Goal: Task Accomplishment & Management: Use online tool/utility

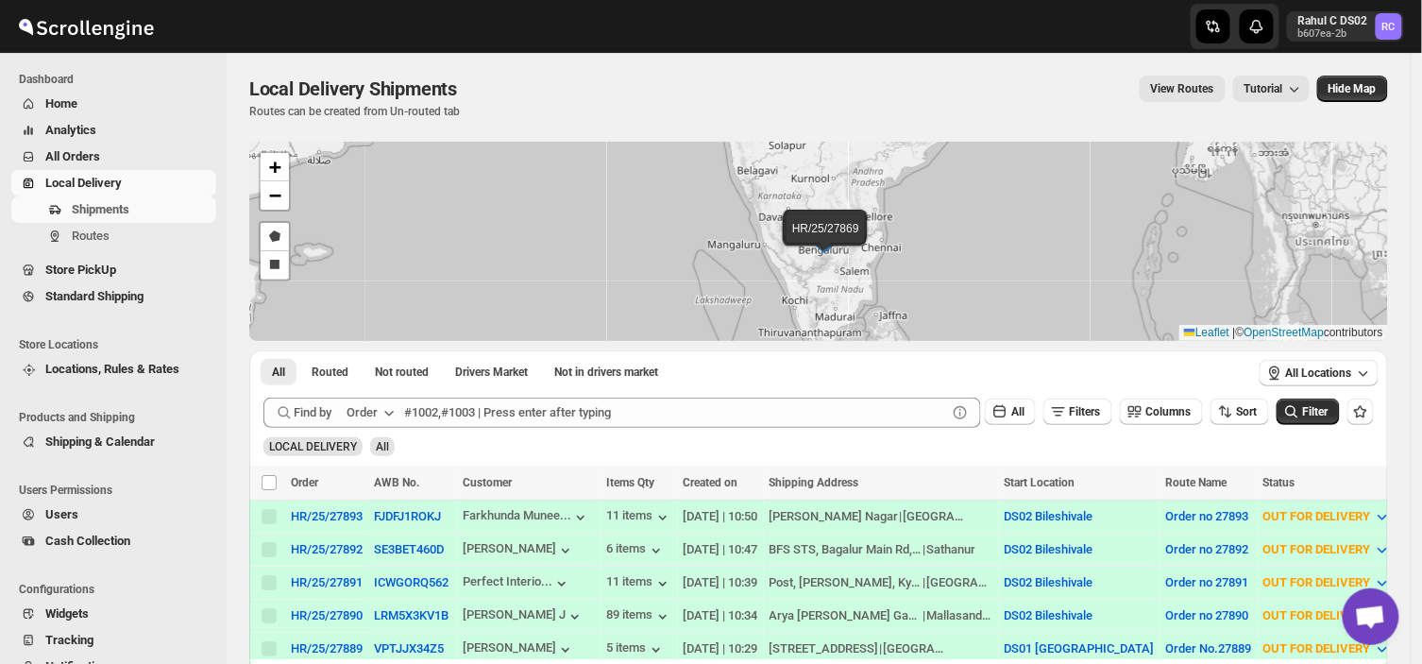
scroll to position [422, 0]
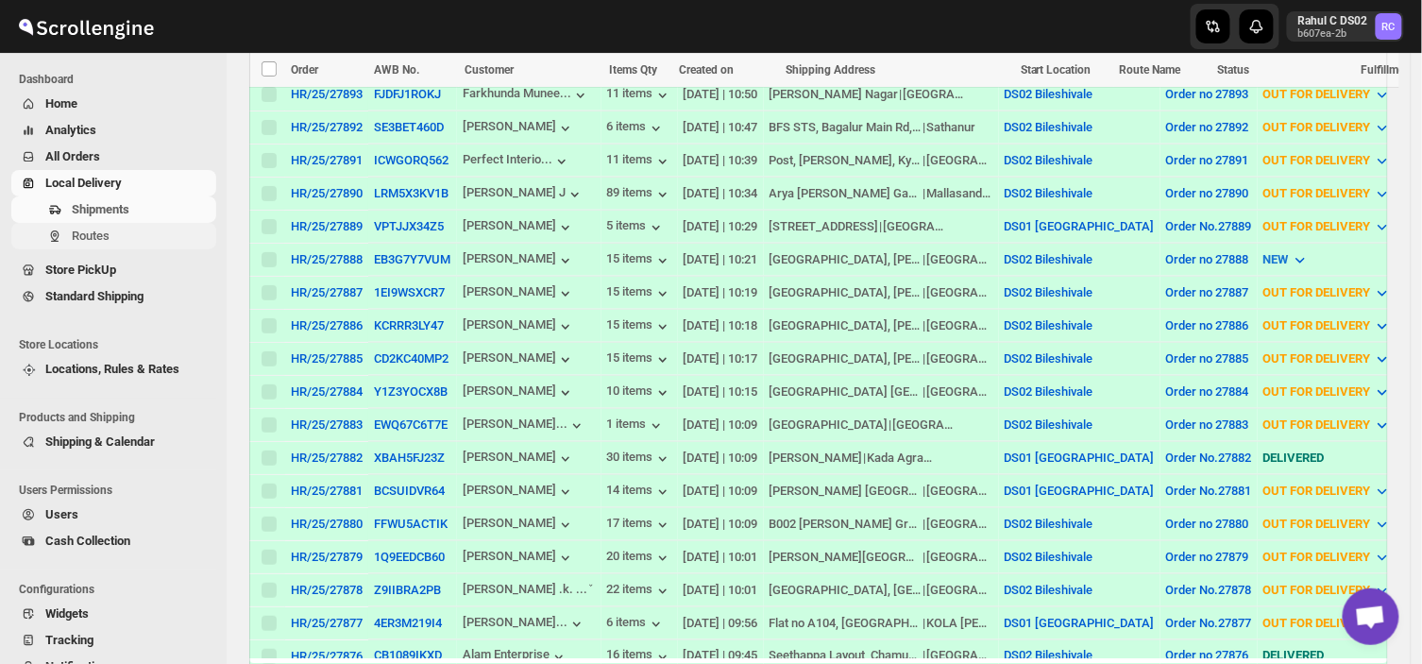
click at [102, 231] on span "Routes" at bounding box center [91, 236] width 38 height 14
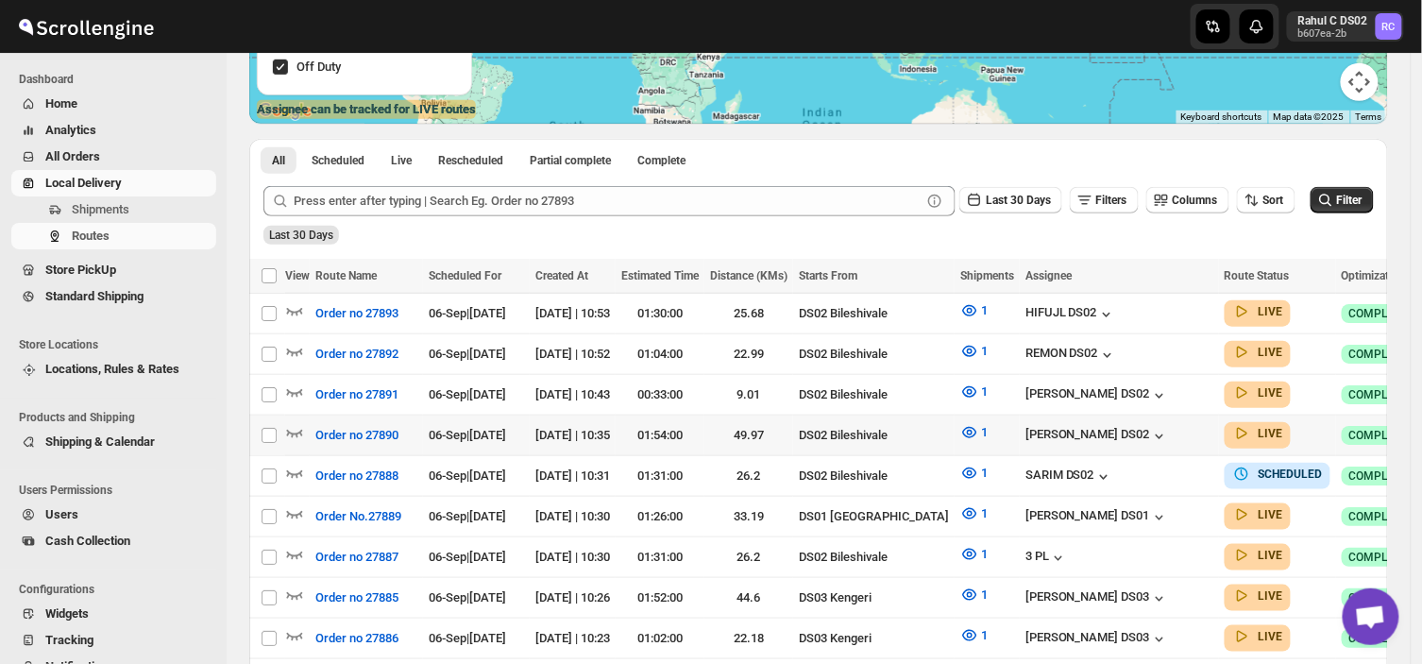
scroll to position [325, 0]
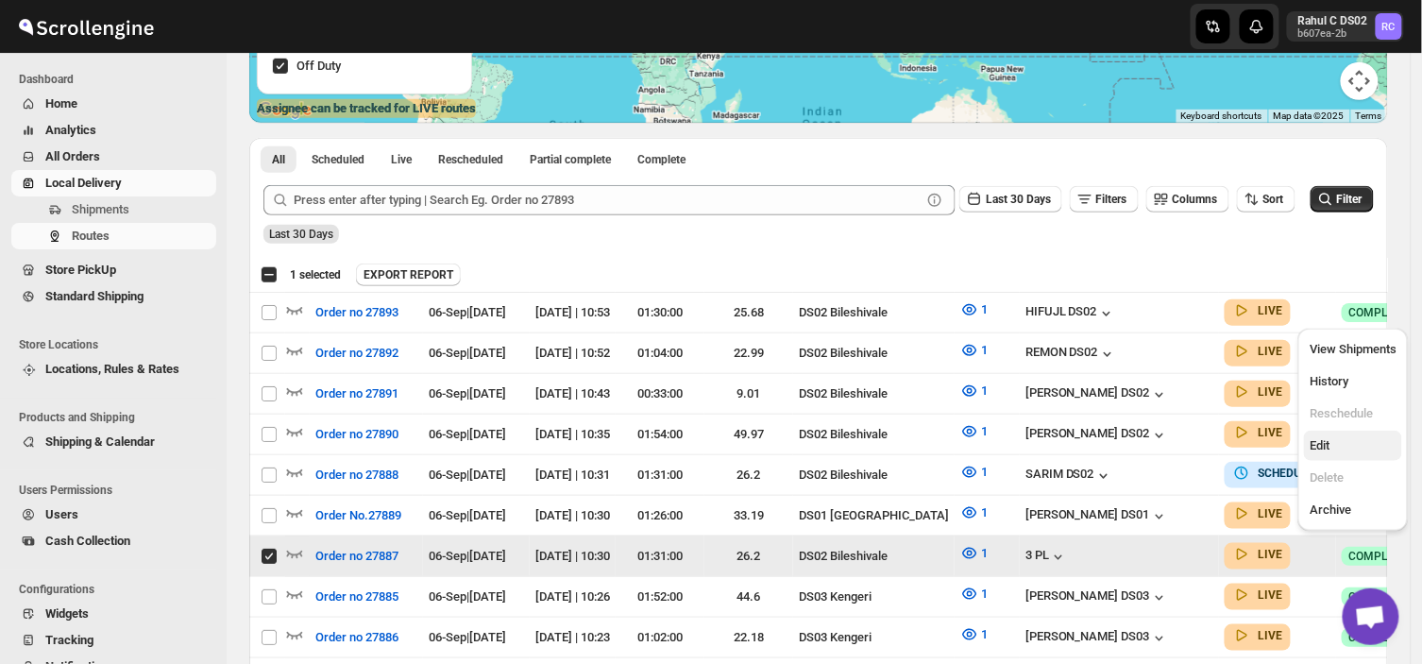
click at [1327, 442] on span "Edit" at bounding box center [1320, 445] width 20 height 14
checkbox input "false"
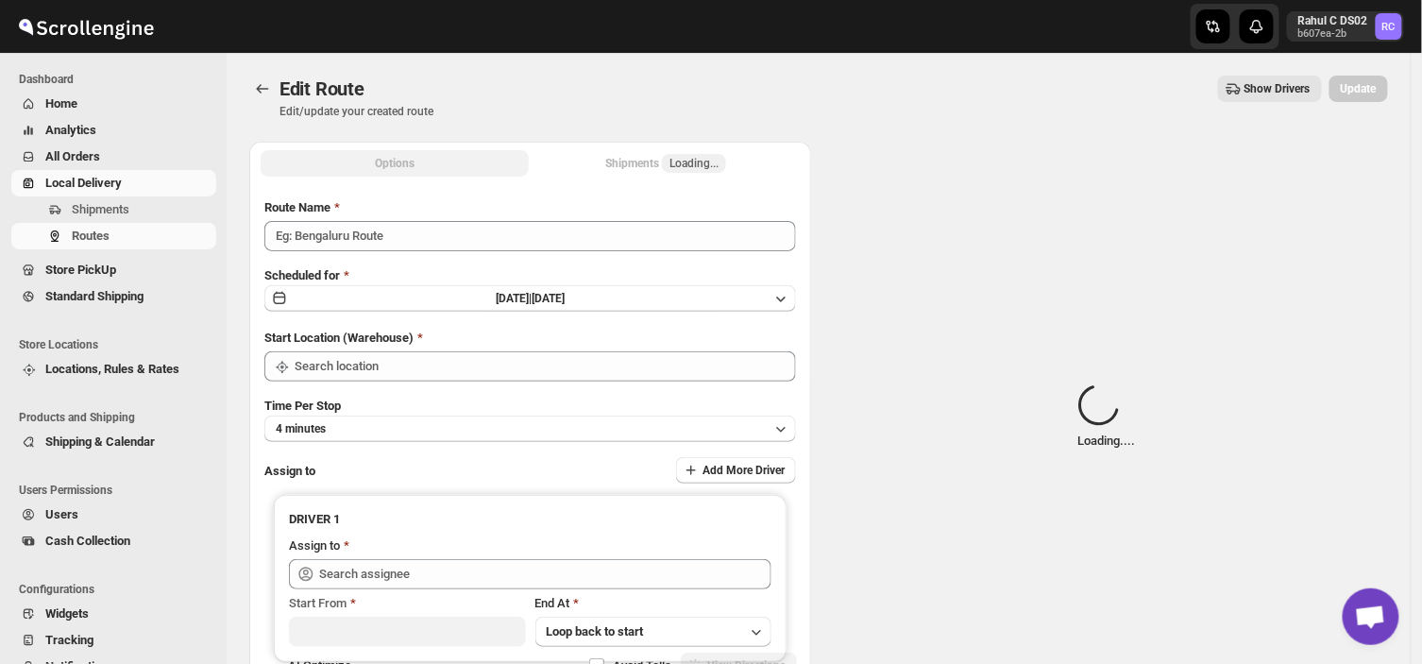
type input "Order no 27887"
type input "DS02 Bileshivale"
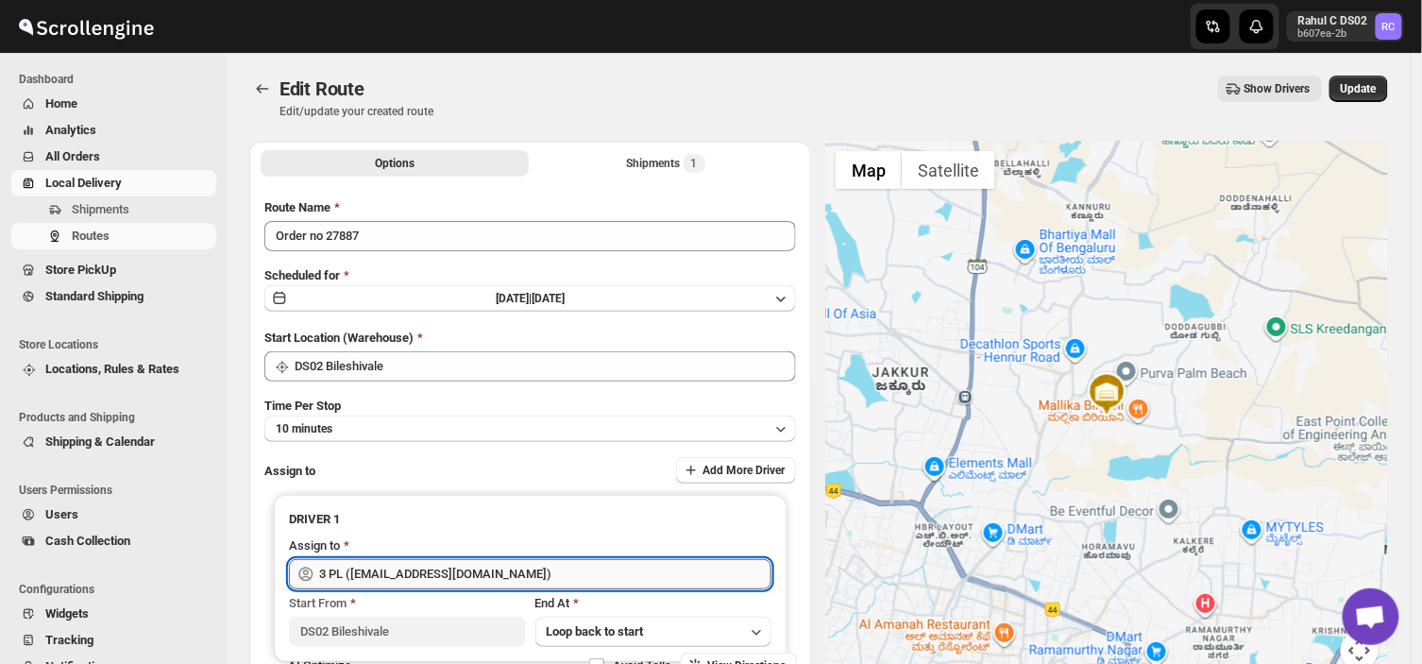
click at [466, 571] on input "3 PL ([EMAIL_ADDRESS][DOMAIN_NAME])" at bounding box center [545, 574] width 452 height 30
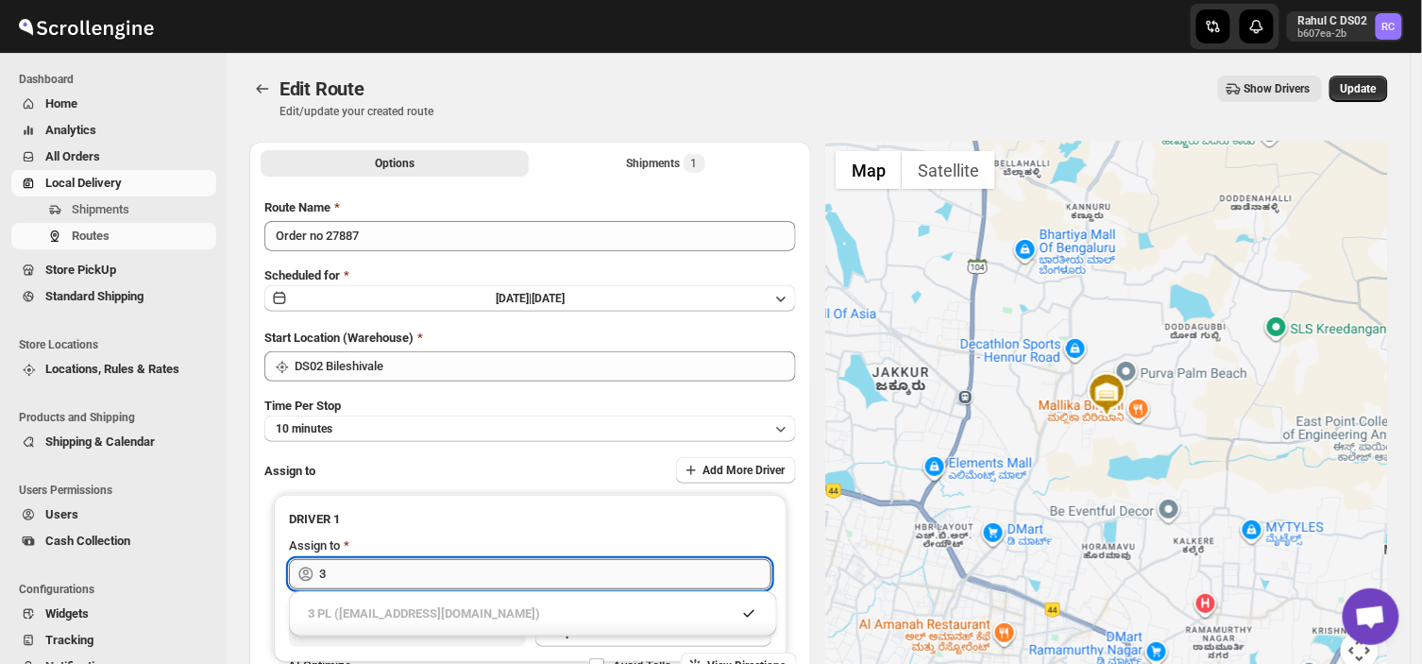
type input "3"
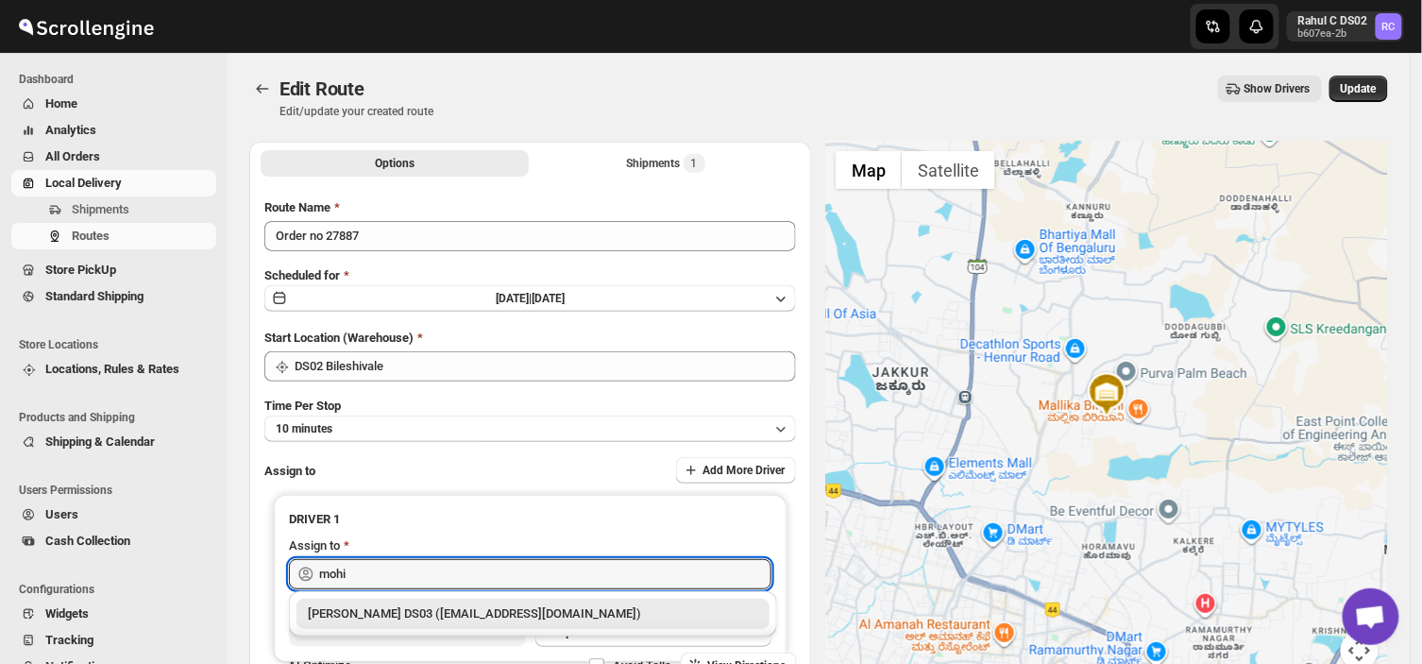
click at [403, 612] on div "[PERSON_NAME] DS03 ([EMAIL_ADDRESS][DOMAIN_NAME])" at bounding box center [533, 613] width 450 height 19
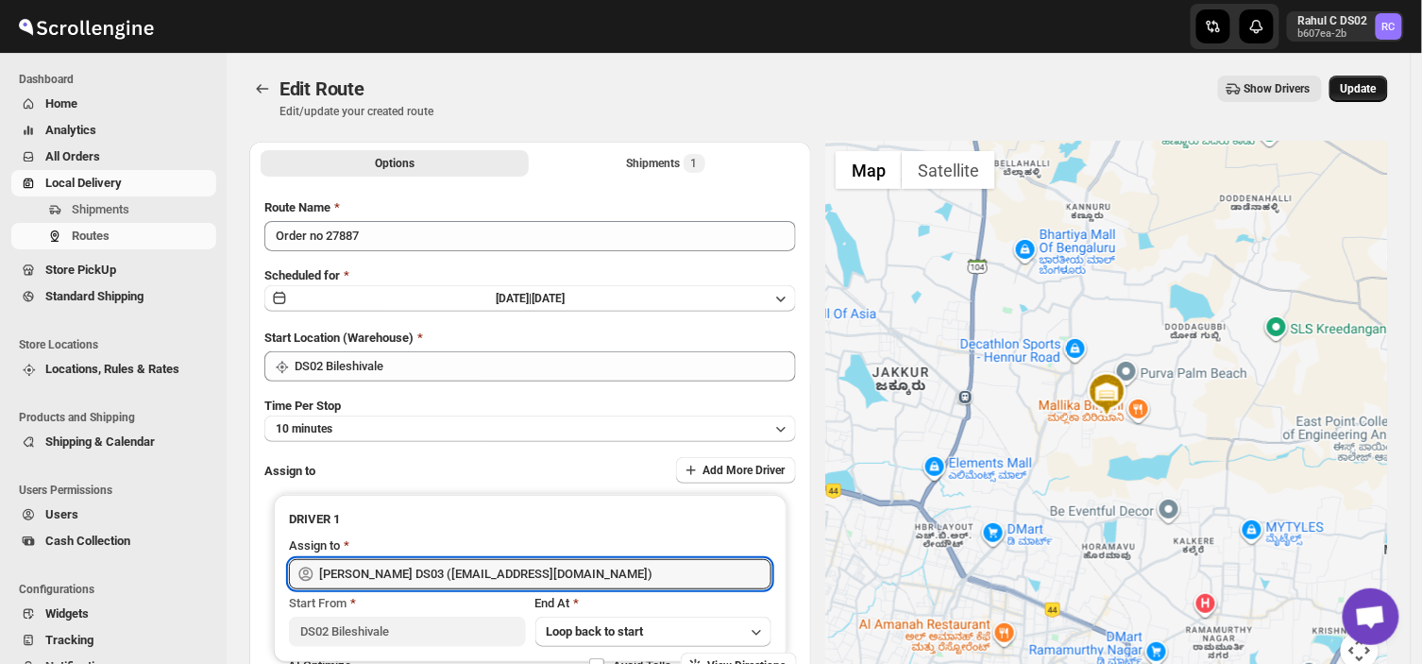
type input "[PERSON_NAME] DS03 ([EMAIL_ADDRESS][DOMAIN_NAME])"
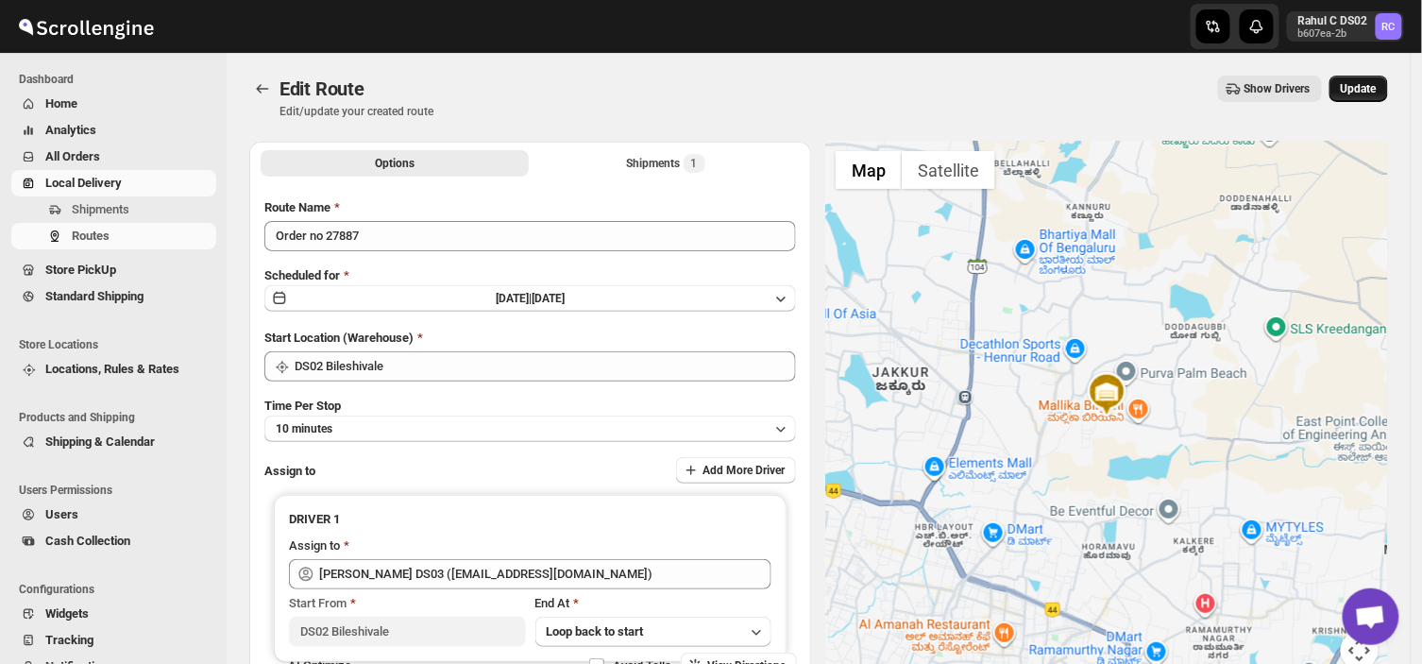
click at [1366, 87] on span "Update" at bounding box center [1359, 88] width 36 height 15
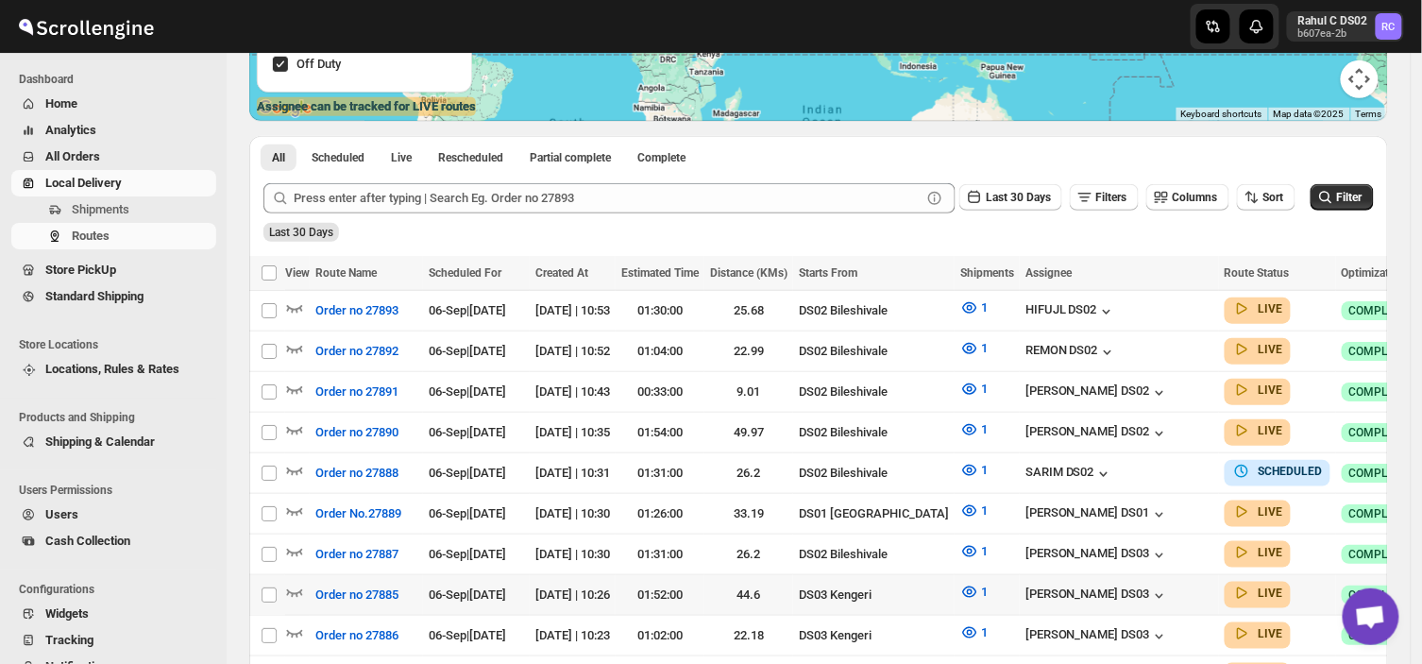
scroll to position [329, 0]
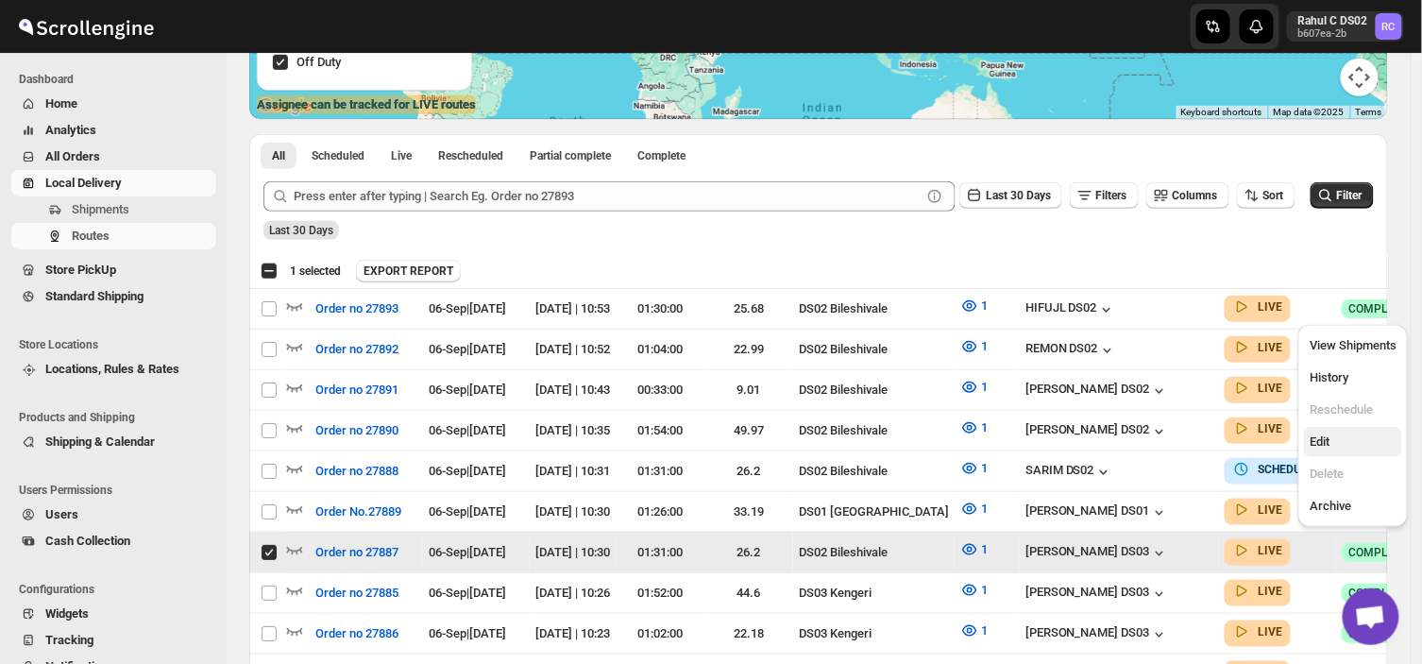
click at [1324, 439] on span "Edit" at bounding box center [1320, 441] width 20 height 14
checkbox input "false"
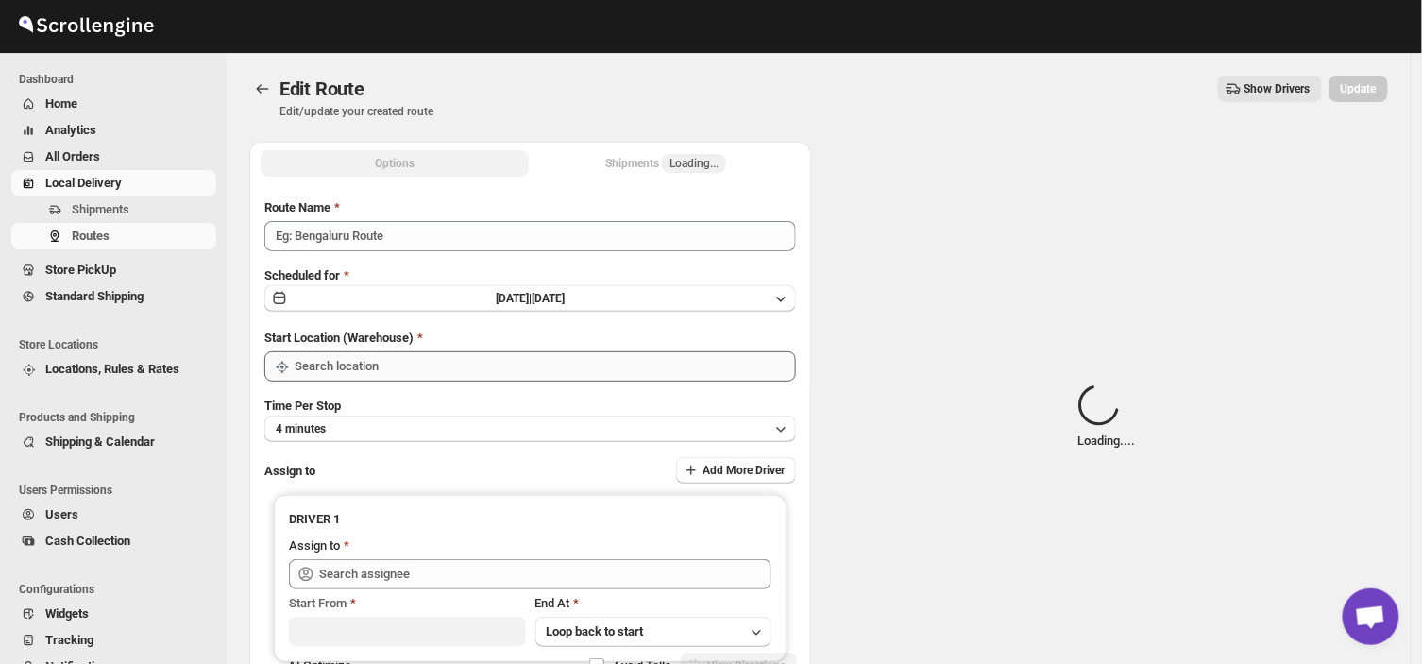
type input "Order no 27887"
type input "DS02 Bileshivale"
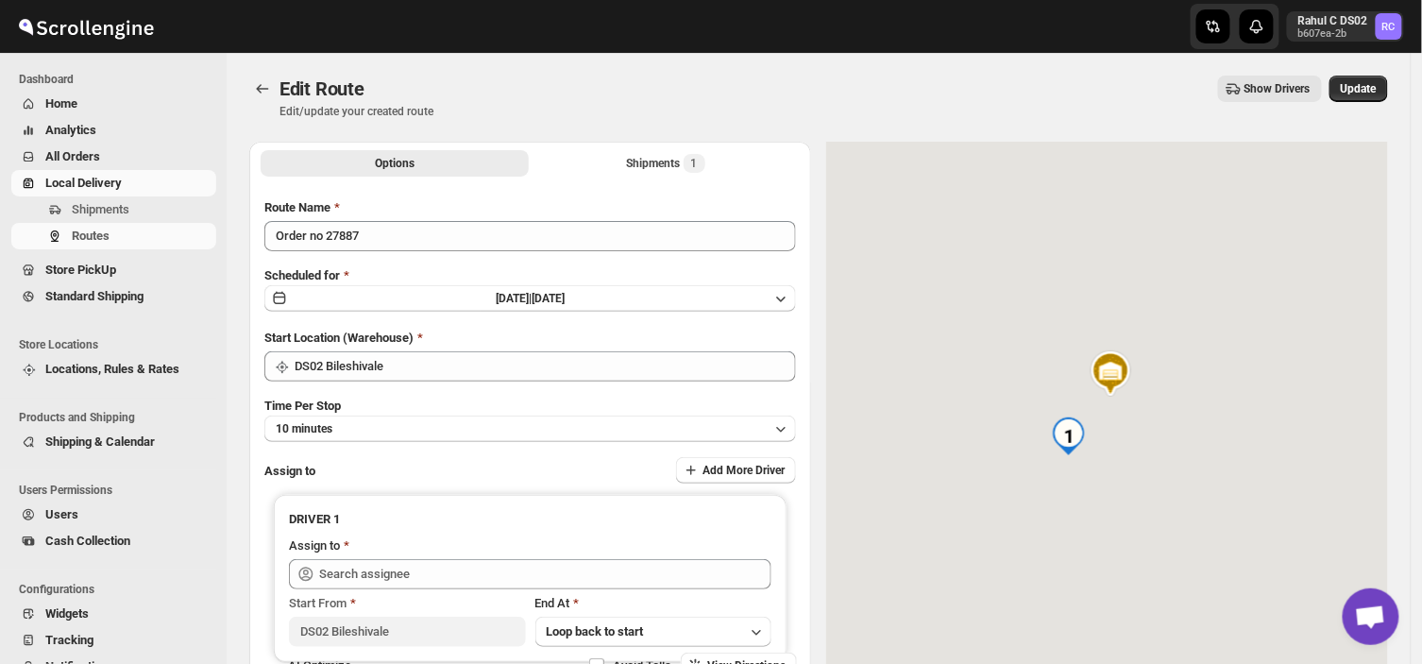
type input "[PERSON_NAME] DS03 ([EMAIL_ADDRESS][DOMAIN_NAME])"
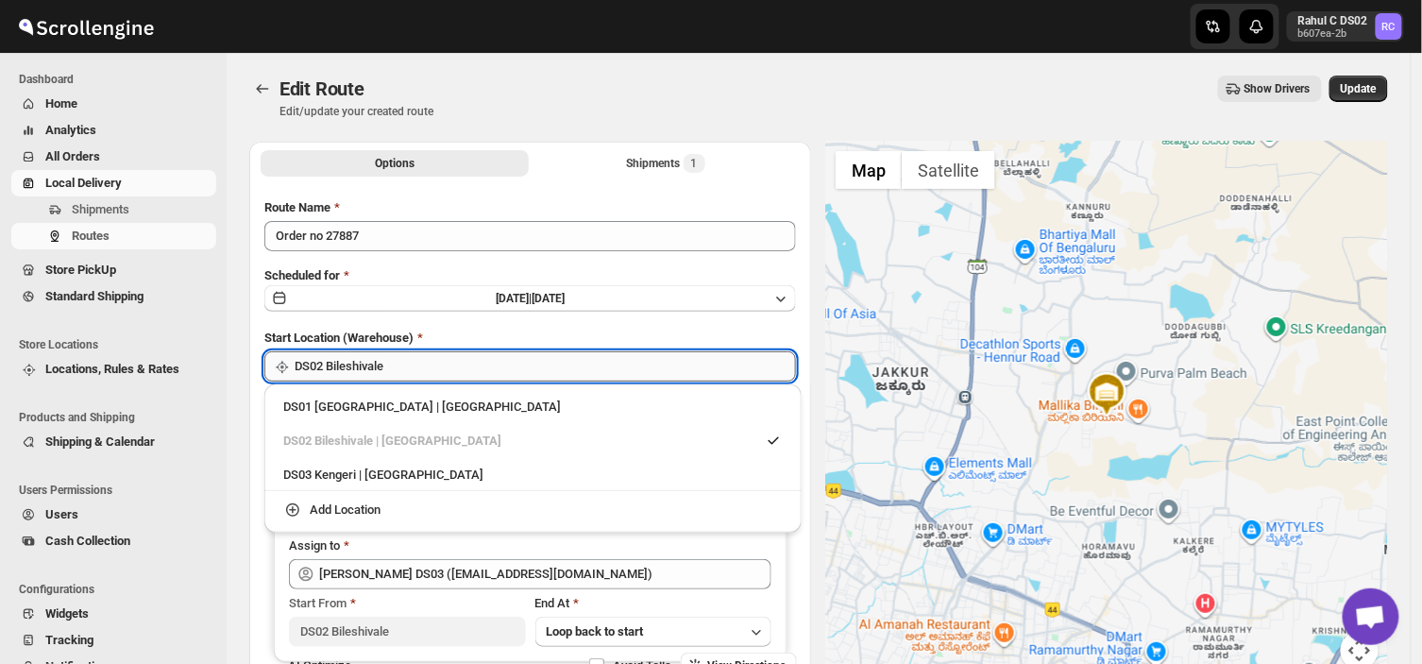
click at [389, 365] on input "DS02 Bileshivale" at bounding box center [545, 366] width 501 height 30
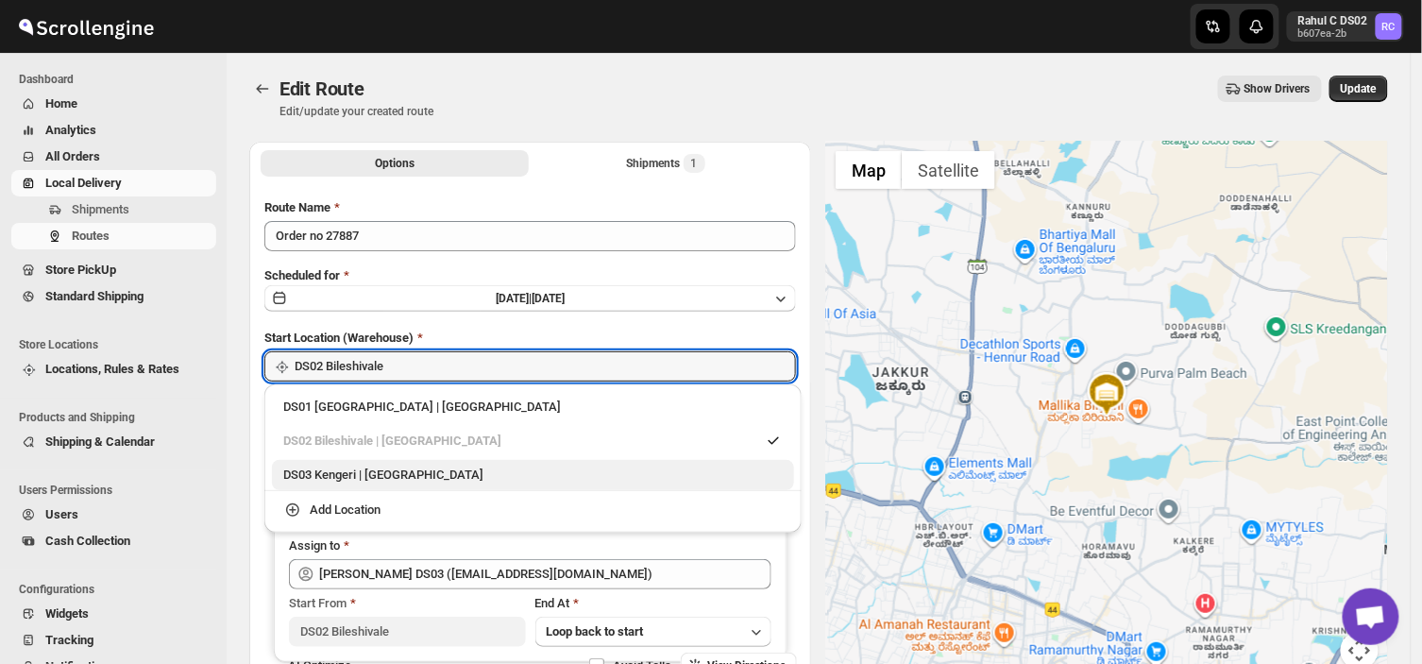
click at [325, 476] on div "DS03 Kengeri | [GEOGRAPHIC_DATA]" at bounding box center [533, 475] width 500 height 19
type input "DS03 Kengeri"
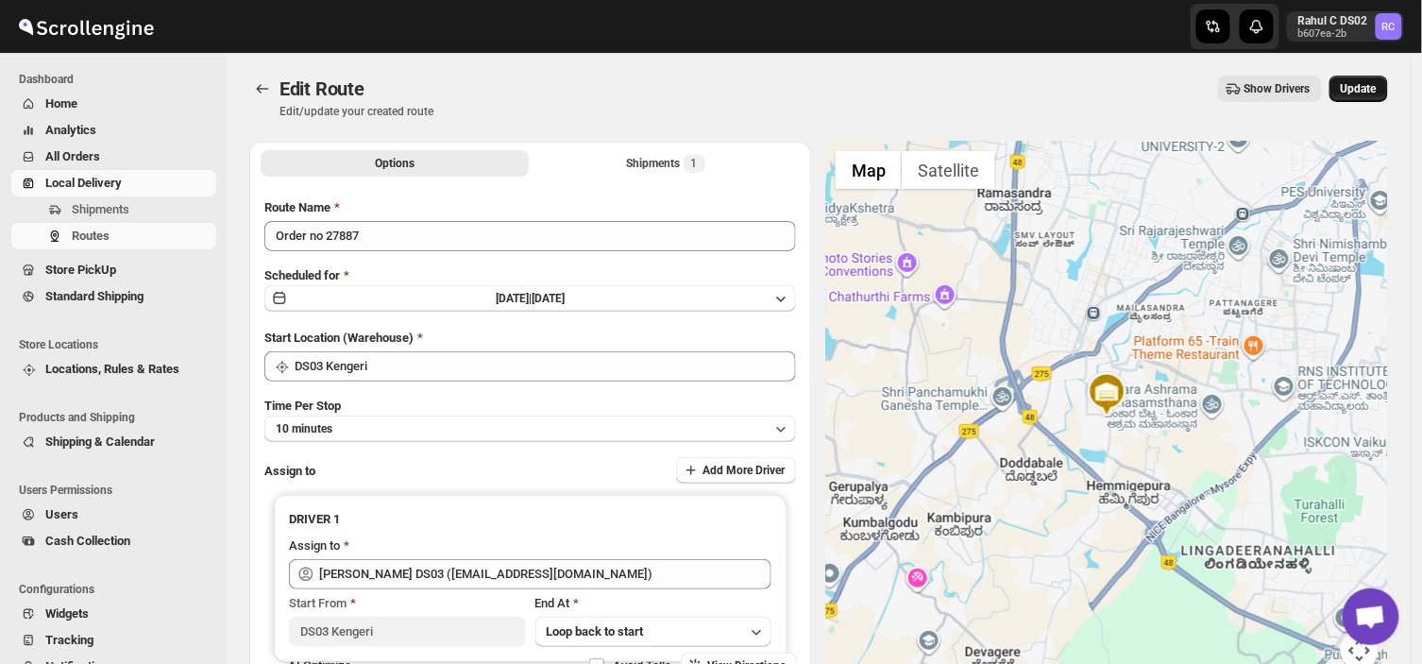
click at [1371, 85] on span "Update" at bounding box center [1359, 88] width 36 height 15
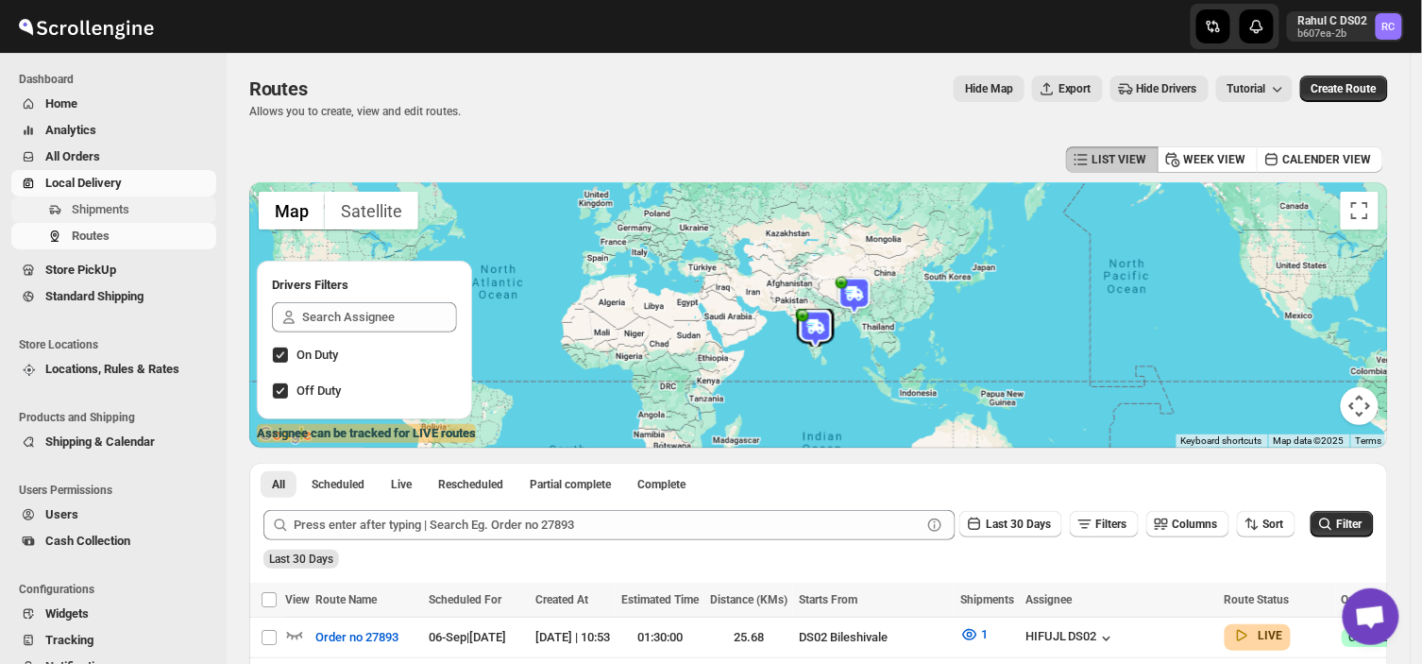
click at [140, 205] on span "Shipments" at bounding box center [142, 209] width 141 height 19
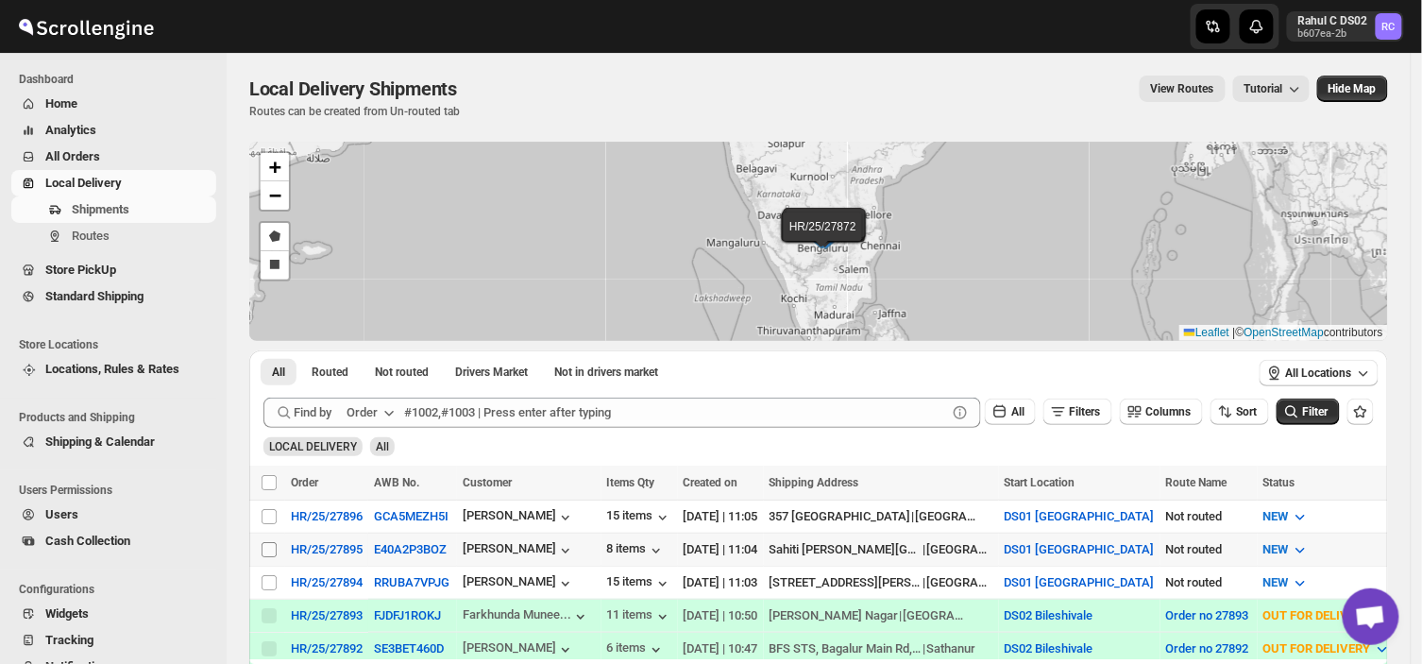
click at [268, 548] on input "Select shipment" at bounding box center [269, 549] width 15 height 15
checkbox input "true"
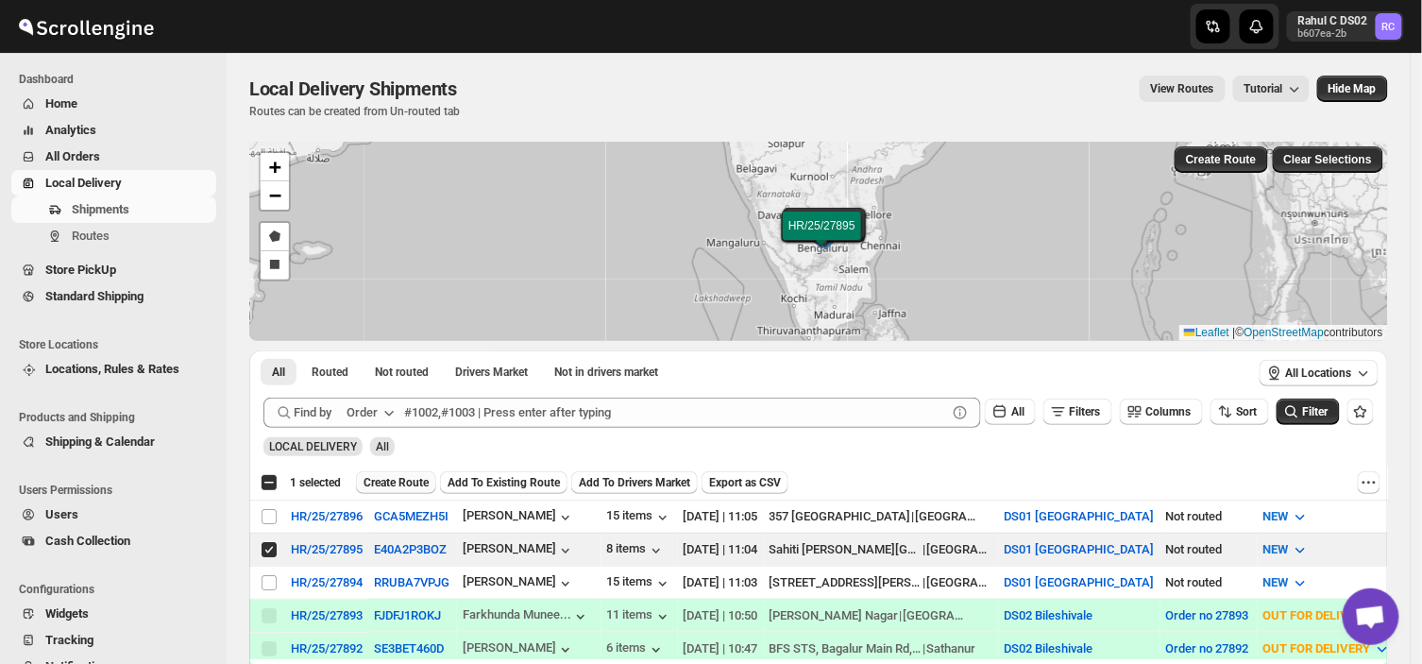
click at [395, 476] on span "Create Route" at bounding box center [396, 482] width 65 height 15
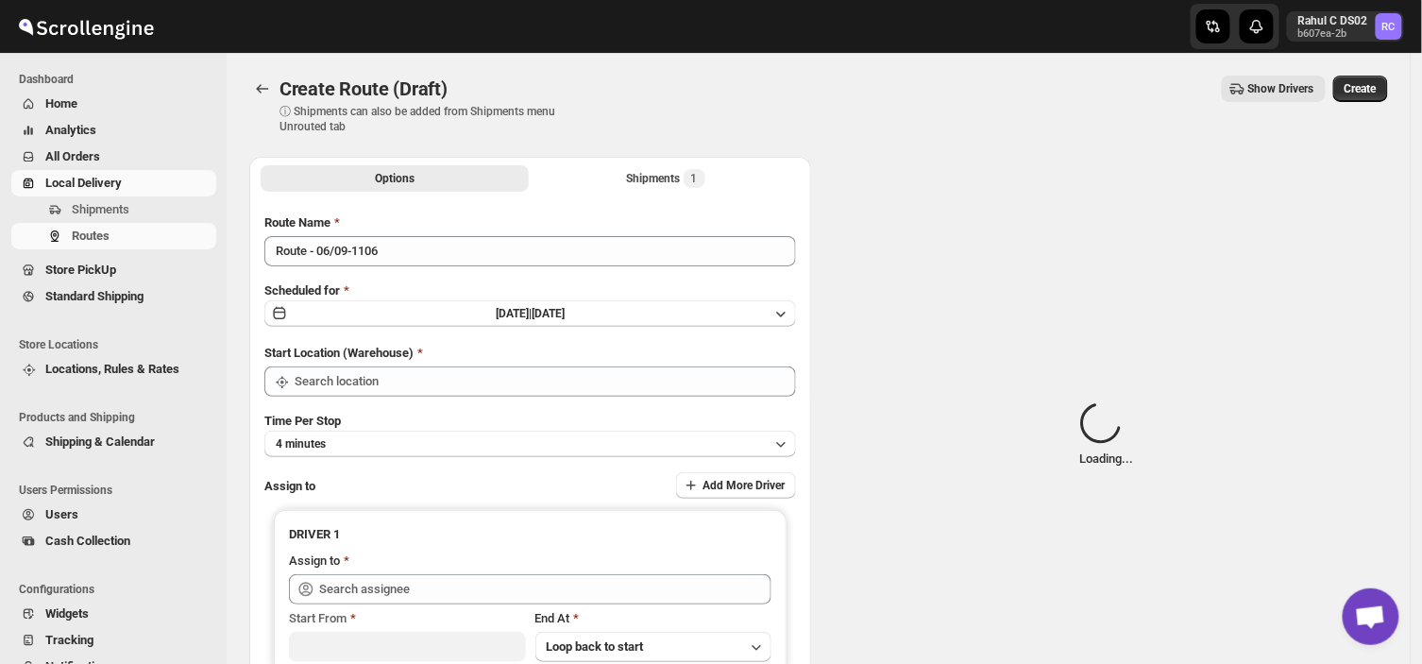
type input "DS01 [GEOGRAPHIC_DATA]"
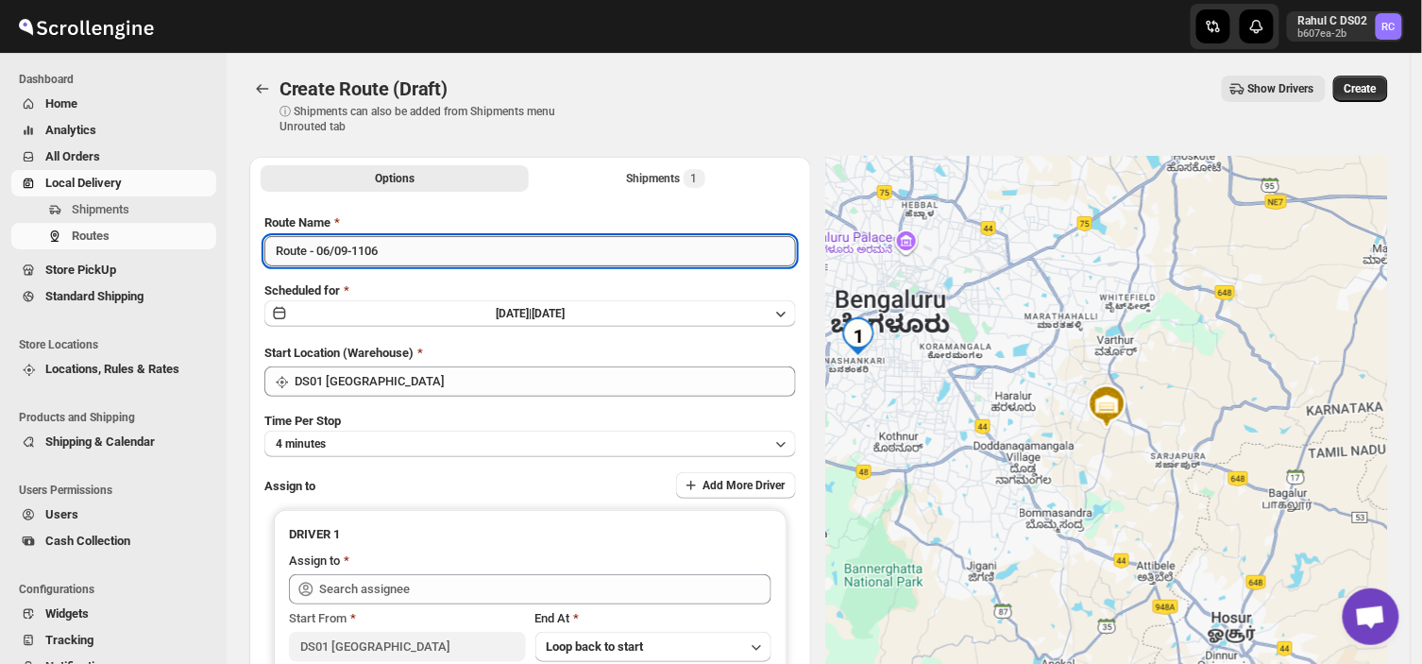
click at [387, 251] on input "Route - 06/09-1106" at bounding box center [530, 251] width 532 height 30
type input "R"
type input "Order no 27895"
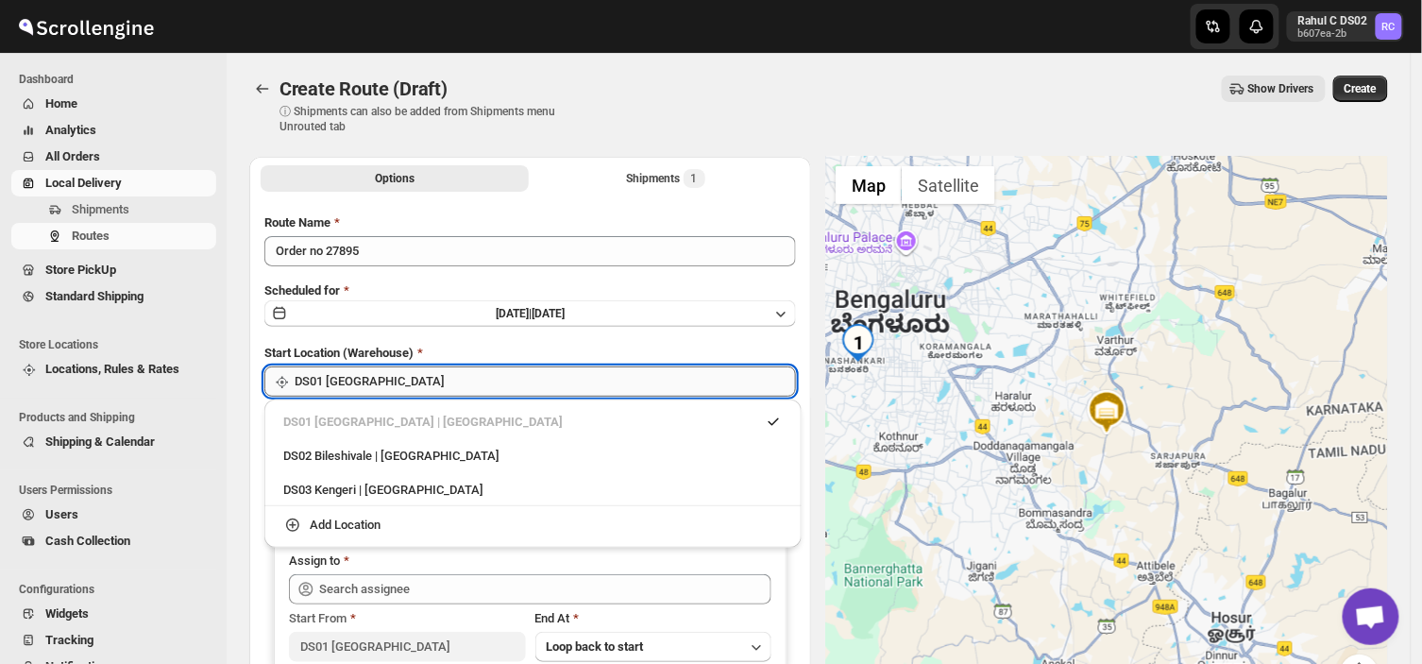
click at [389, 381] on input "DS01 [GEOGRAPHIC_DATA]" at bounding box center [545, 381] width 501 height 30
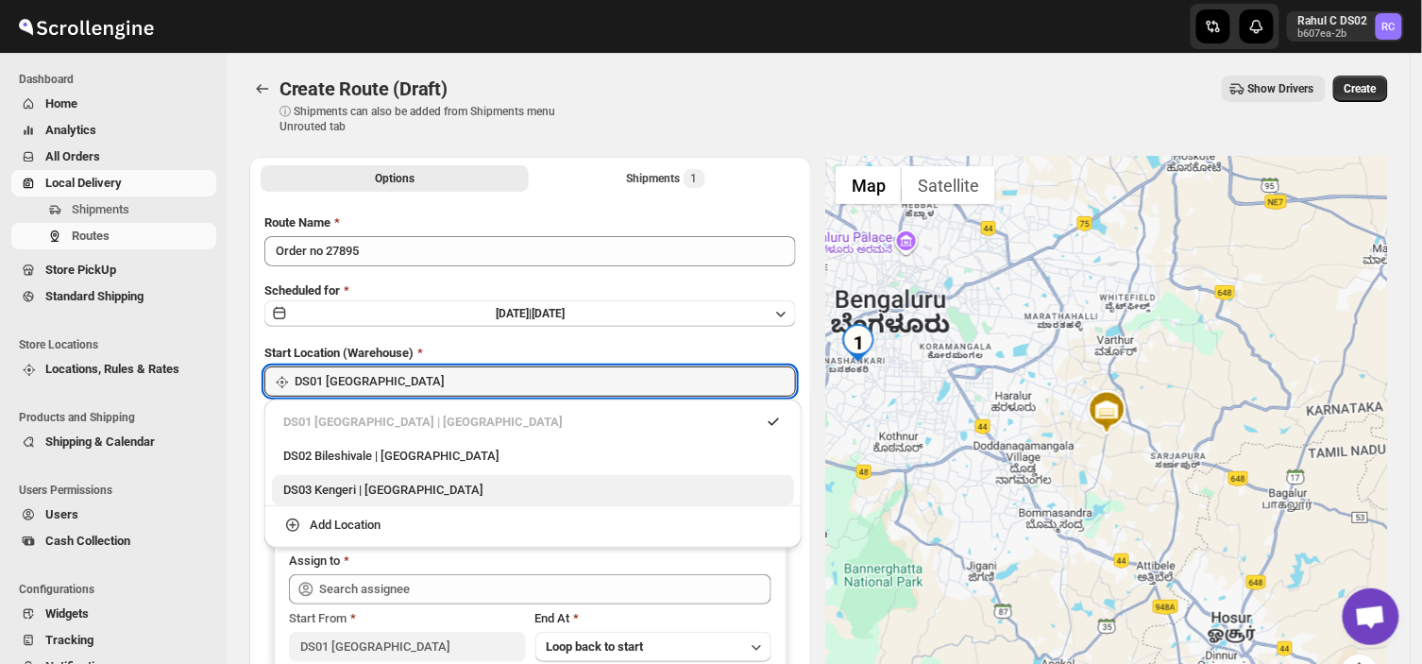
click at [327, 486] on div "DS03 Kengeri | [GEOGRAPHIC_DATA]" at bounding box center [533, 490] width 500 height 19
type input "DS03 Kengeri"
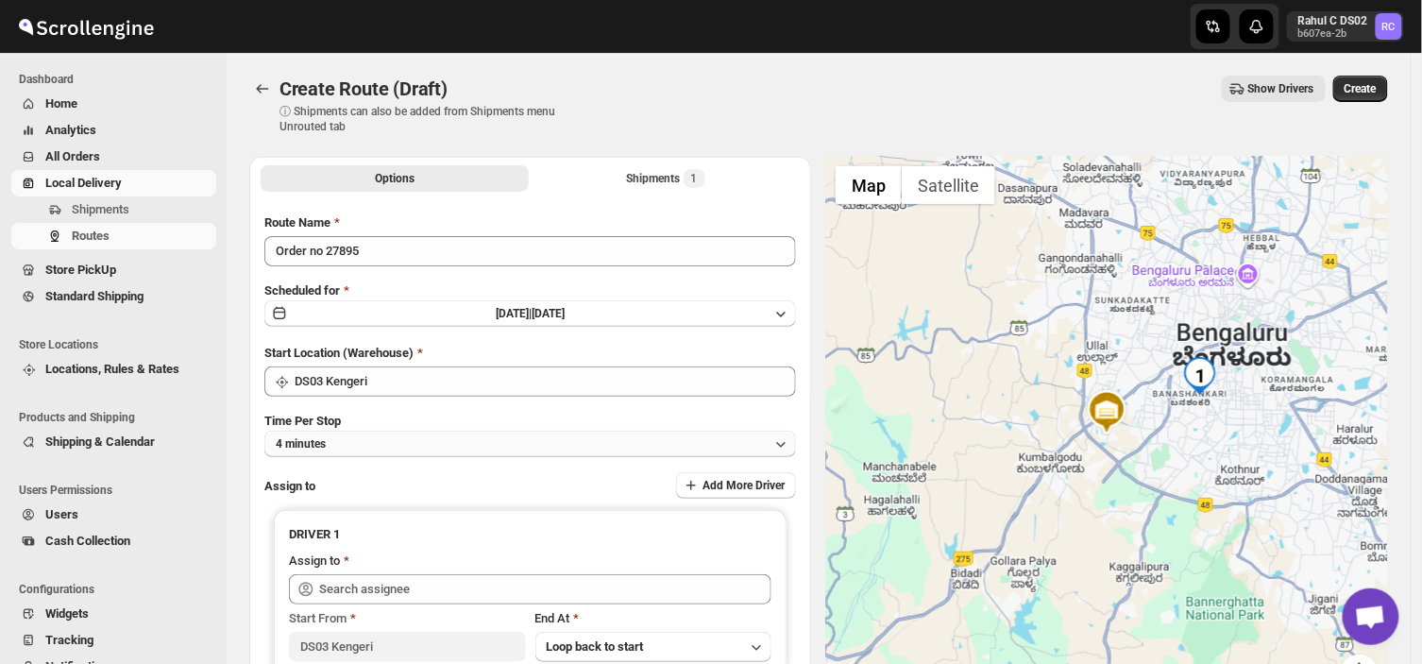
click at [344, 432] on button "4 minutes" at bounding box center [530, 444] width 532 height 26
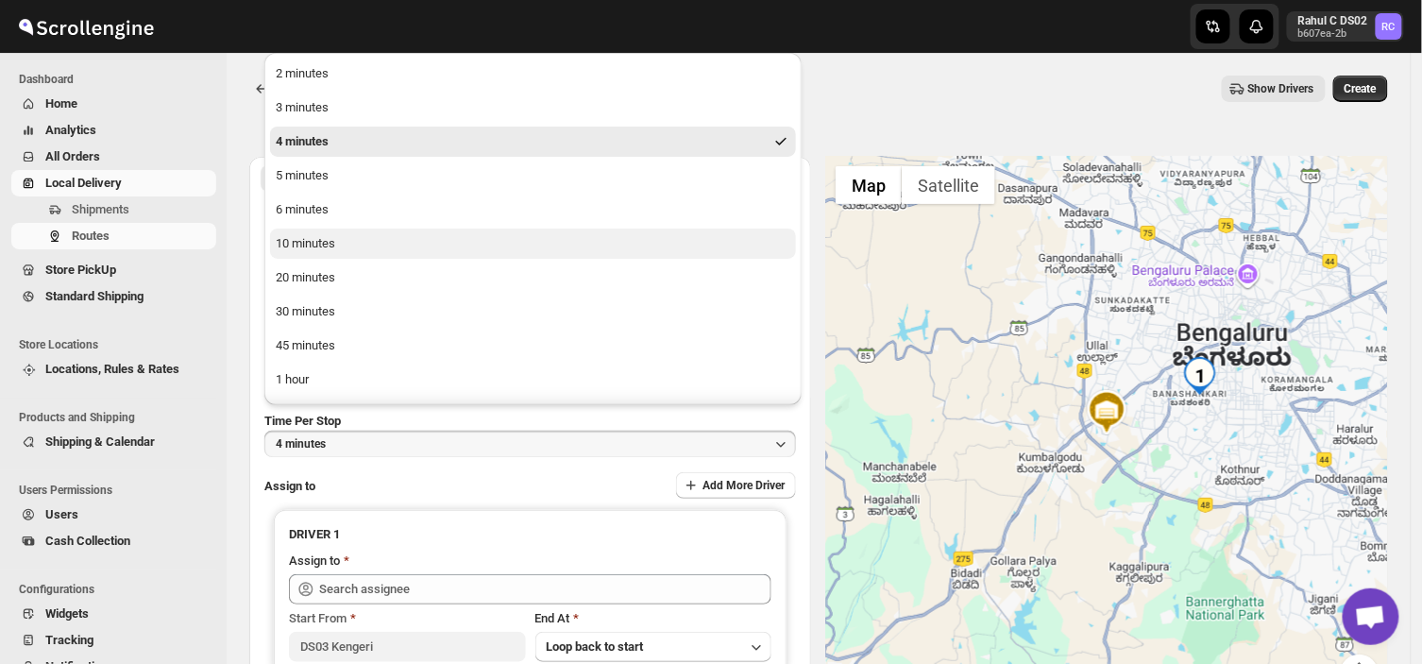
click at [307, 243] on div "10 minutes" at bounding box center [305, 243] width 59 height 19
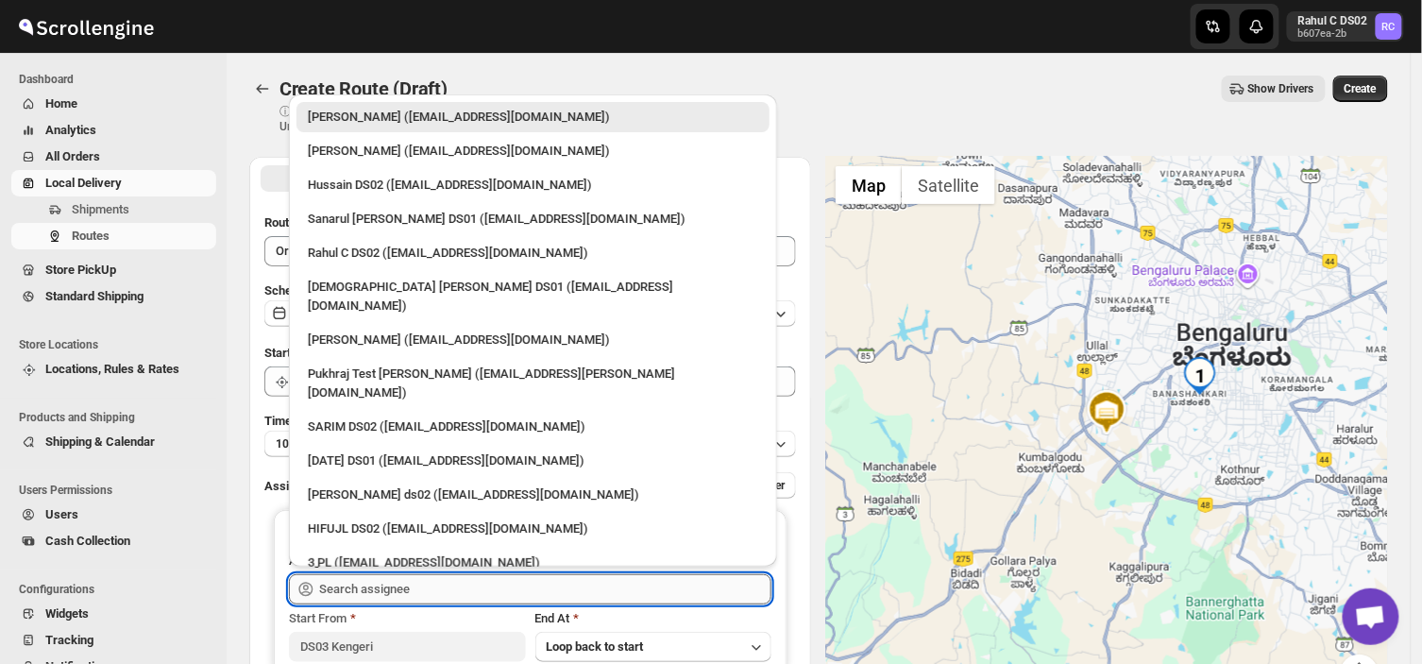
click at [410, 586] on input "text" at bounding box center [545, 589] width 452 height 30
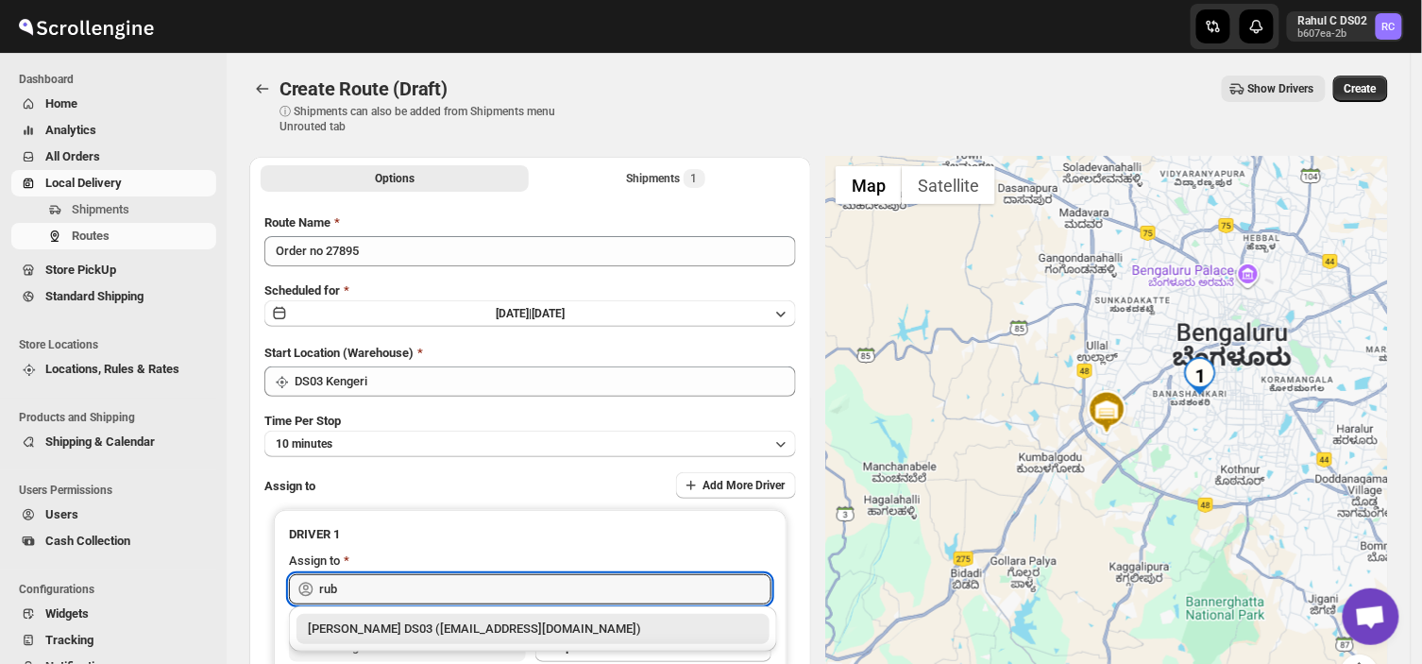
click at [362, 626] on div "[PERSON_NAME] DS03 ([EMAIL_ADDRESS][DOMAIN_NAME])" at bounding box center [533, 629] width 450 height 19
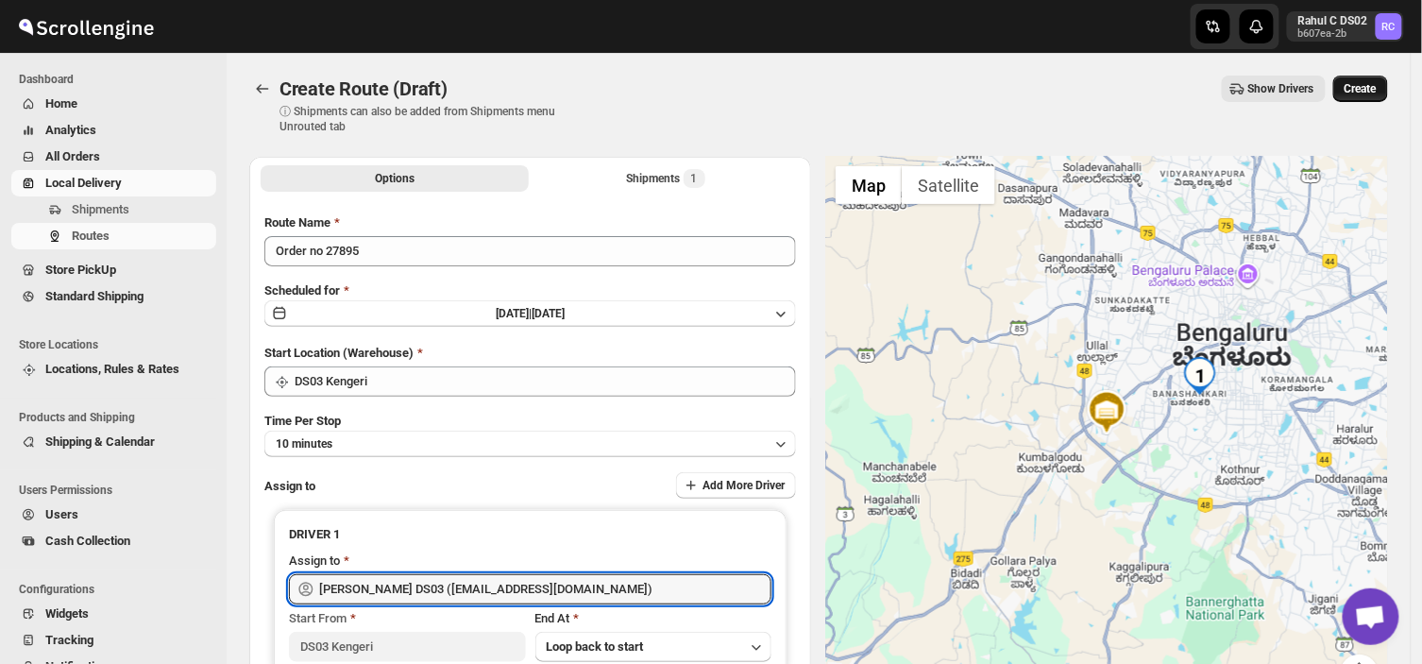
type input "[PERSON_NAME] DS03 ([EMAIL_ADDRESS][DOMAIN_NAME])"
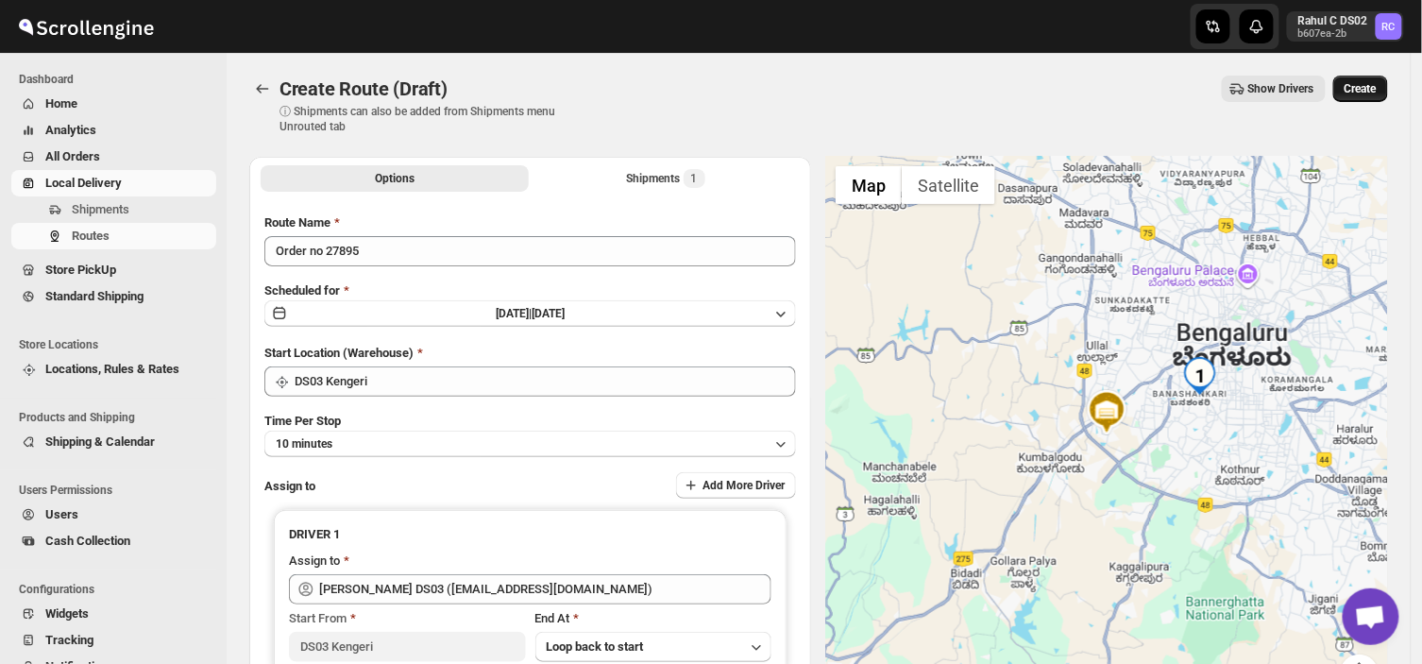
click at [1367, 85] on span "Create" at bounding box center [1361, 88] width 32 height 15
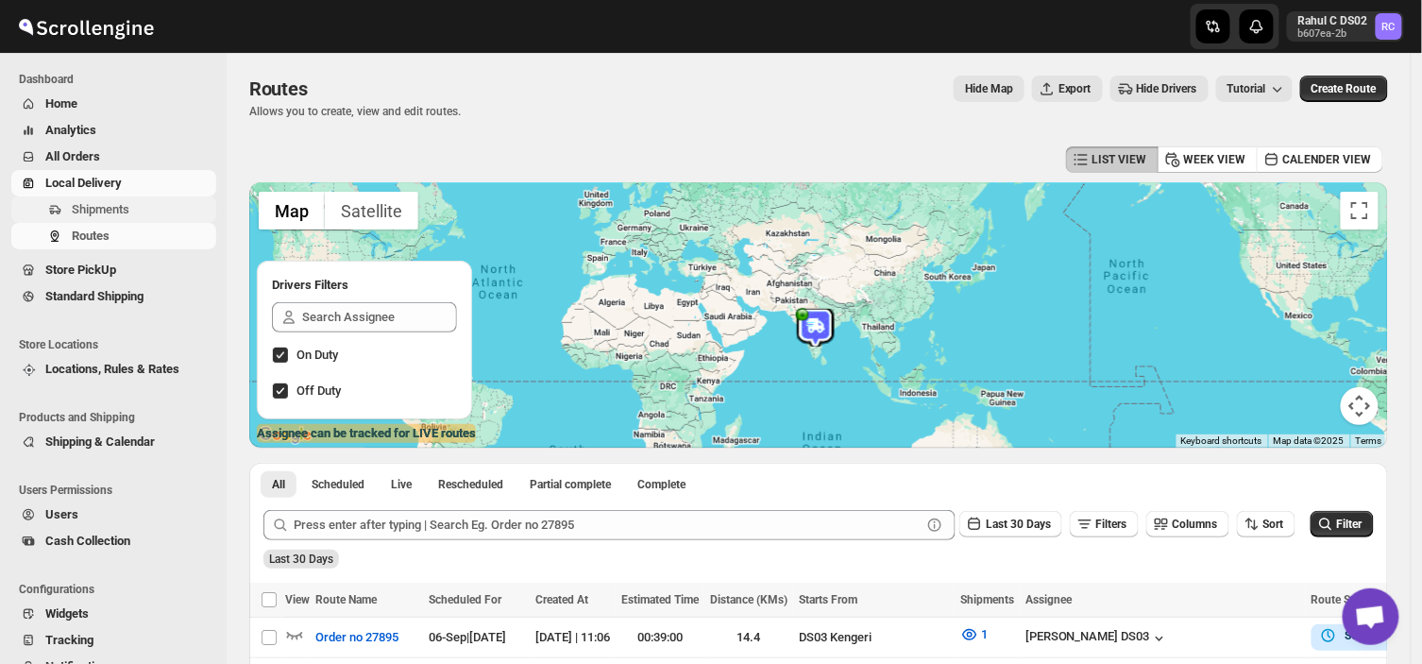
click at [134, 206] on span "Shipments" at bounding box center [142, 209] width 141 height 19
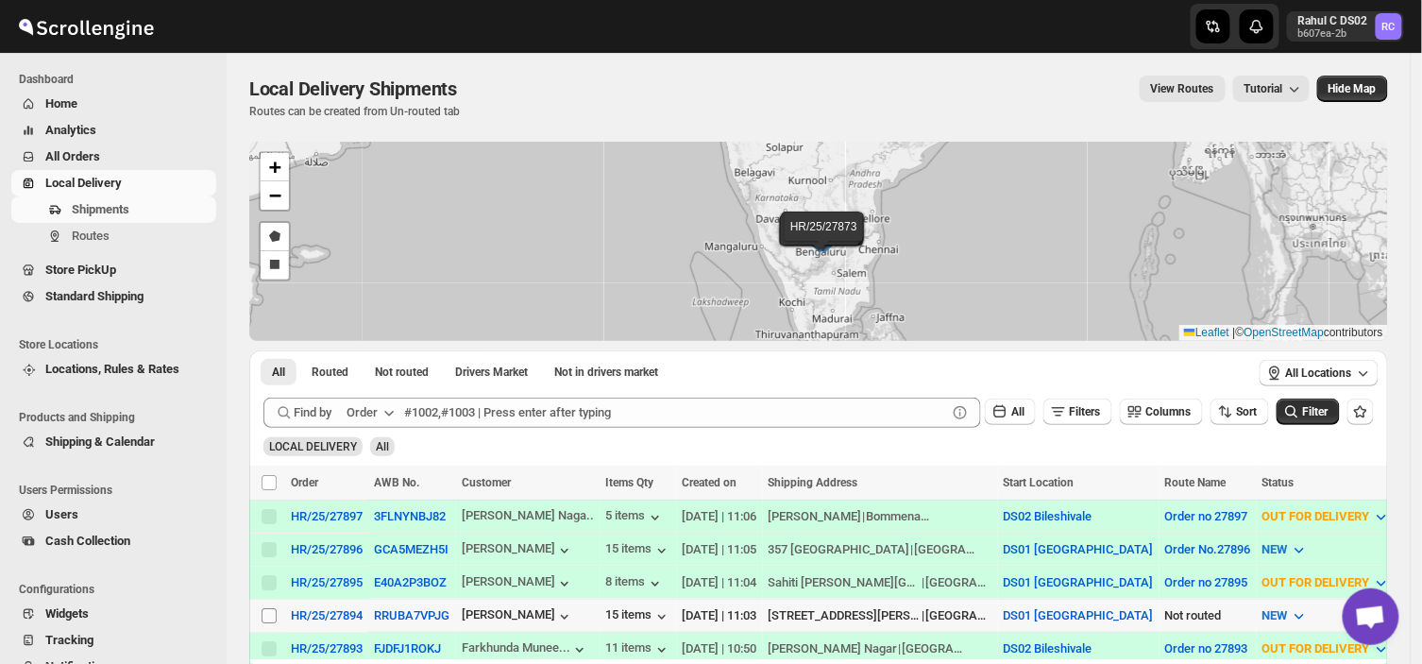
click at [267, 611] on input "Select shipment" at bounding box center [269, 615] width 15 height 15
checkbox input "true"
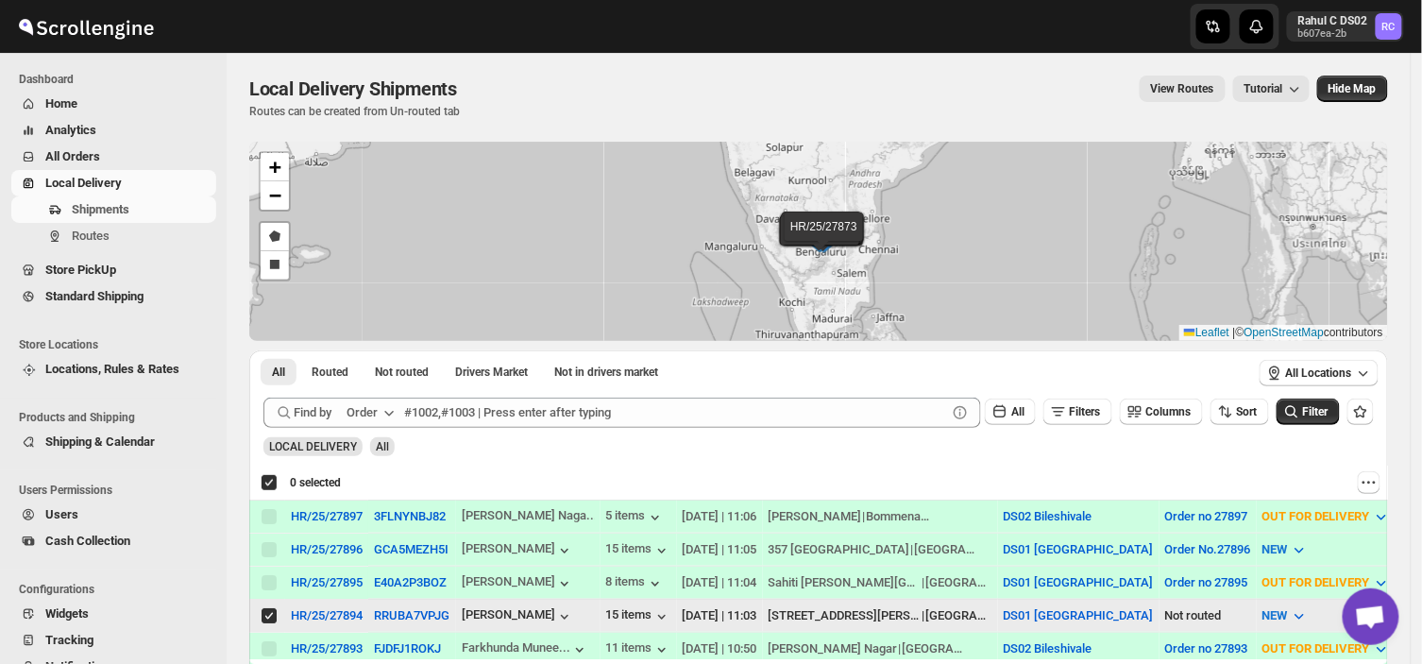
checkbox input "true"
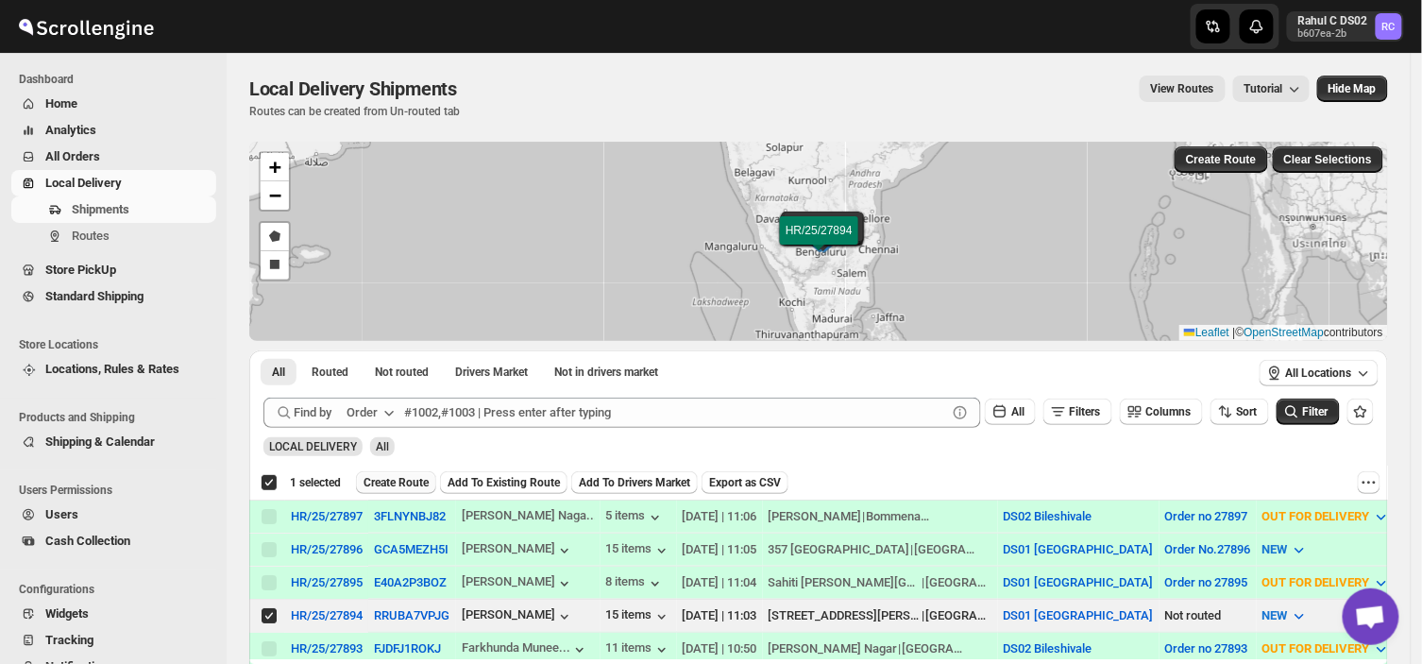
click at [397, 478] on span "Create Route" at bounding box center [396, 482] width 65 height 15
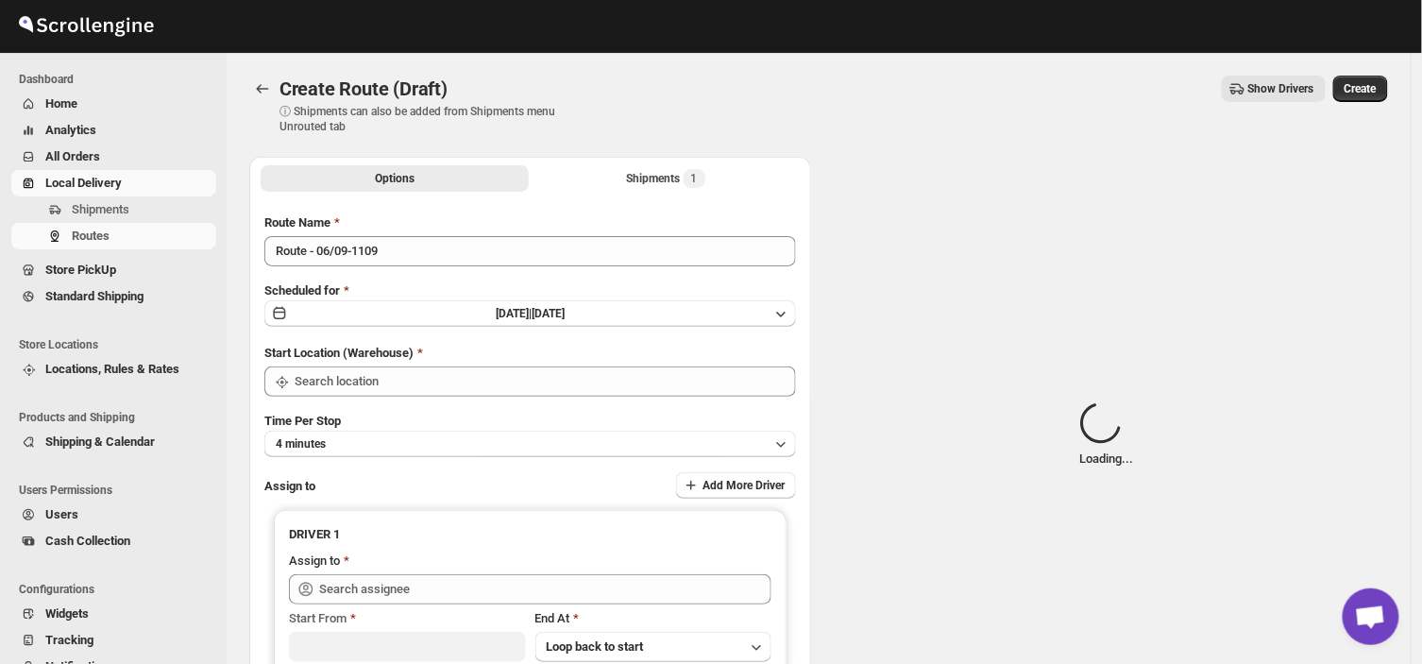
type input "DS01 [GEOGRAPHIC_DATA]"
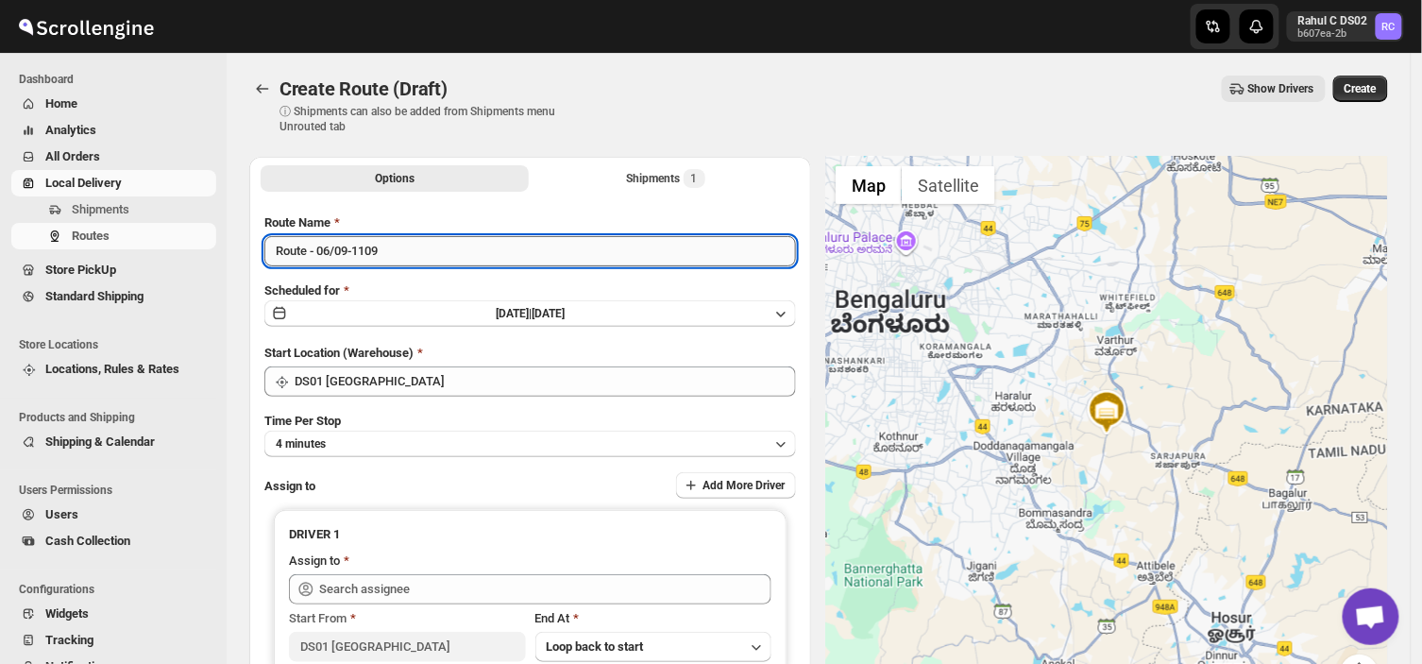
click at [392, 248] on input "Route - 06/09-1109" at bounding box center [530, 251] width 532 height 30
type input "R"
type input "Order no"
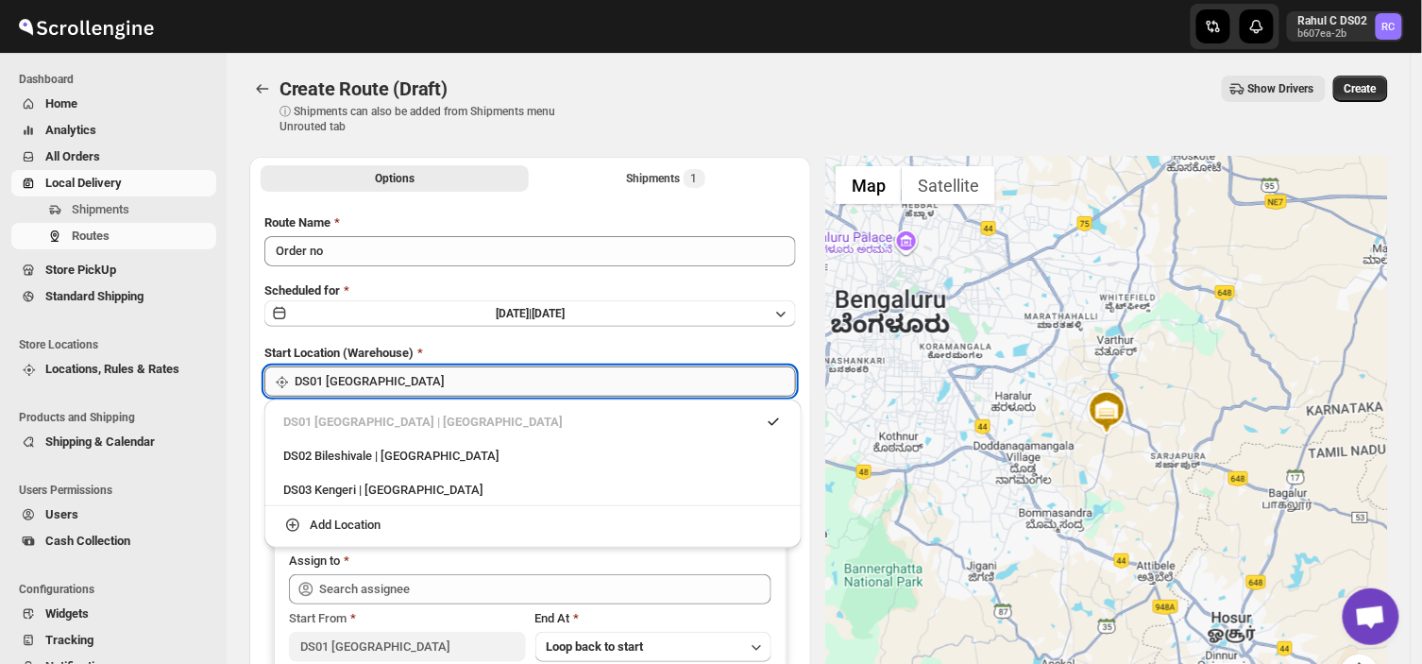
click at [413, 379] on input "DS01 [GEOGRAPHIC_DATA]" at bounding box center [545, 381] width 501 height 30
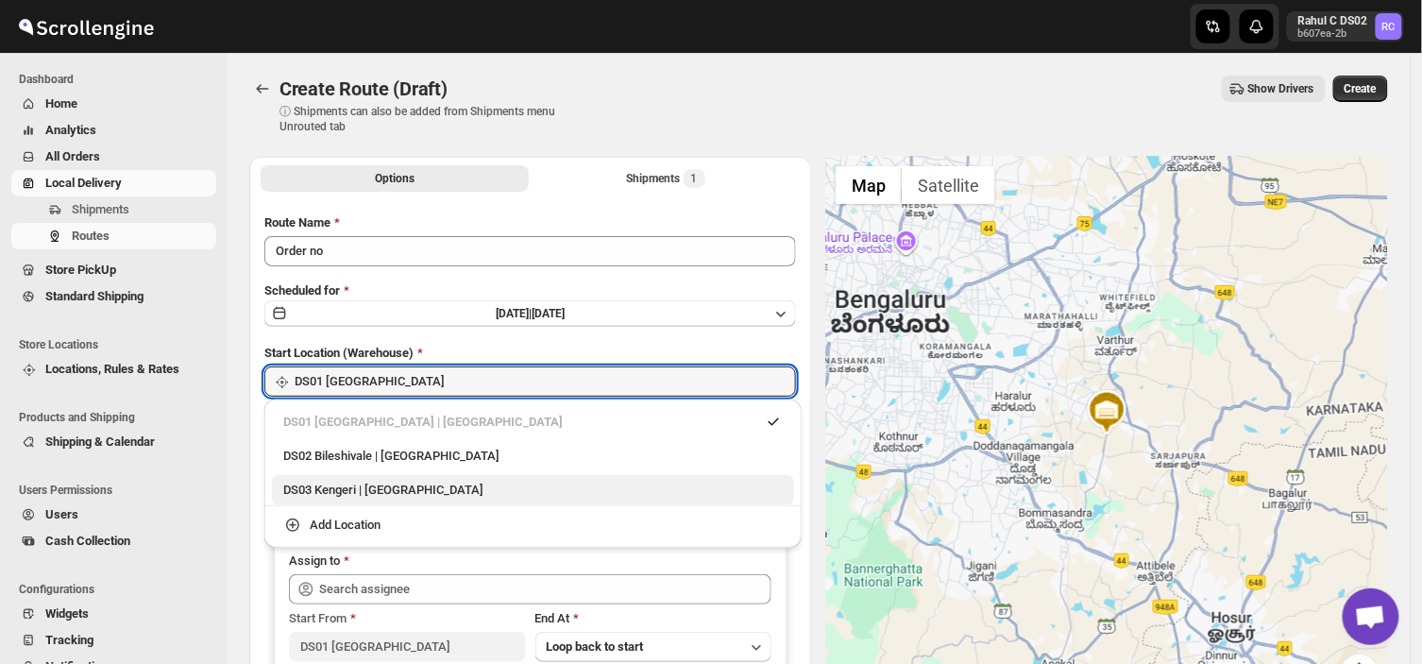
click at [353, 487] on div "DS03 Kengeri | [GEOGRAPHIC_DATA]" at bounding box center [533, 490] width 500 height 19
type input "DS03 Kengeri"
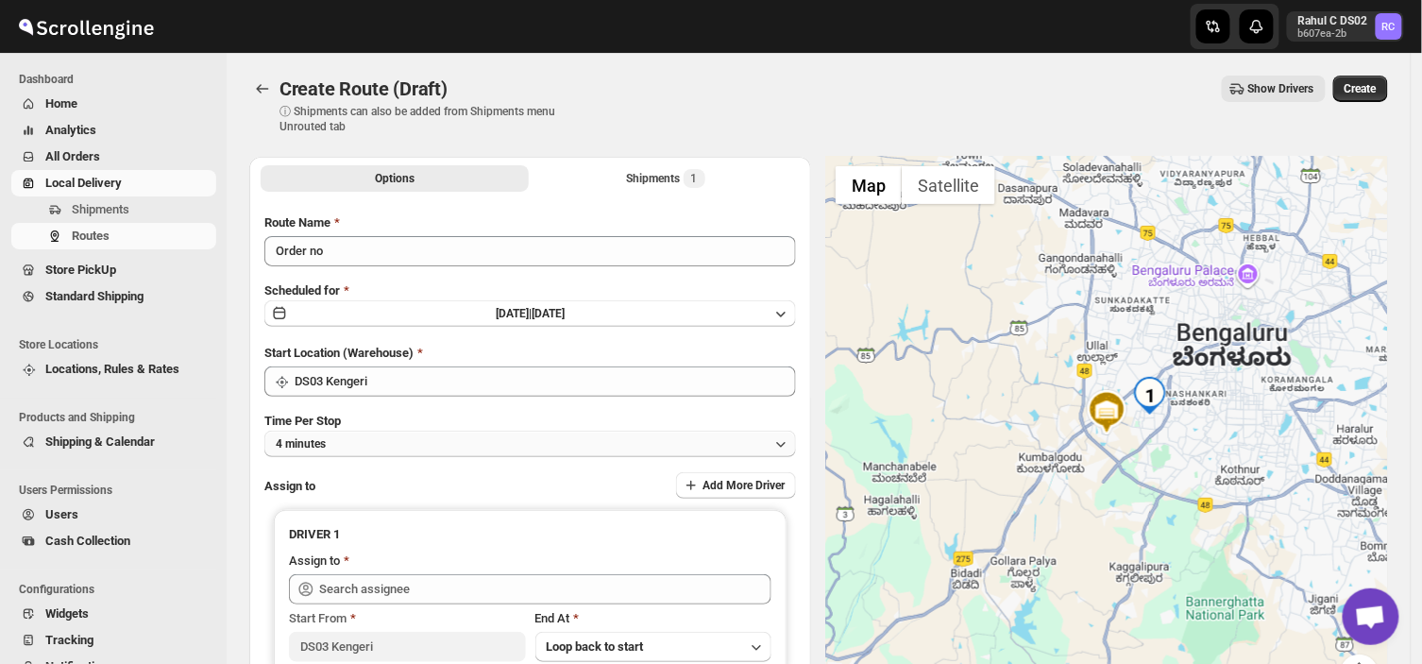
click at [354, 439] on button "4 minutes" at bounding box center [530, 444] width 532 height 26
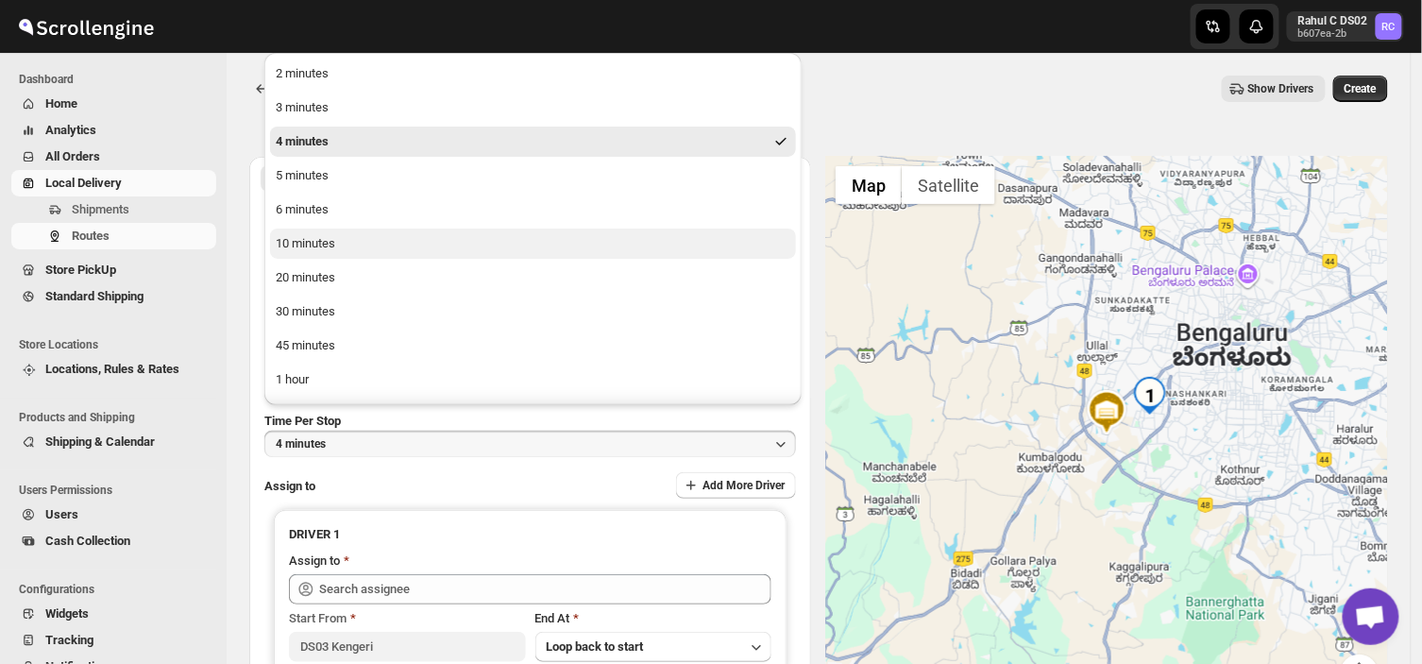
click at [318, 241] on div "10 minutes" at bounding box center [305, 243] width 59 height 19
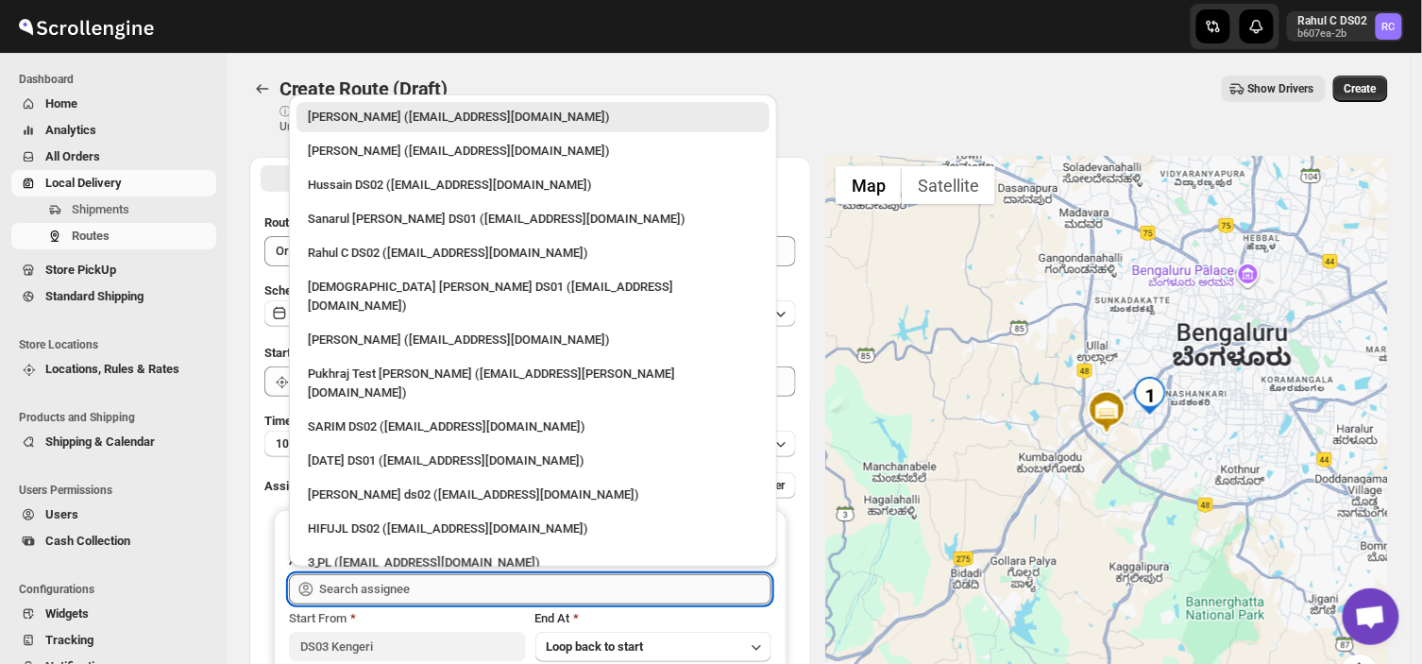
click at [420, 589] on input "text" at bounding box center [545, 589] width 452 height 30
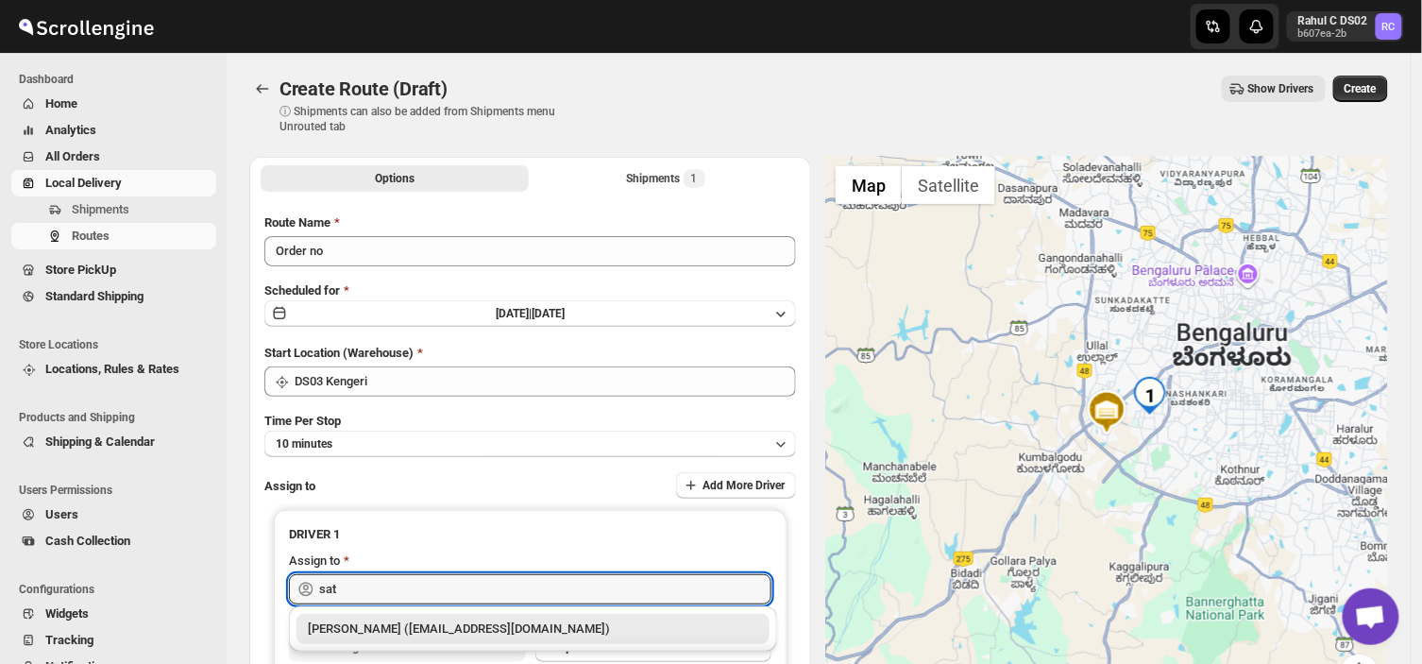
click at [416, 625] on div "[PERSON_NAME] ([EMAIL_ADDRESS][DOMAIN_NAME])" at bounding box center [533, 629] width 450 height 19
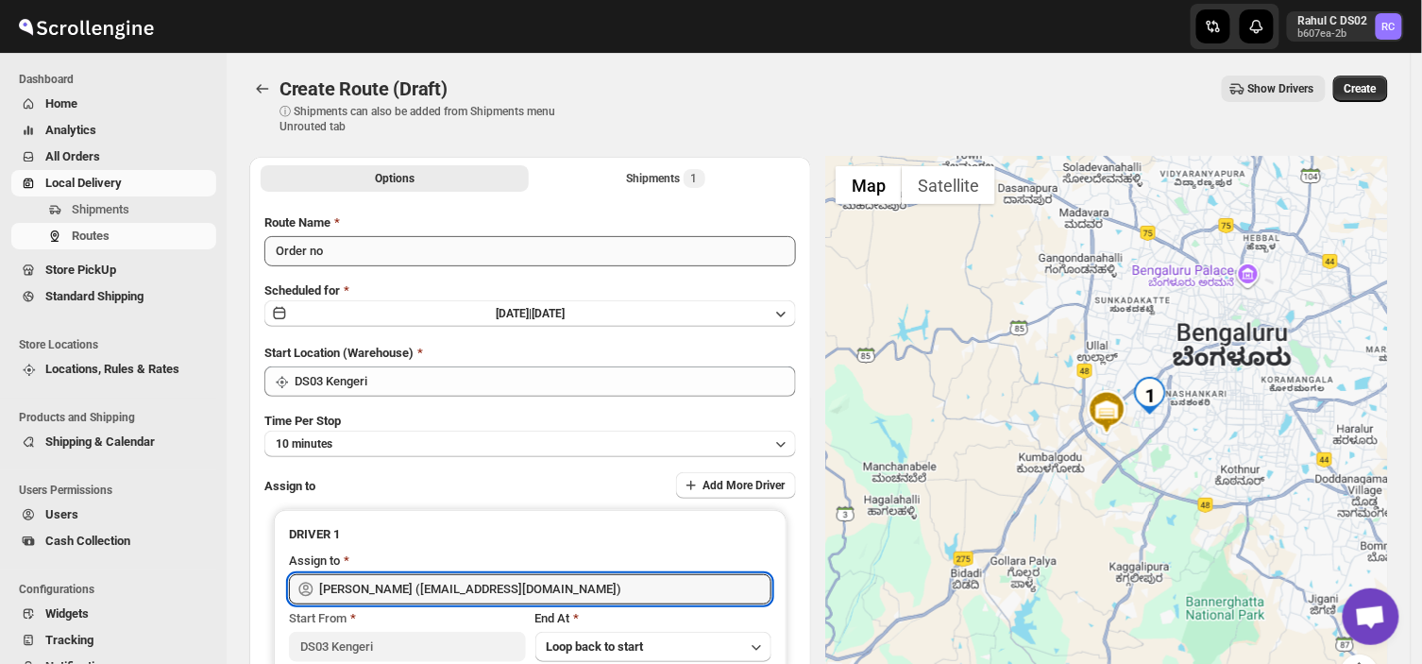
type input "[PERSON_NAME] ([EMAIL_ADDRESS][DOMAIN_NAME])"
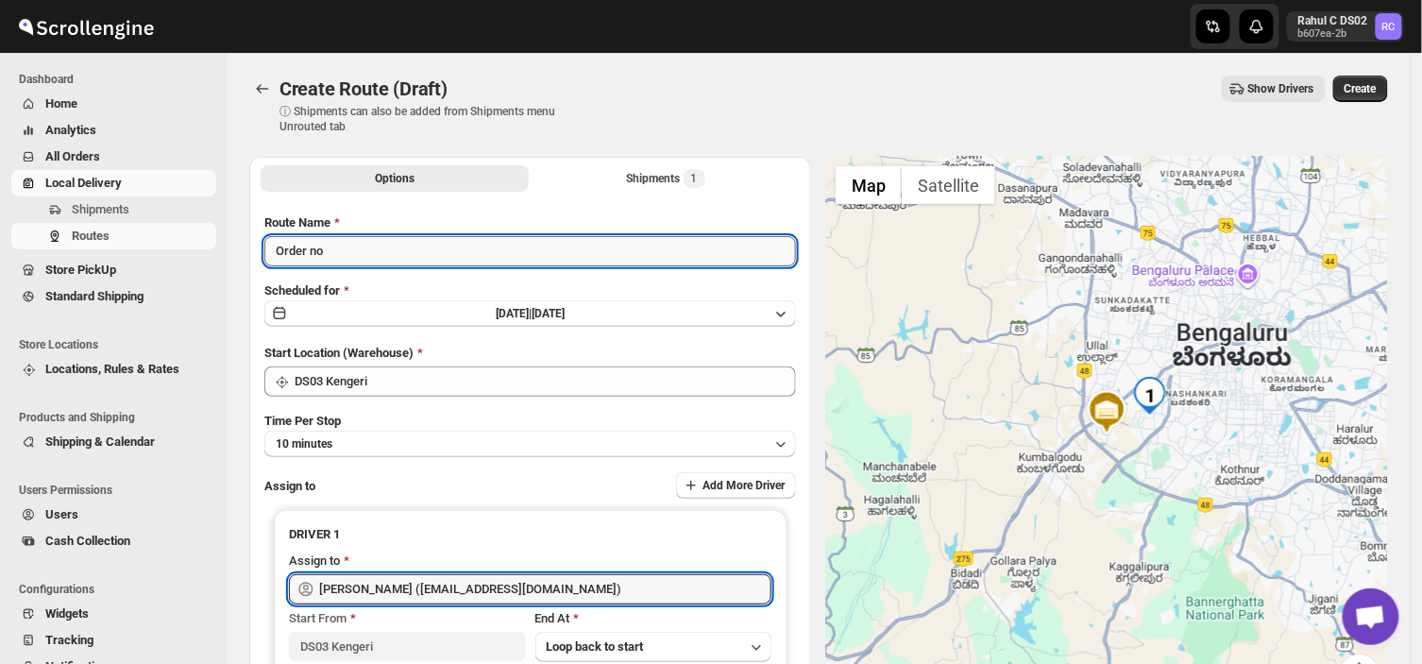
click at [334, 250] on input "Order no" at bounding box center [530, 251] width 532 height 30
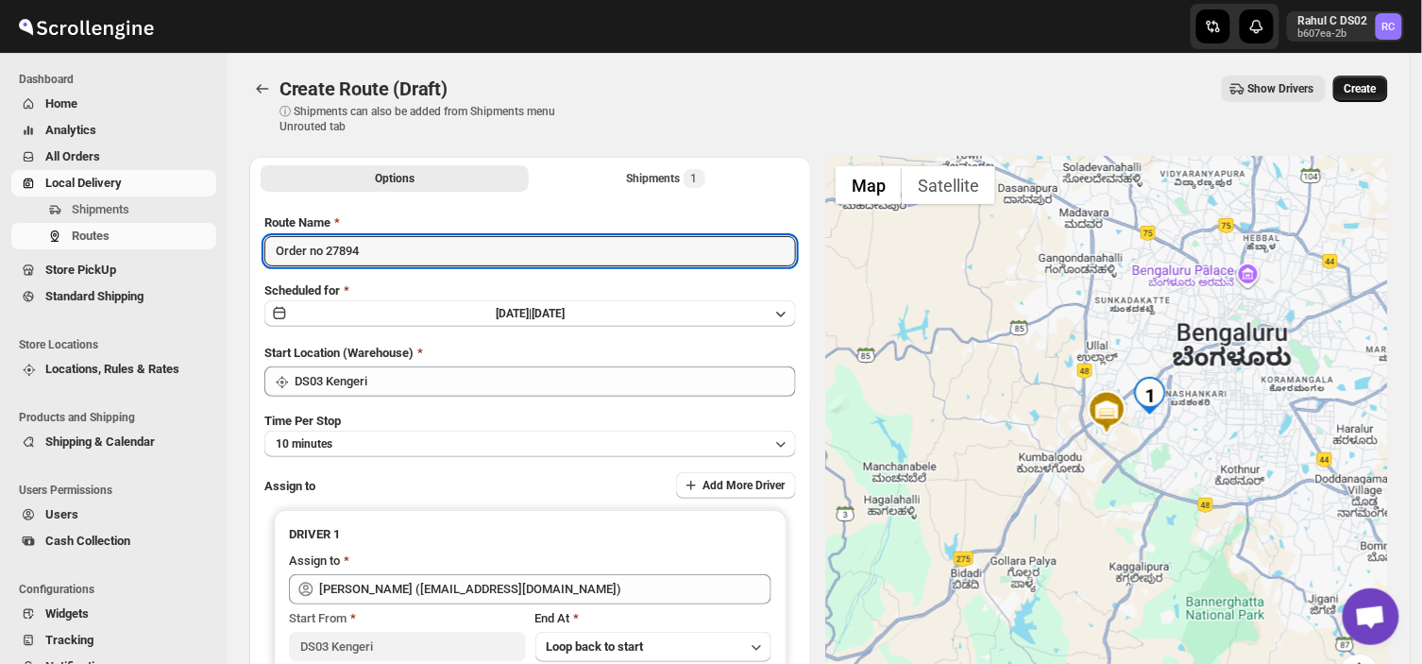
type input "Order no 27894"
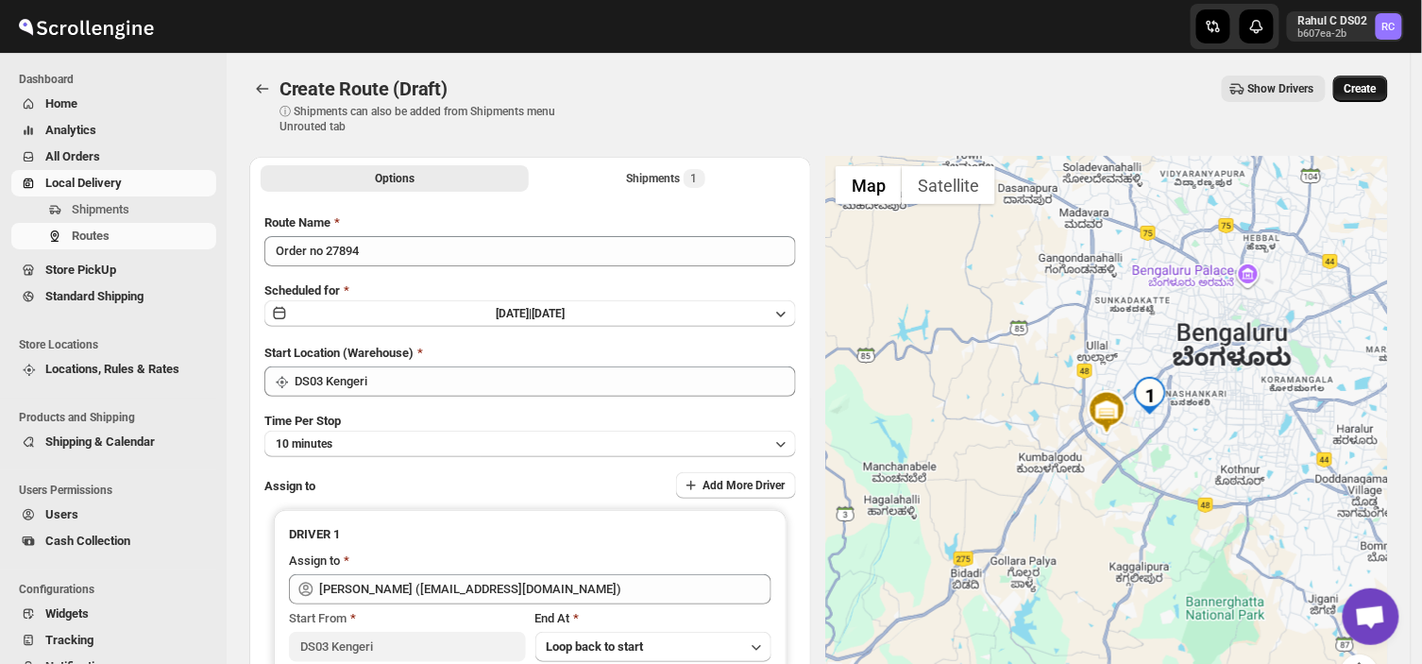
click at [1377, 86] on span "Create" at bounding box center [1361, 88] width 32 height 15
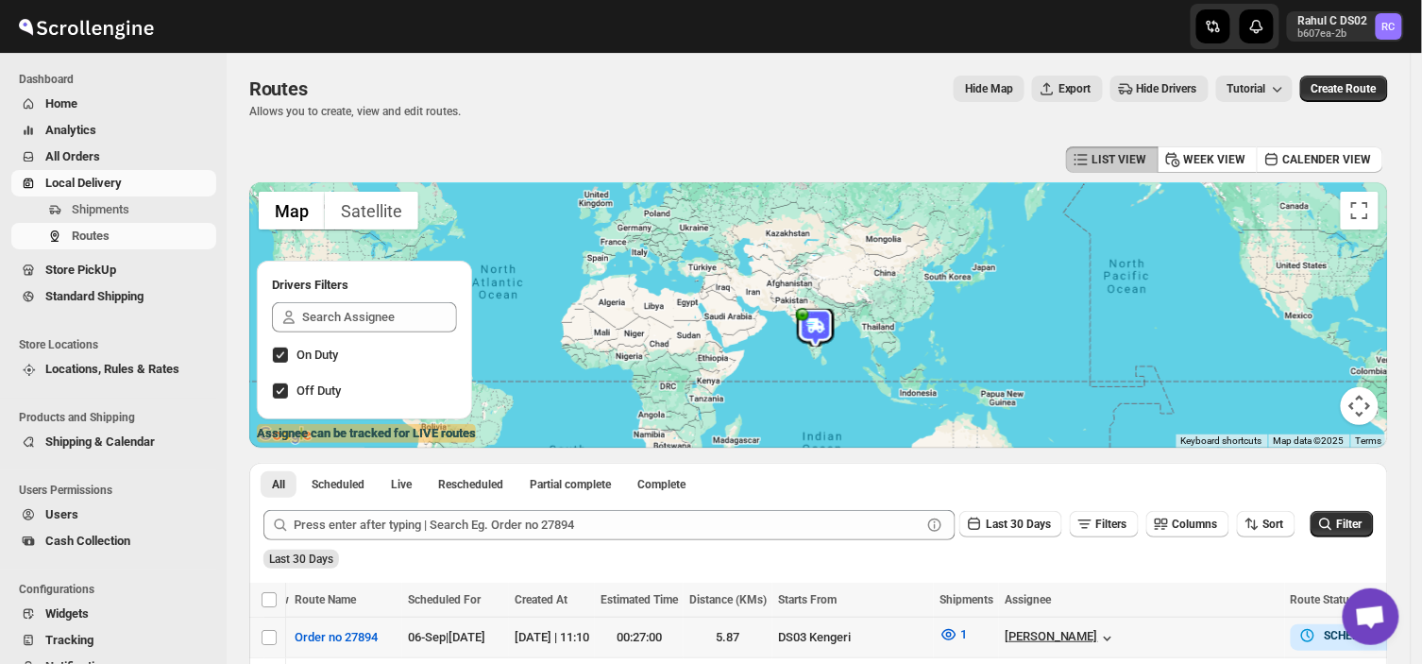
scroll to position [0, 21]
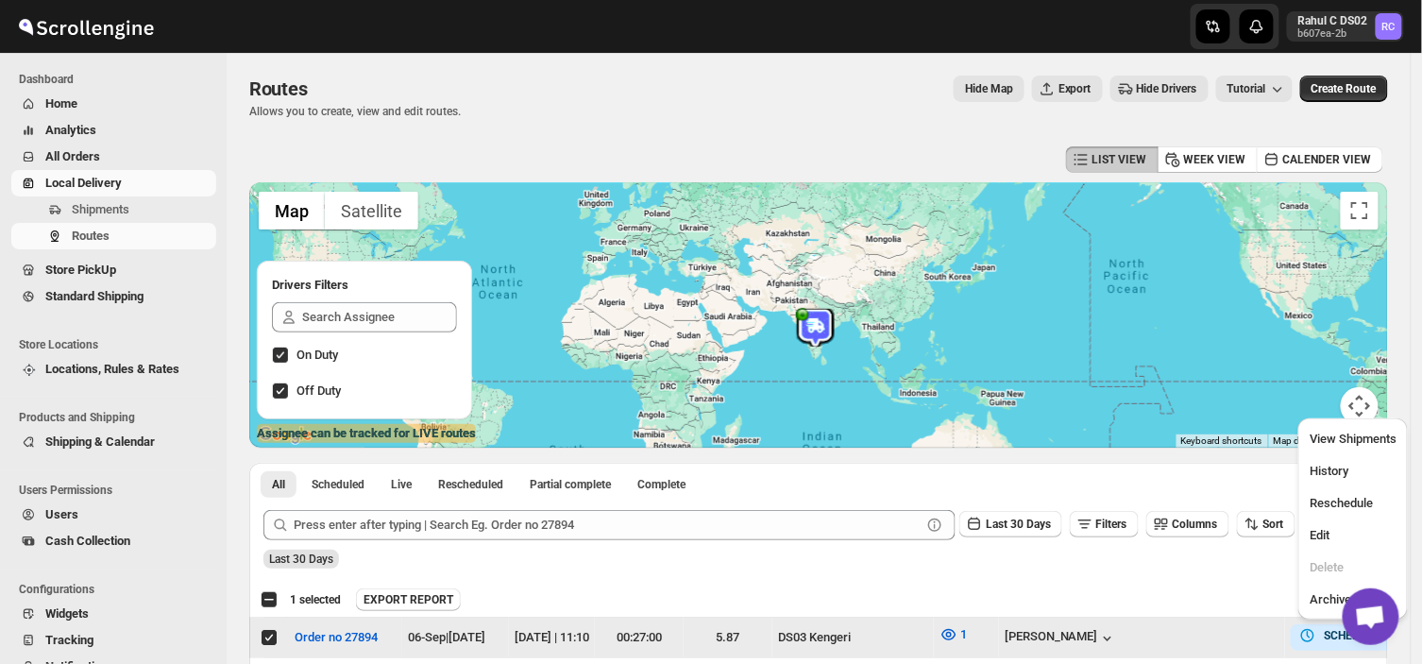
scroll to position [0, 0]
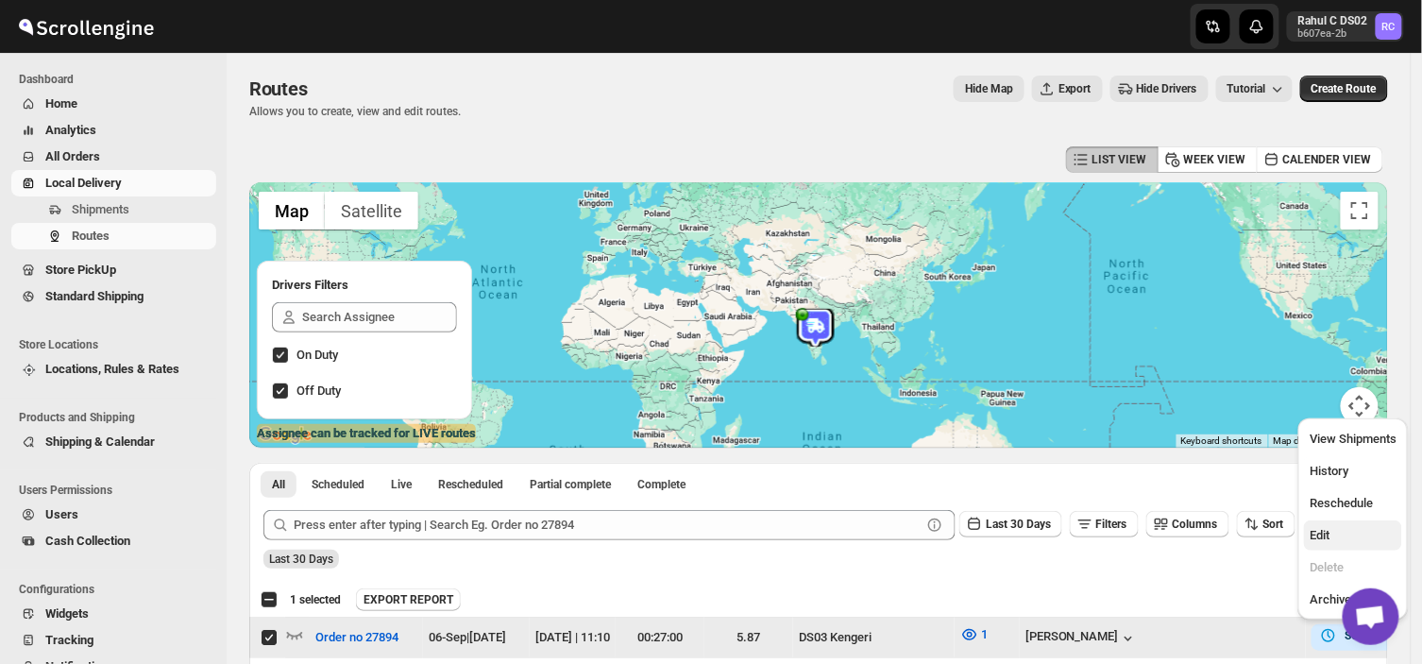
click at [1322, 532] on span "Edit" at bounding box center [1320, 535] width 20 height 14
checkbox input "false"
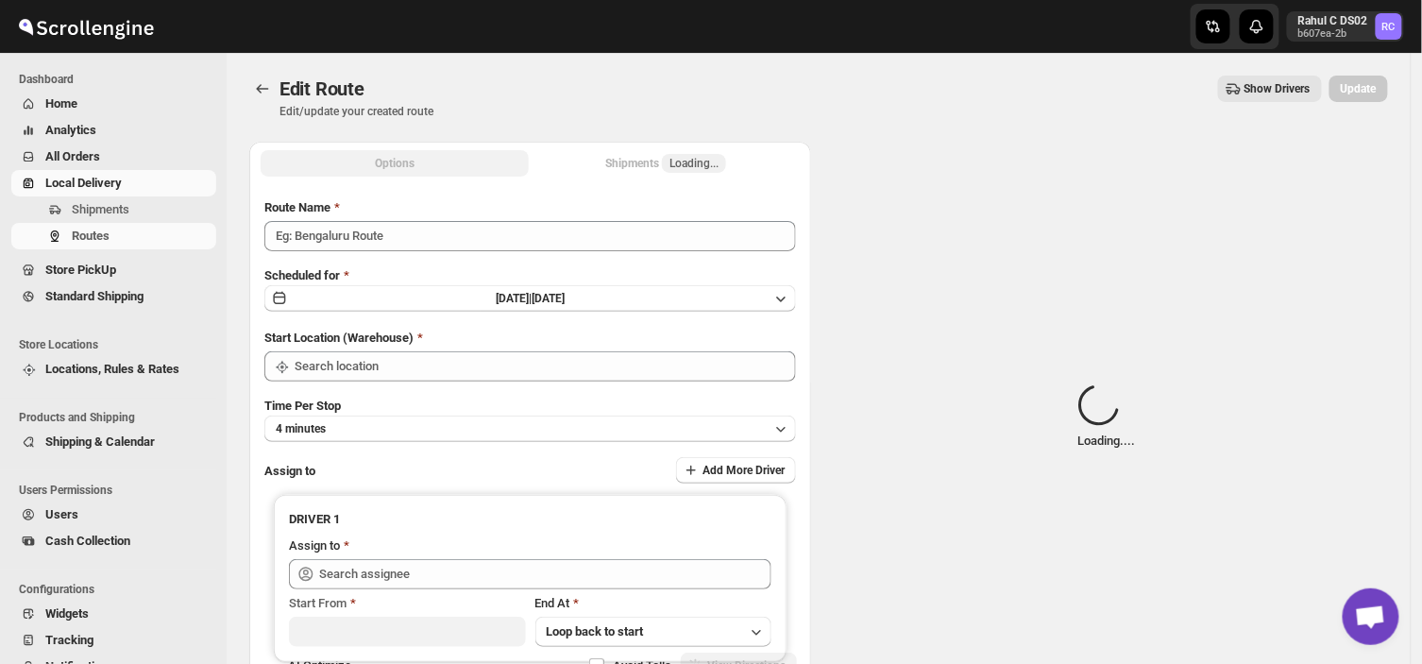
type input "Order no 27894"
type input "DS03 Kengeri"
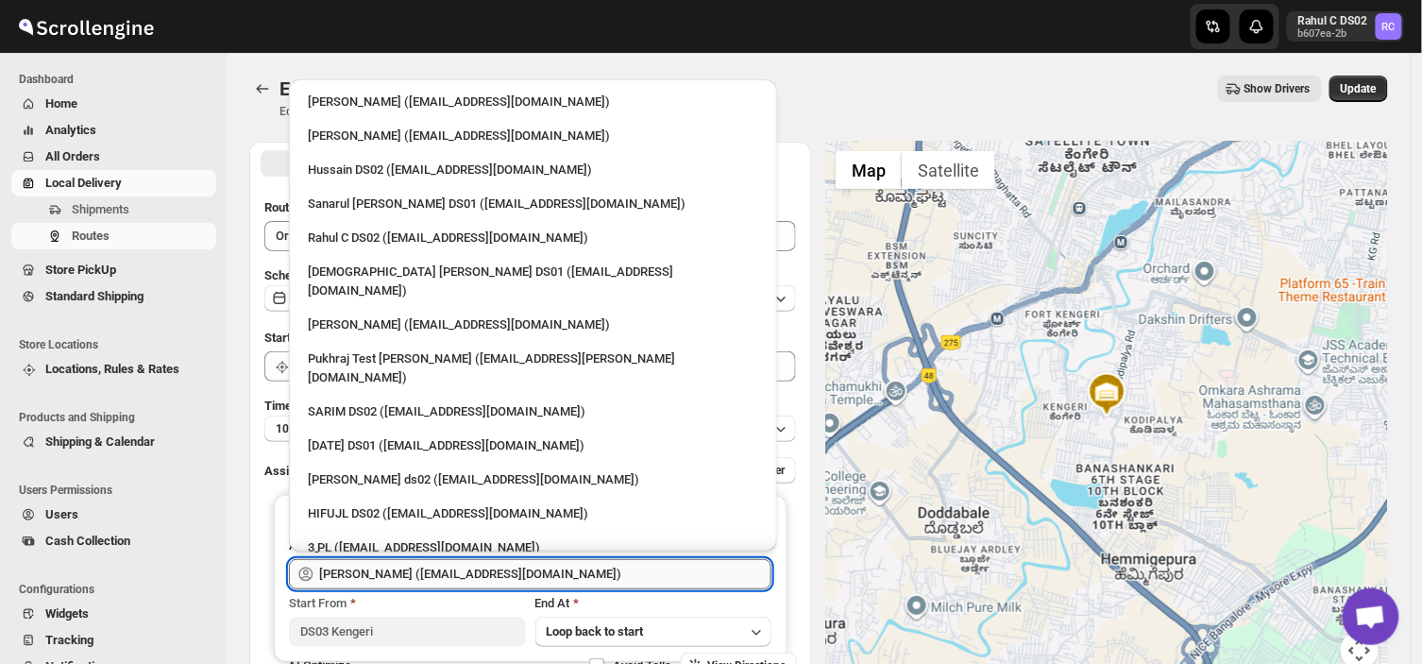
click at [586, 571] on input "[PERSON_NAME] ([EMAIL_ADDRESS][DOMAIN_NAME])" at bounding box center [545, 574] width 452 height 30
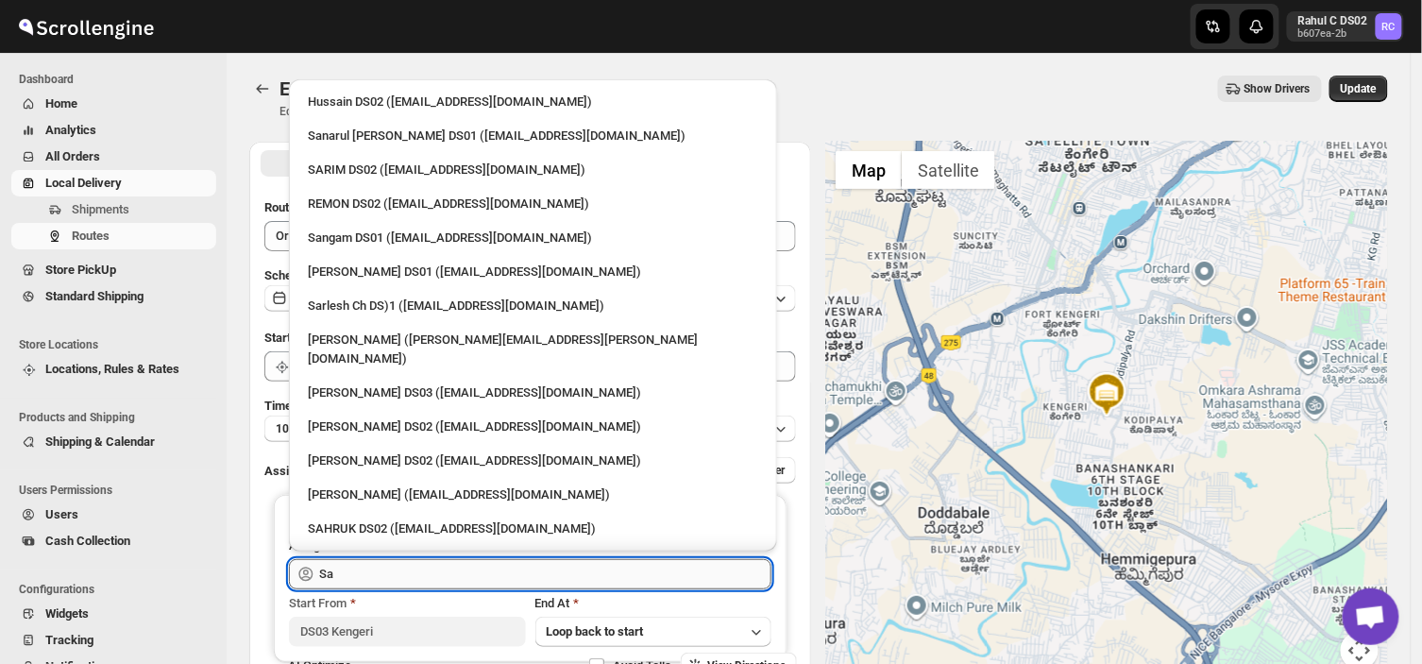
type input "S"
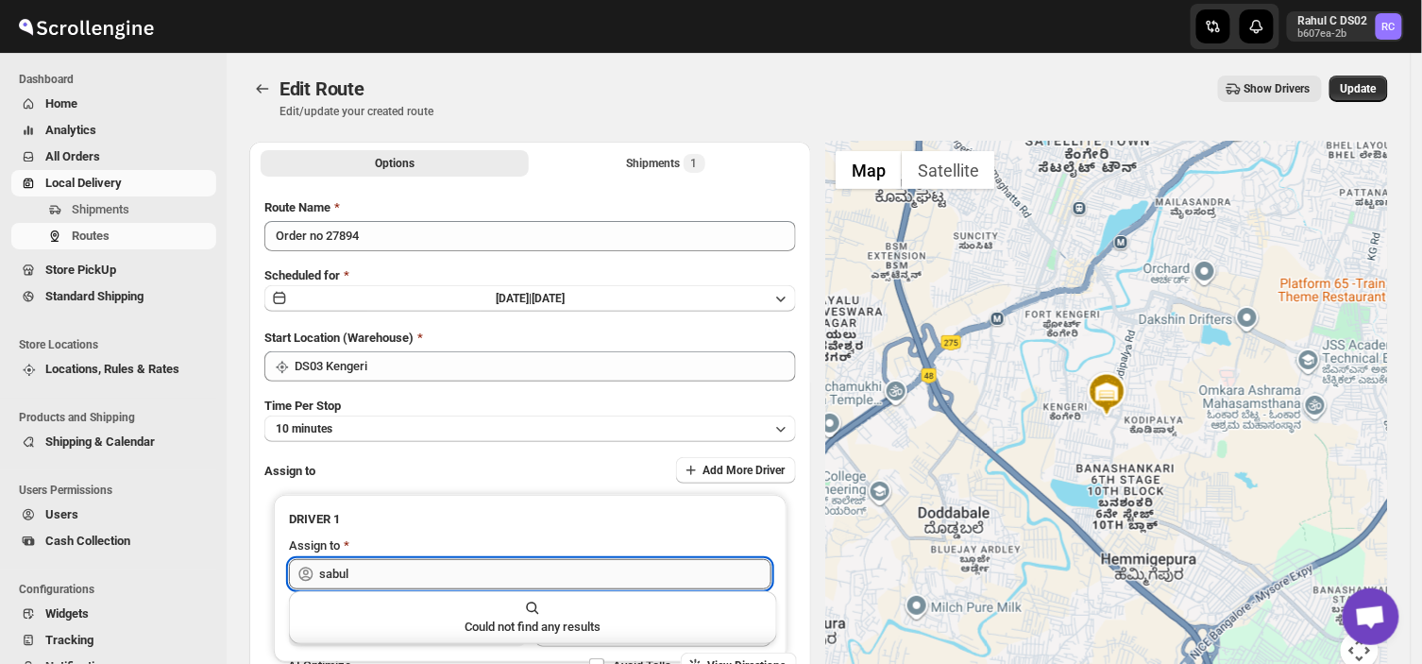
click at [364, 572] on input "sabul" at bounding box center [545, 574] width 452 height 30
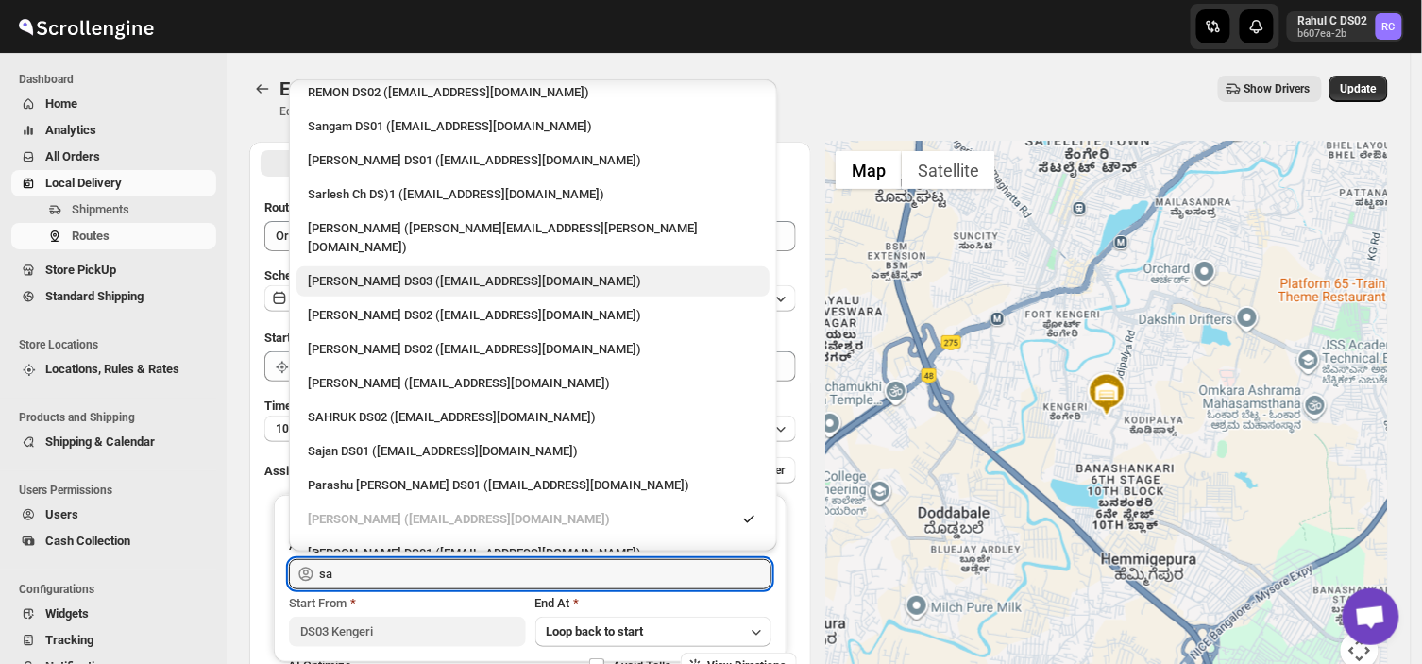
scroll to position [116, 0]
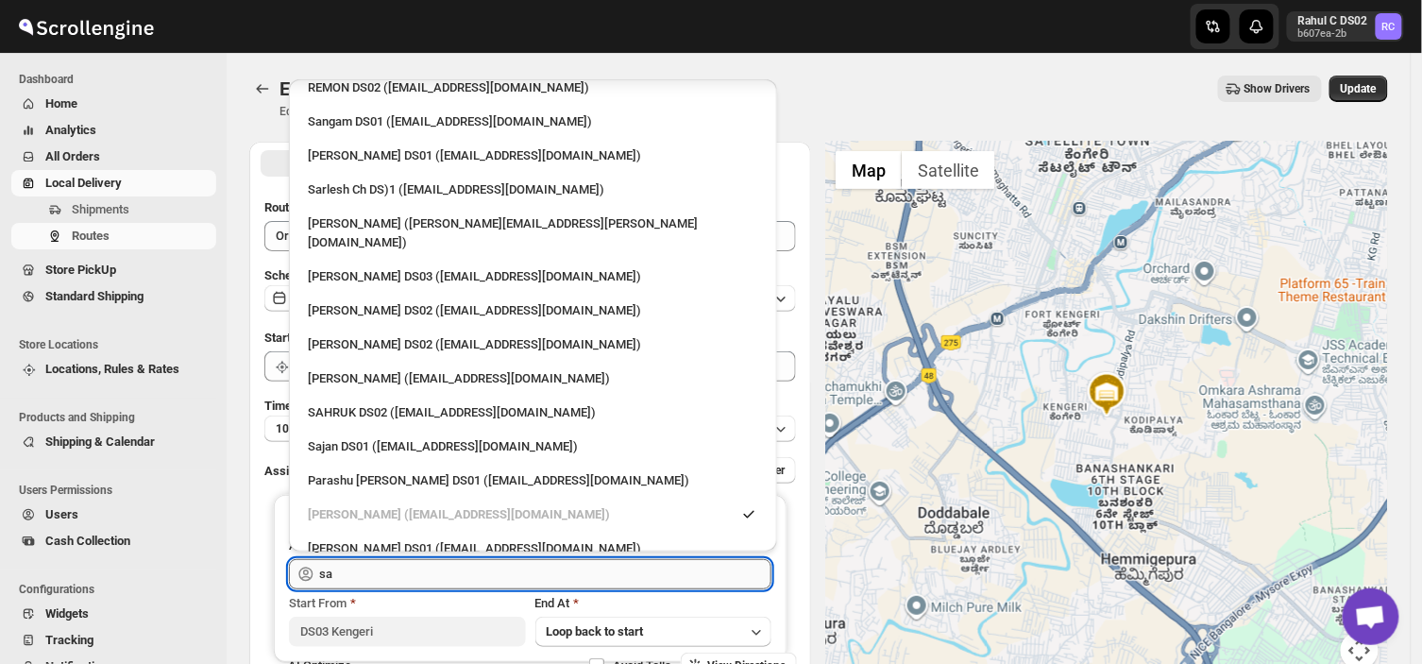
click at [344, 572] on input "sa" at bounding box center [545, 574] width 452 height 30
type input "sa"
click at [135, 208] on span "Shipments" at bounding box center [142, 209] width 141 height 19
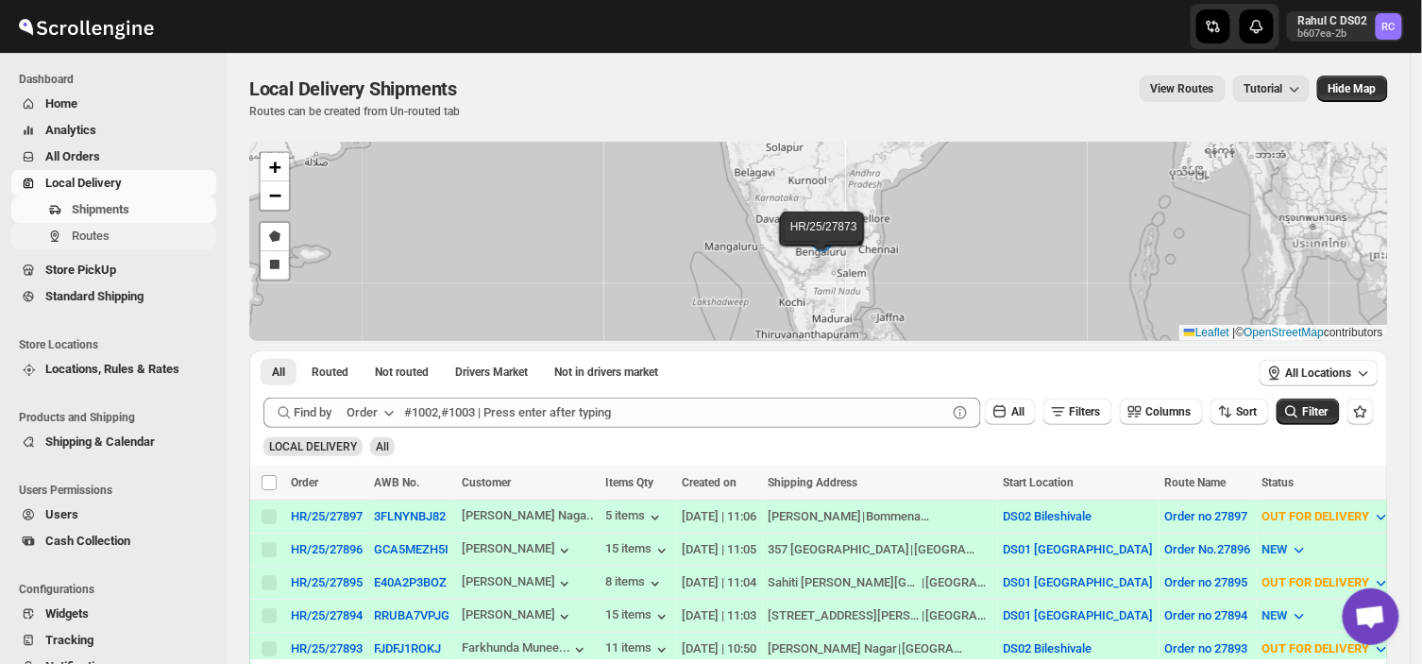
click at [114, 242] on span "Routes" at bounding box center [142, 236] width 141 height 19
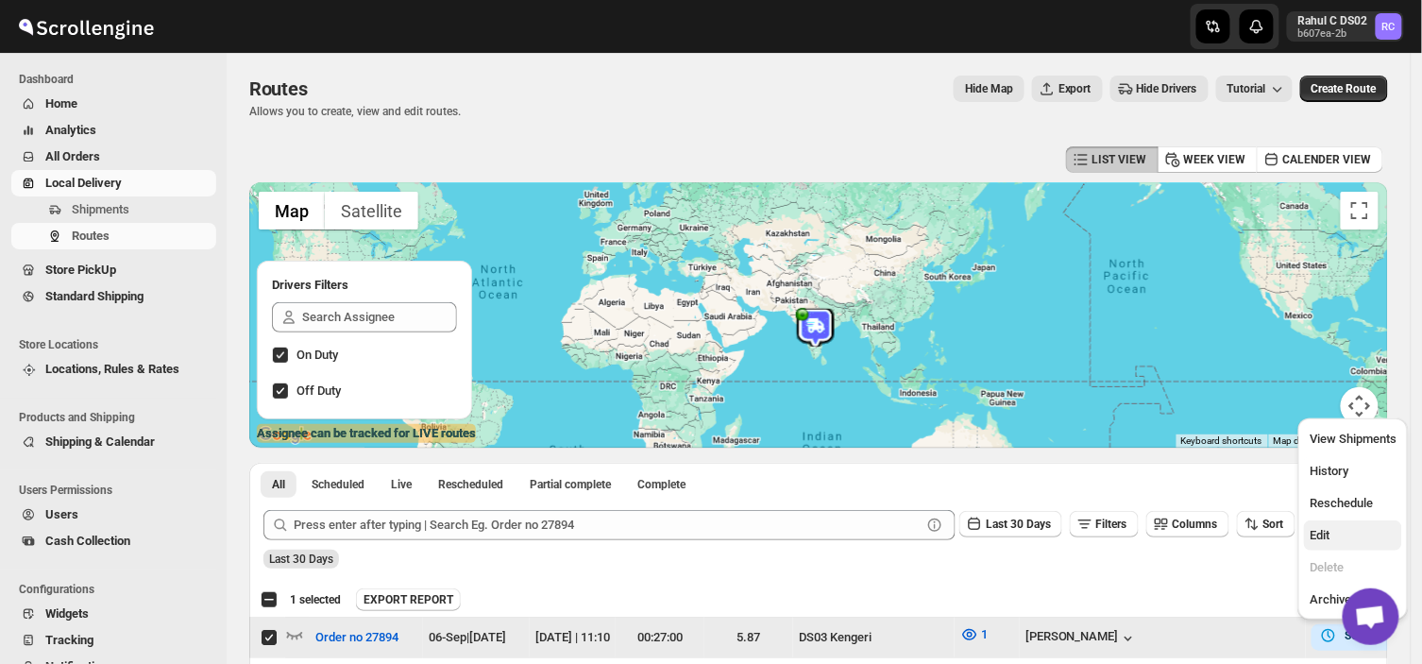
click at [1325, 529] on span "Edit" at bounding box center [1320, 535] width 20 height 14
checkbox input "false"
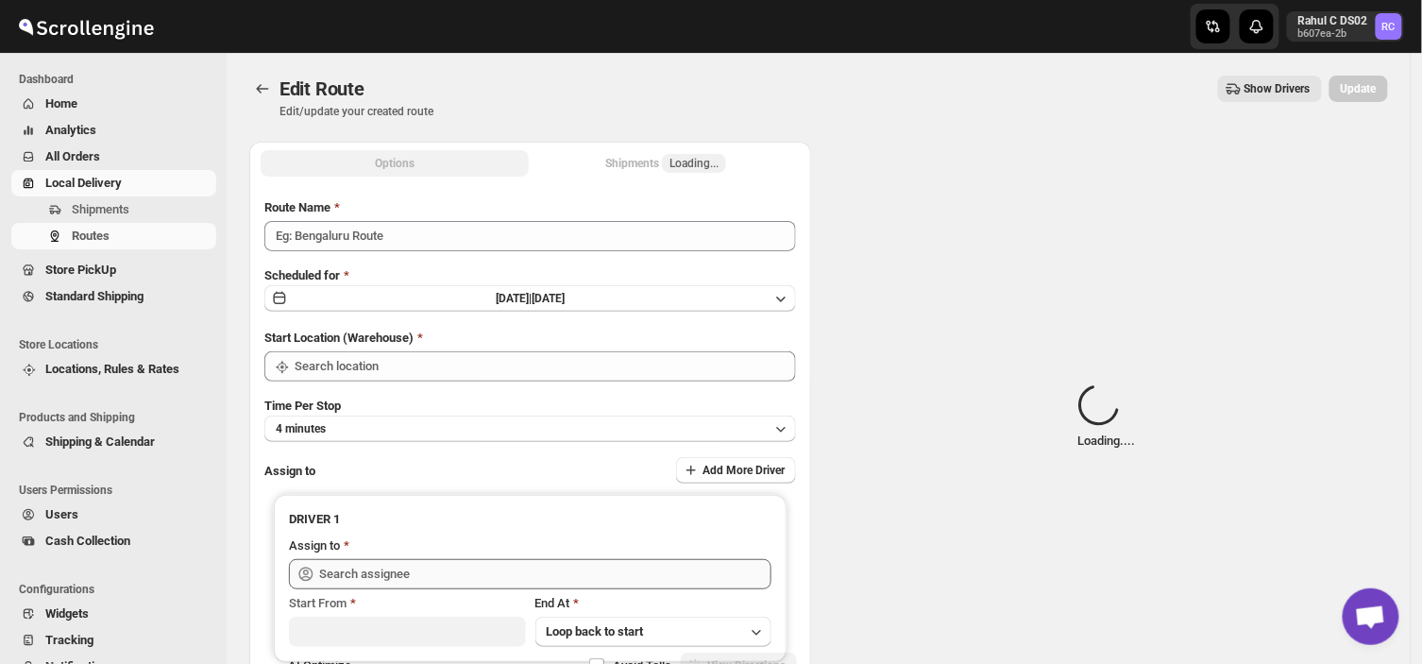
type input "Order no 27894"
type input "DS03 Kengeri"
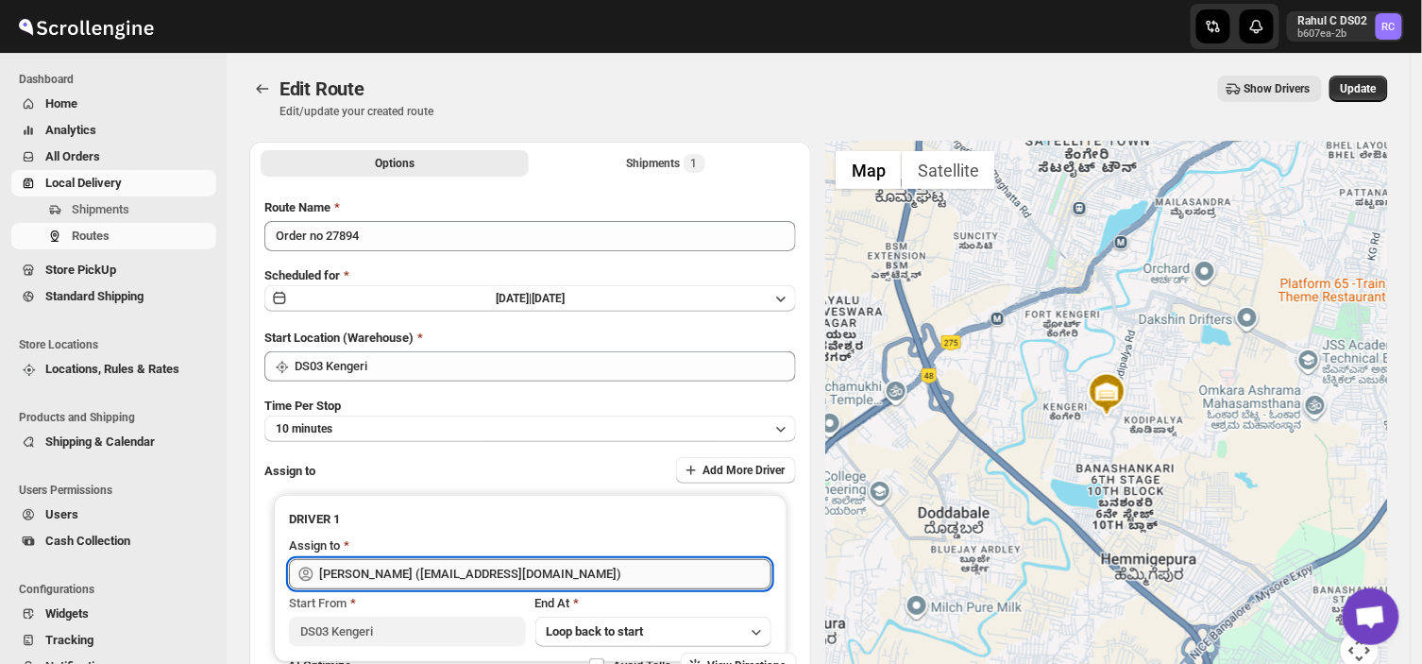
click at [579, 569] on input "[PERSON_NAME] ([EMAIL_ADDRESS][DOMAIN_NAME])" at bounding box center [545, 574] width 452 height 30
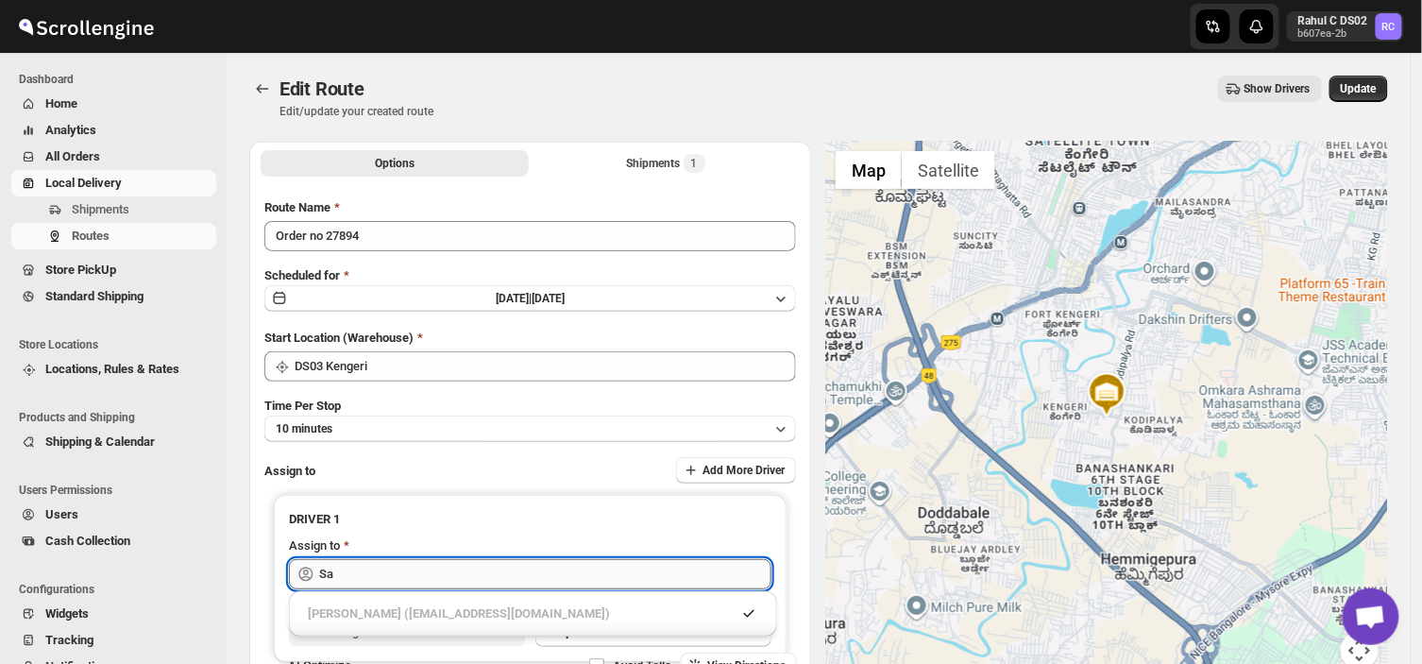
type input "S"
click at [379, 572] on input "sabul" at bounding box center [545, 574] width 452 height 30
type input "s"
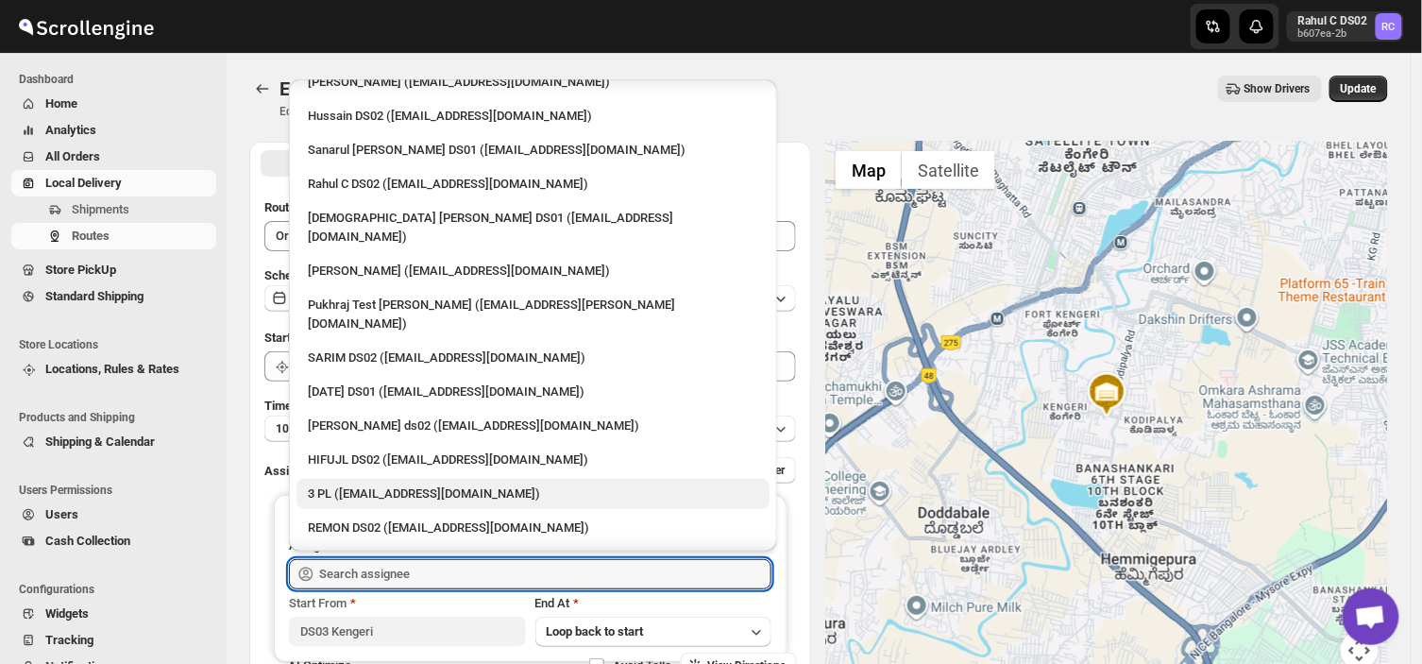
scroll to position [53, 0]
click at [413, 576] on input "text" at bounding box center [545, 574] width 452 height 30
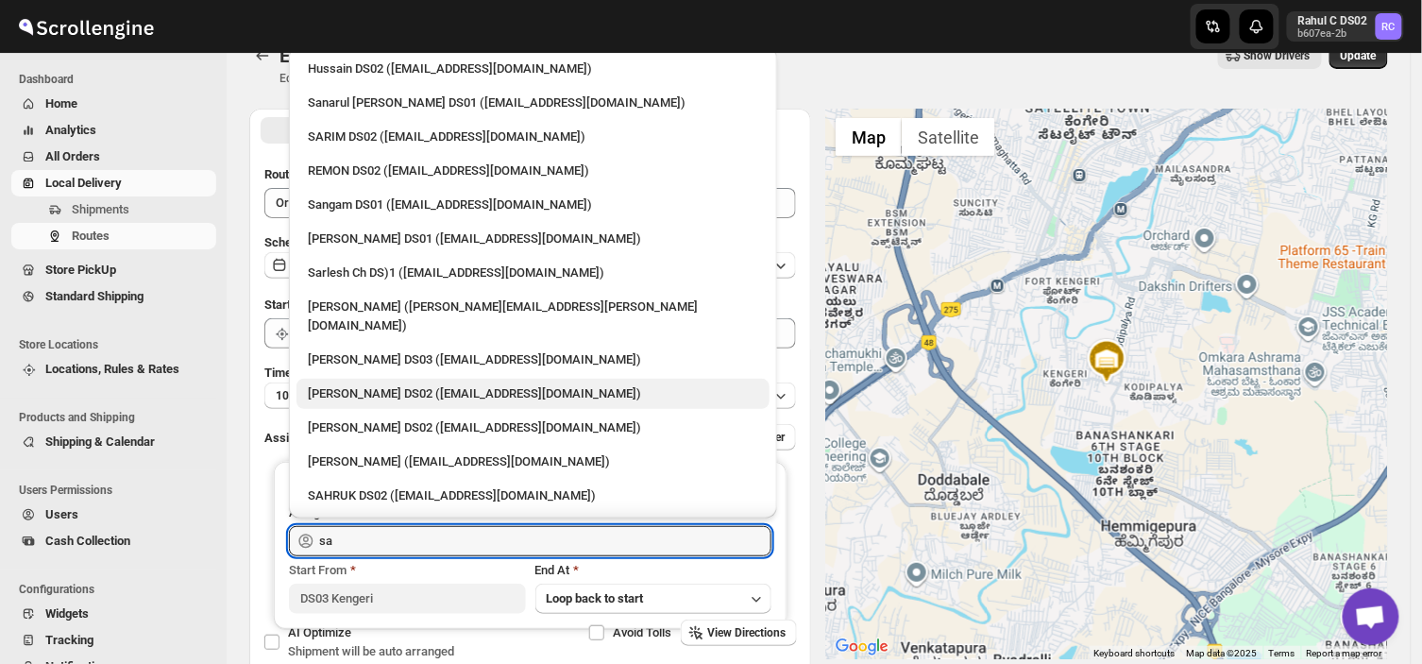
scroll to position [0, 0]
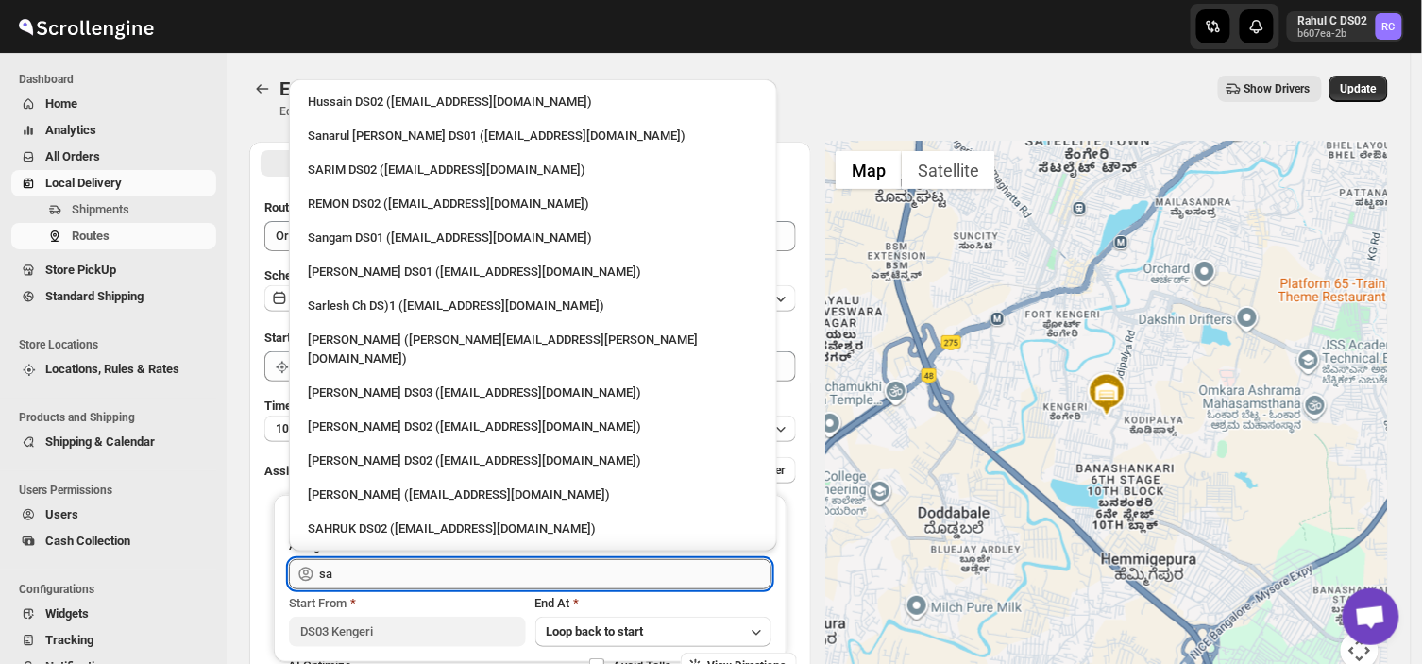
type input "s"
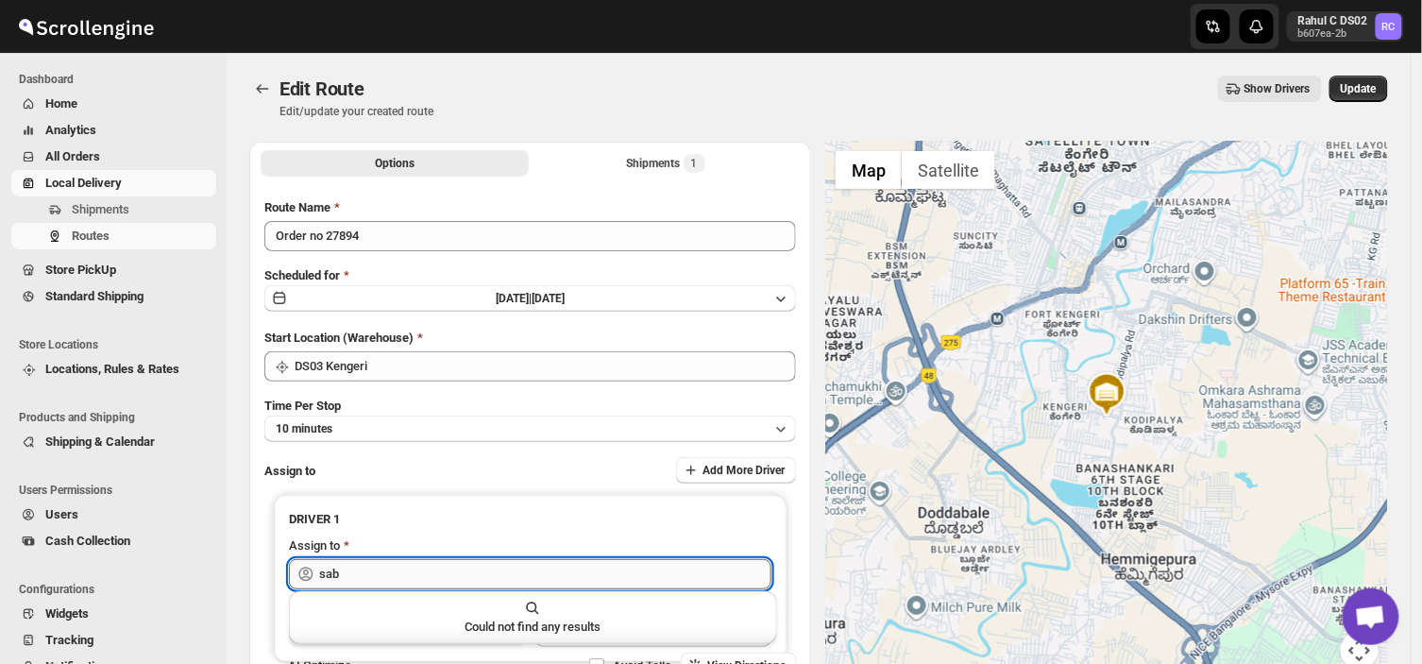
type input "sa"
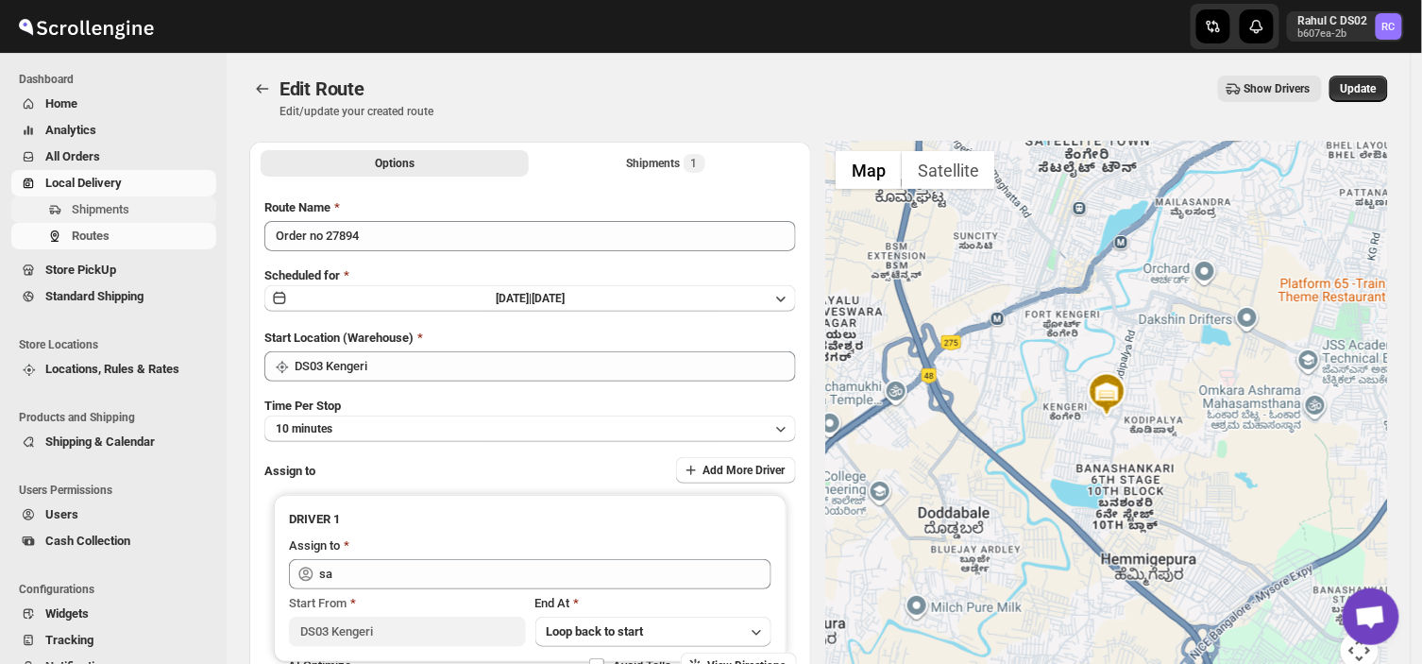
click at [90, 205] on span "Shipments" at bounding box center [101, 209] width 58 height 14
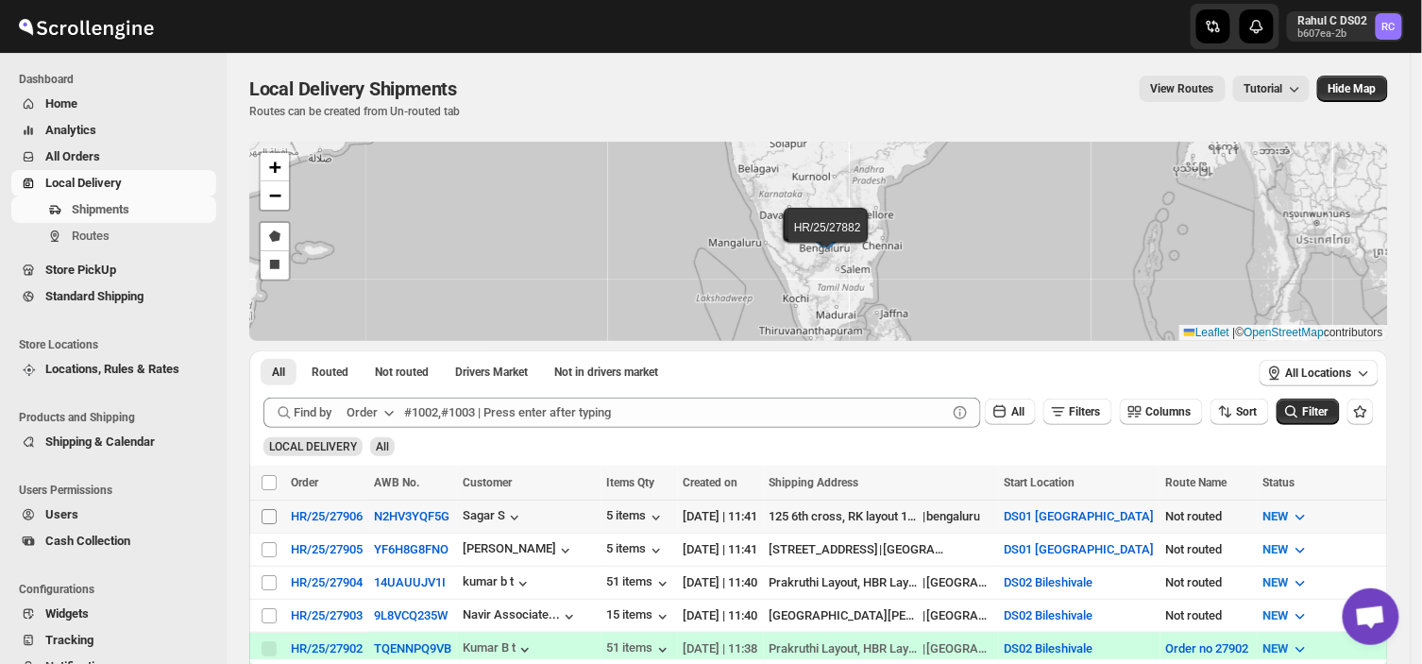
click at [266, 513] on input "Select shipment" at bounding box center [269, 516] width 15 height 15
checkbox input "true"
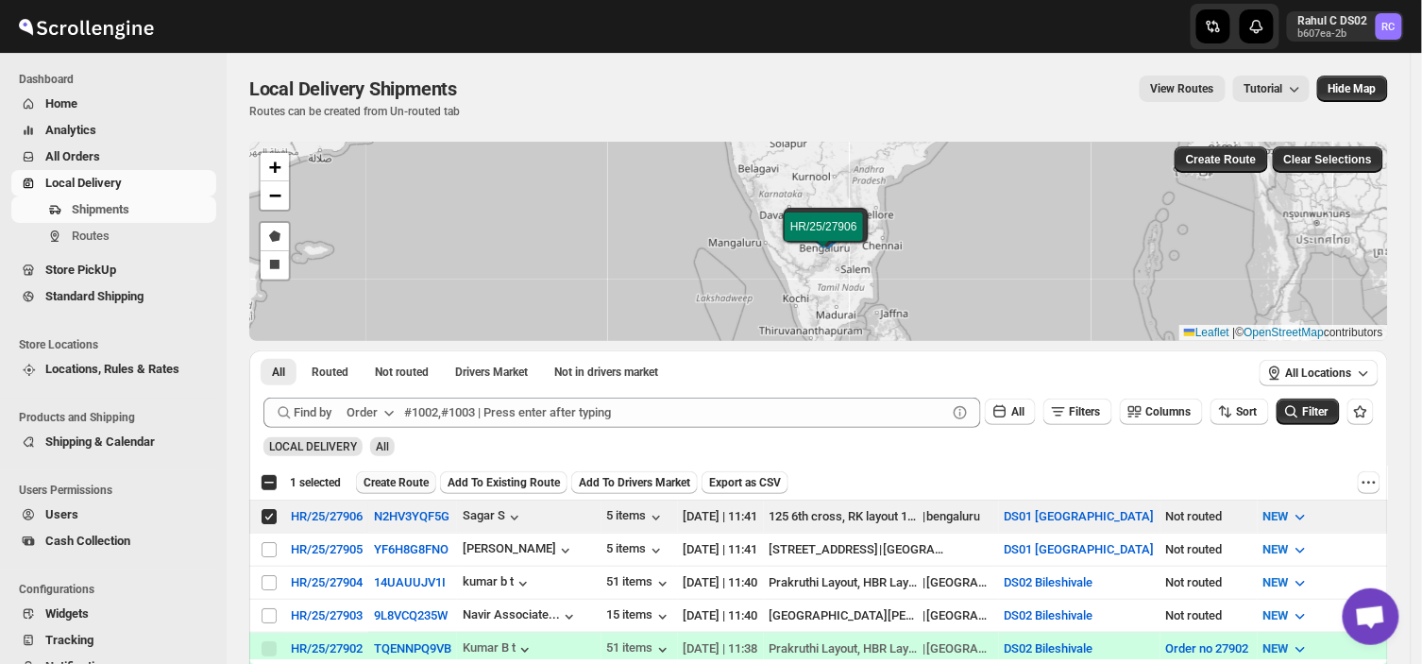
click at [399, 477] on span "Create Route" at bounding box center [396, 482] width 65 height 15
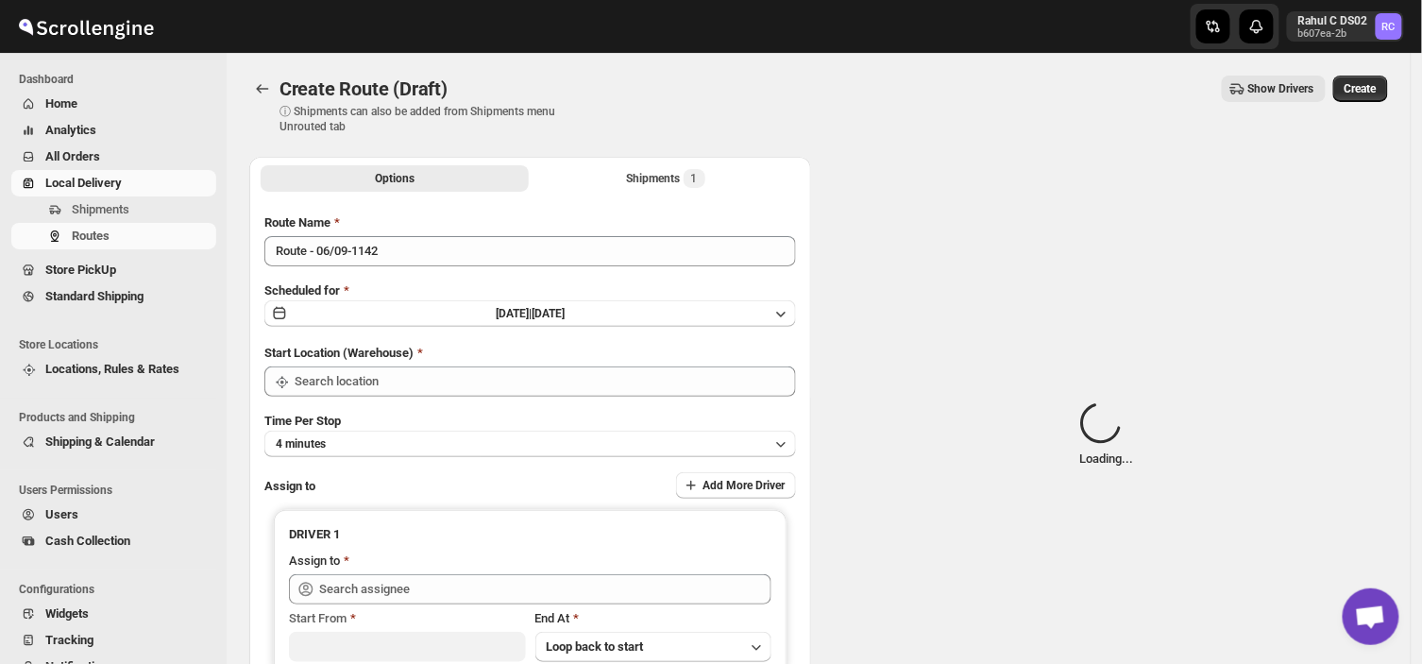
type input "DS01 [GEOGRAPHIC_DATA]"
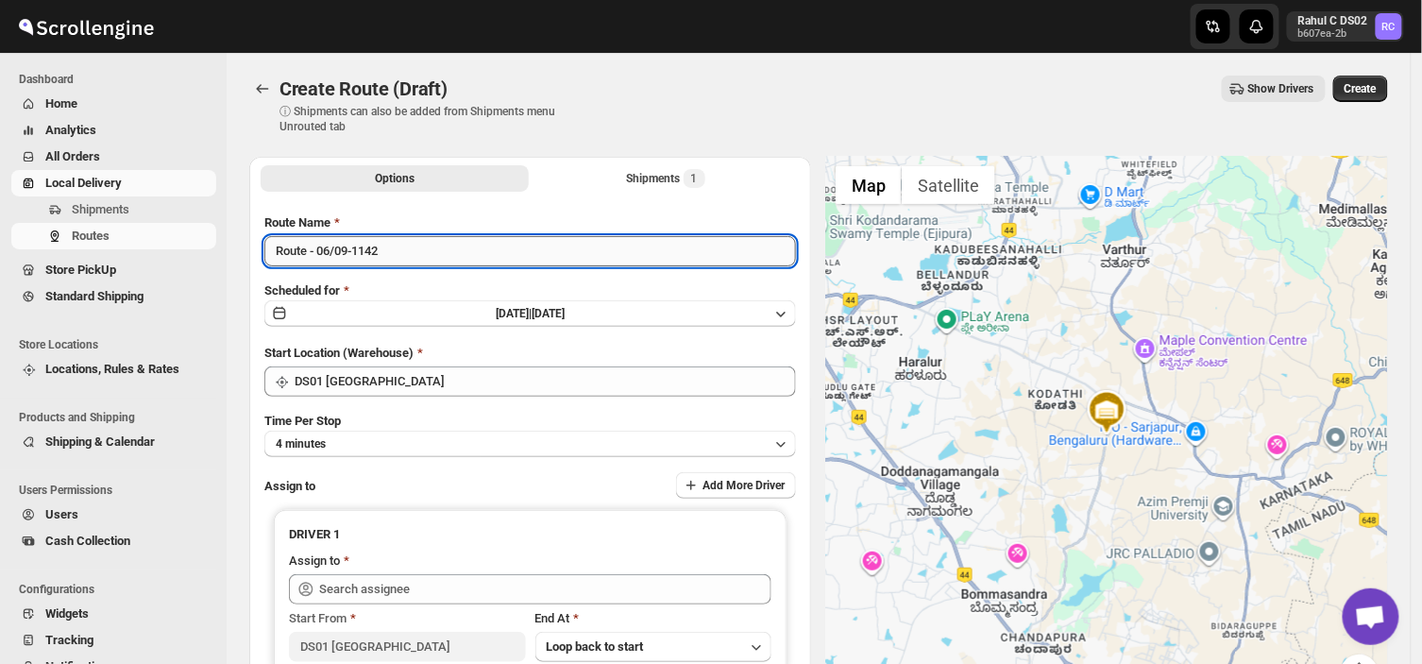
click at [388, 252] on input "Route - 06/09-1142" at bounding box center [530, 251] width 532 height 30
type input "R"
type input "Order no 27906"
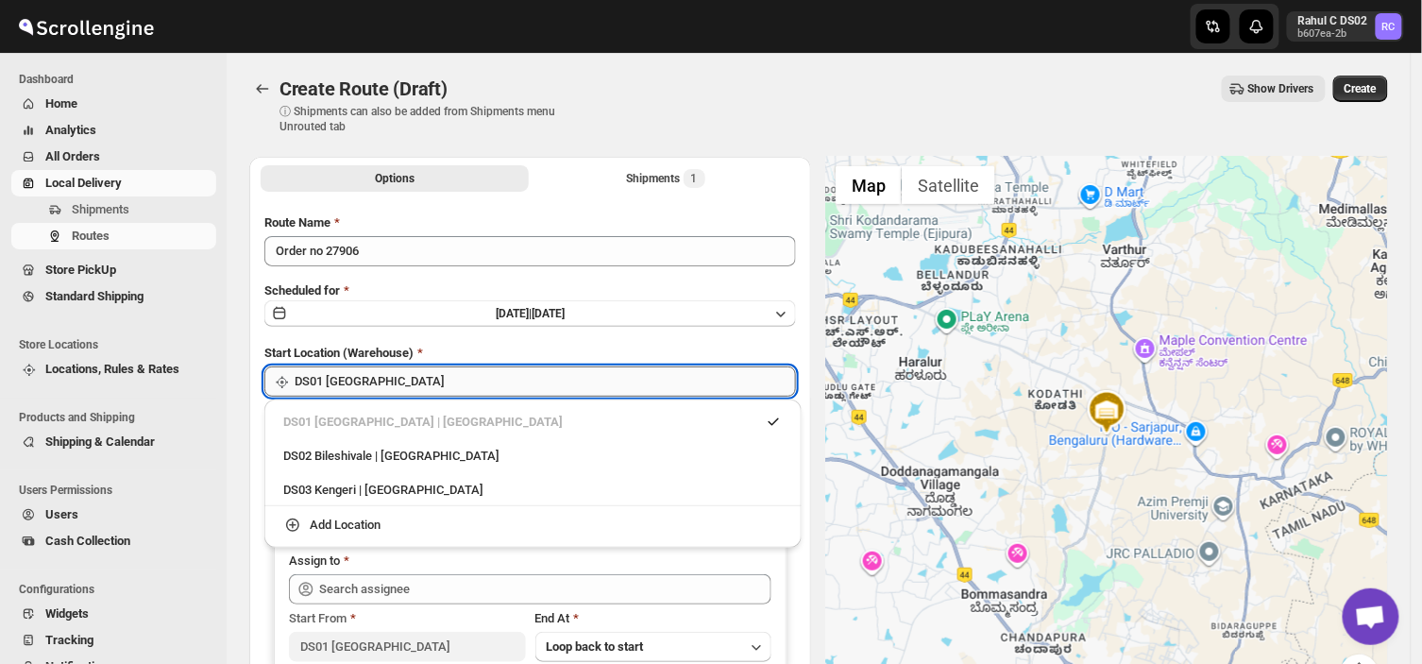
click at [400, 382] on input "DS01 [GEOGRAPHIC_DATA]" at bounding box center [545, 381] width 501 height 30
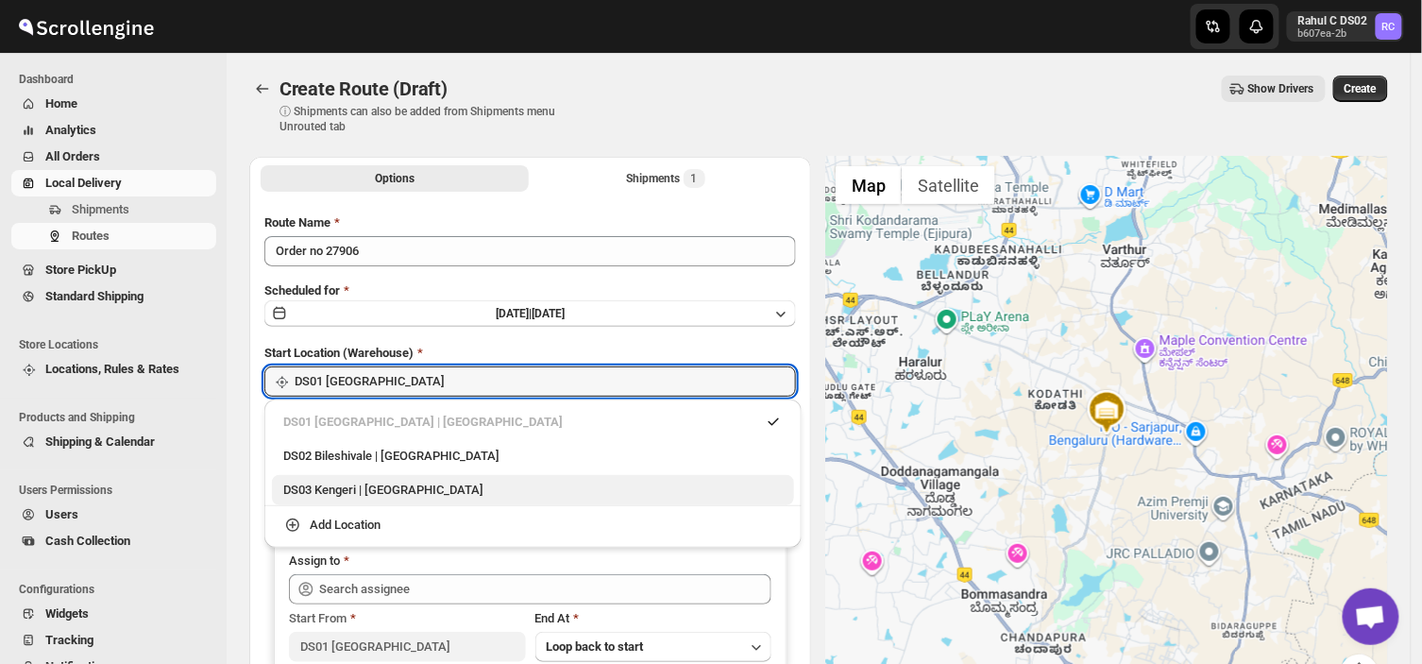
click at [372, 484] on div "DS03 Kengeri | [GEOGRAPHIC_DATA]" at bounding box center [533, 490] width 500 height 19
type input "DS03 Kengeri"
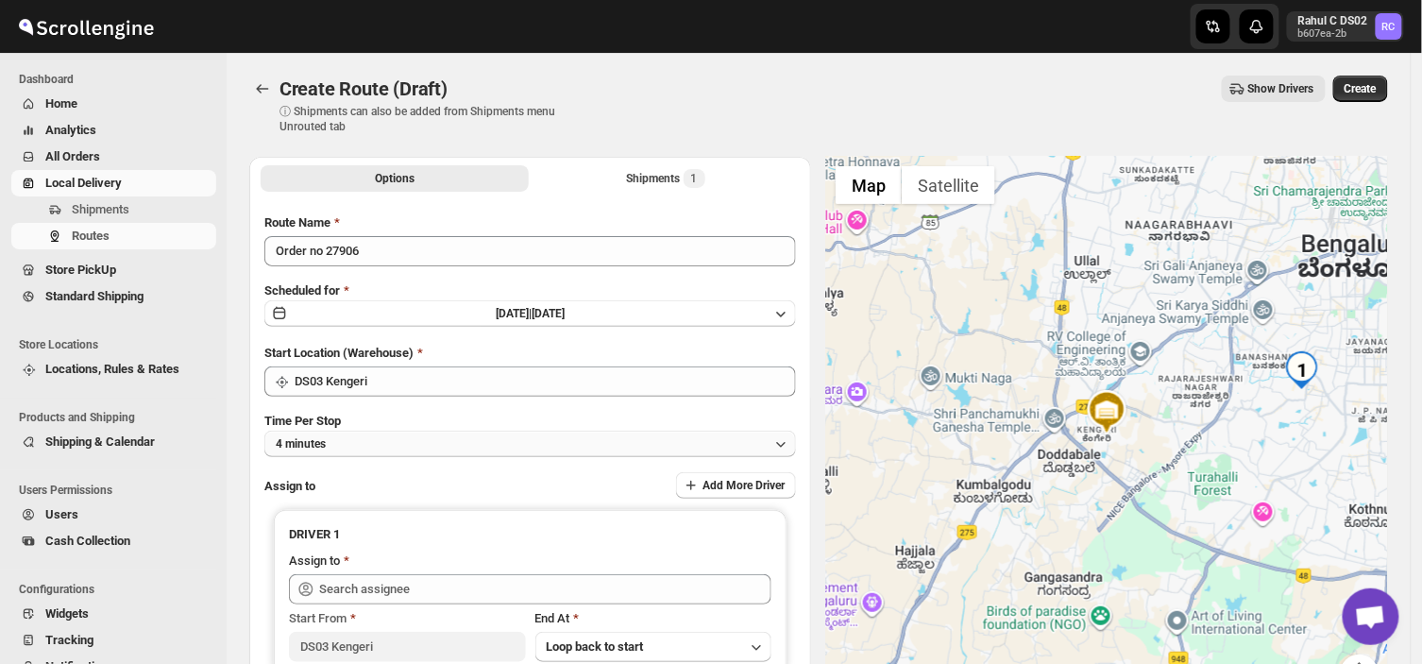
click at [359, 447] on button "4 minutes" at bounding box center [530, 444] width 532 height 26
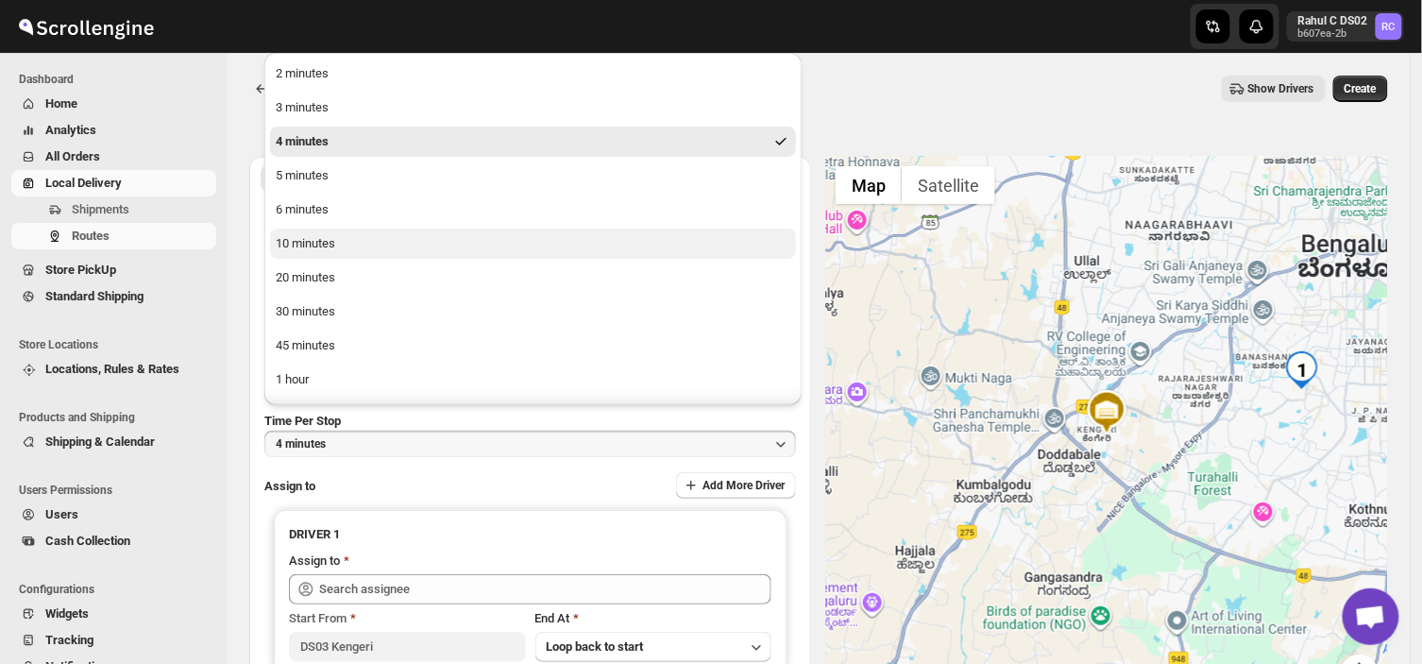
click at [315, 243] on div "10 minutes" at bounding box center [305, 243] width 59 height 19
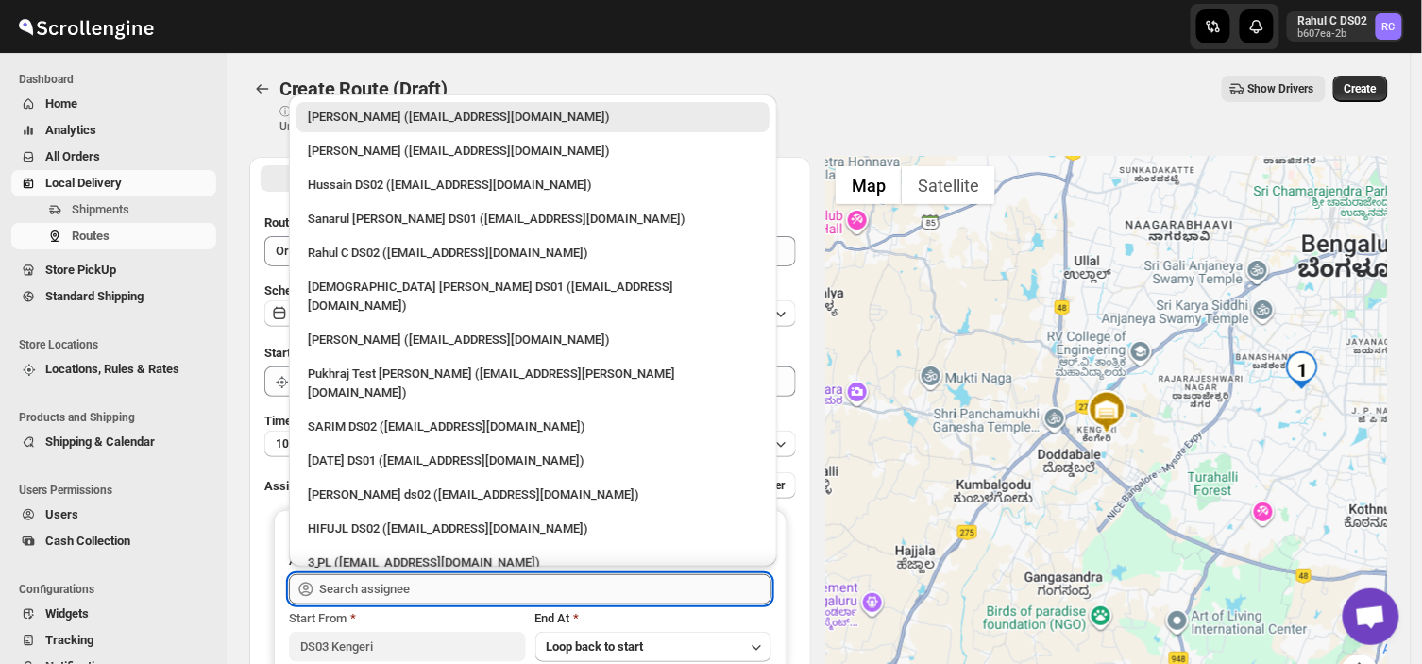
click at [423, 590] on input "text" at bounding box center [545, 589] width 452 height 30
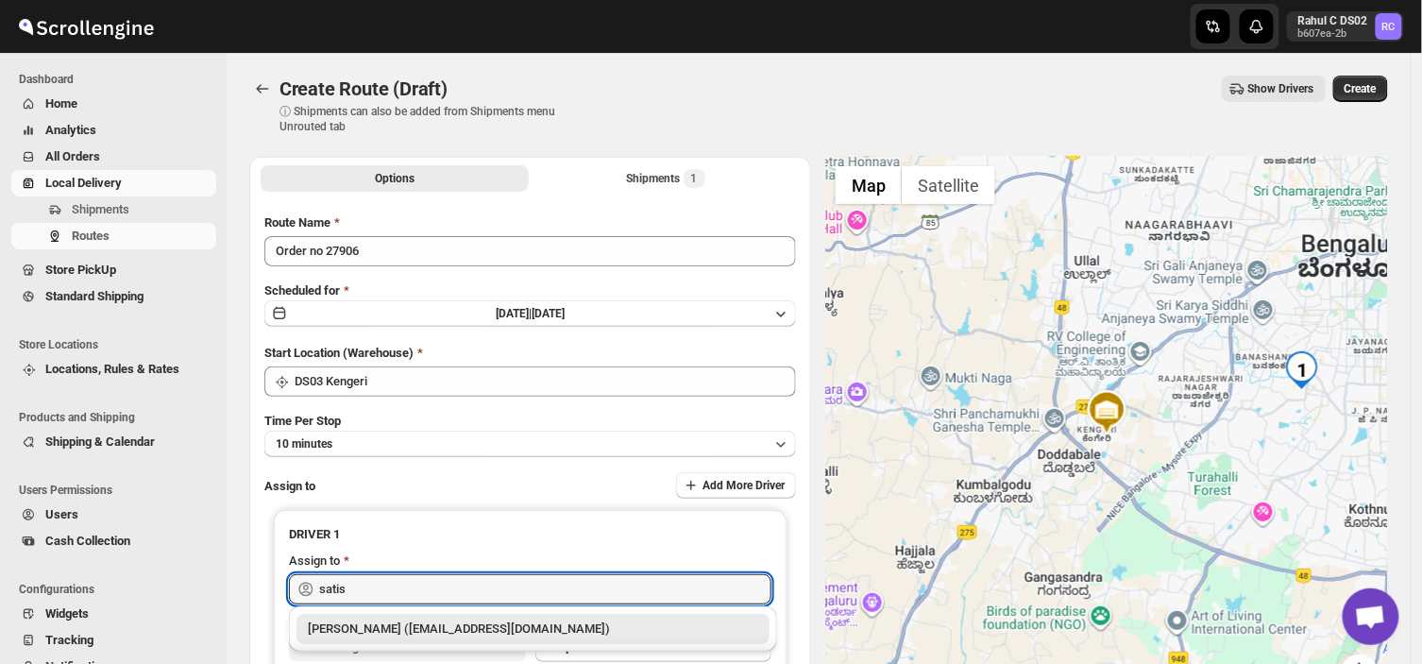
click at [417, 629] on div "[PERSON_NAME] ([EMAIL_ADDRESS][DOMAIN_NAME])" at bounding box center [533, 629] width 450 height 19
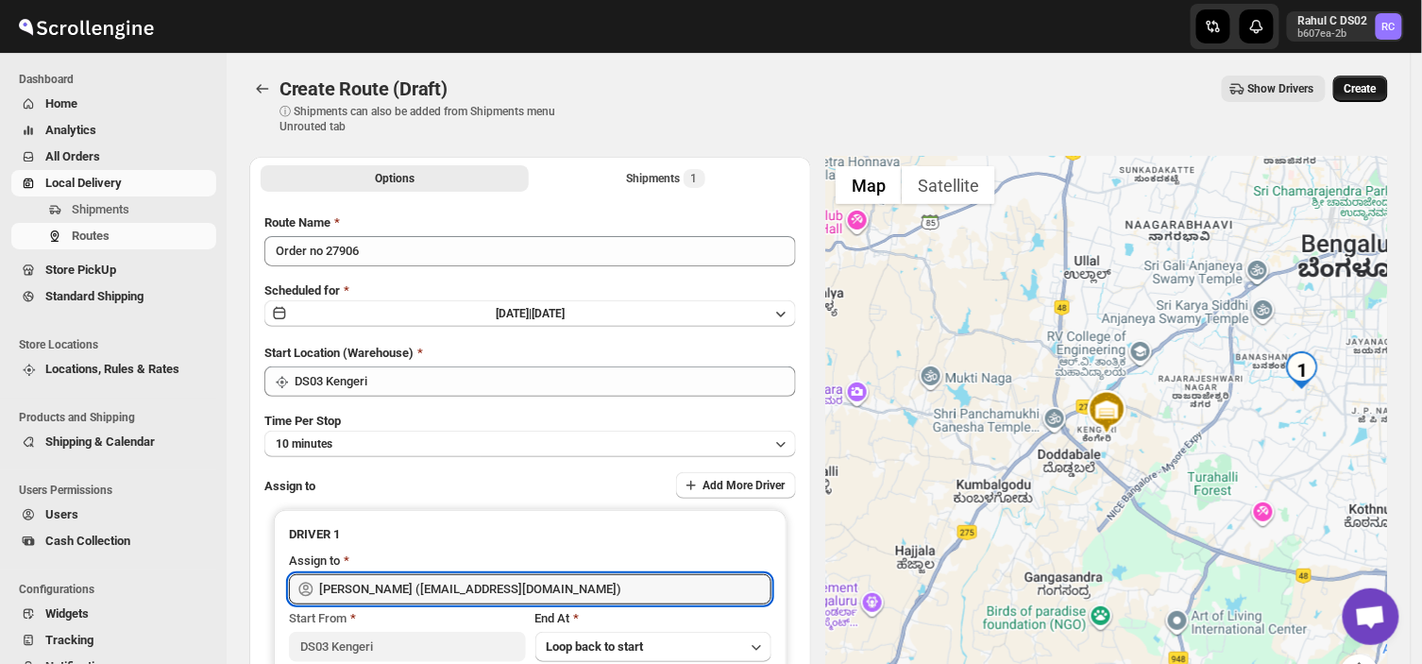
type input "[PERSON_NAME] ([EMAIL_ADDRESS][DOMAIN_NAME])"
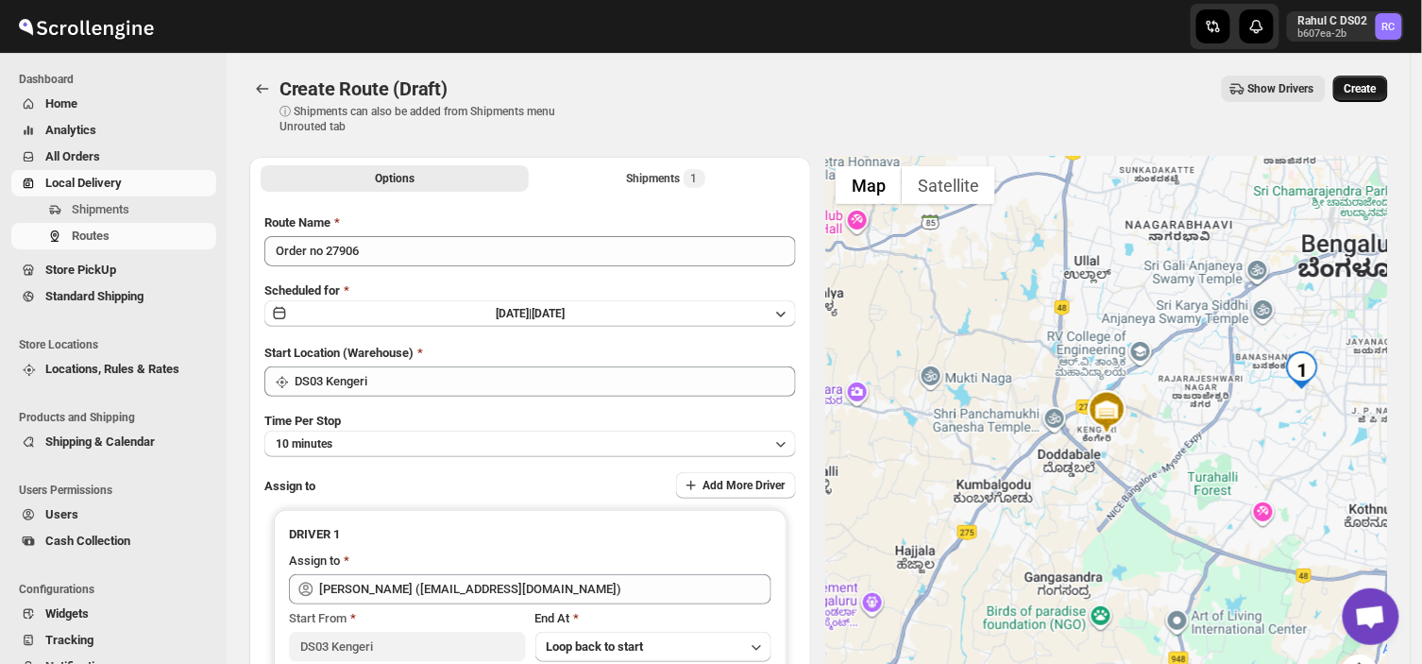
click at [1367, 86] on span "Create" at bounding box center [1361, 88] width 32 height 15
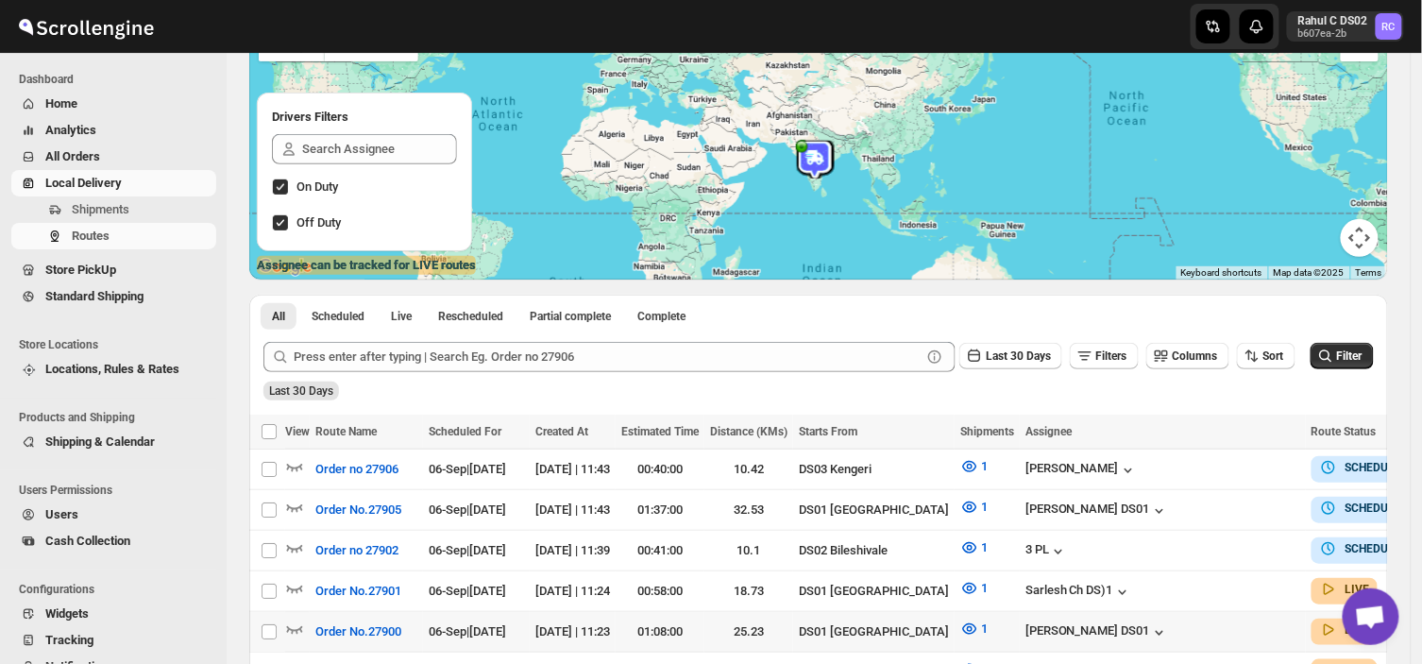
scroll to position [177, 0]
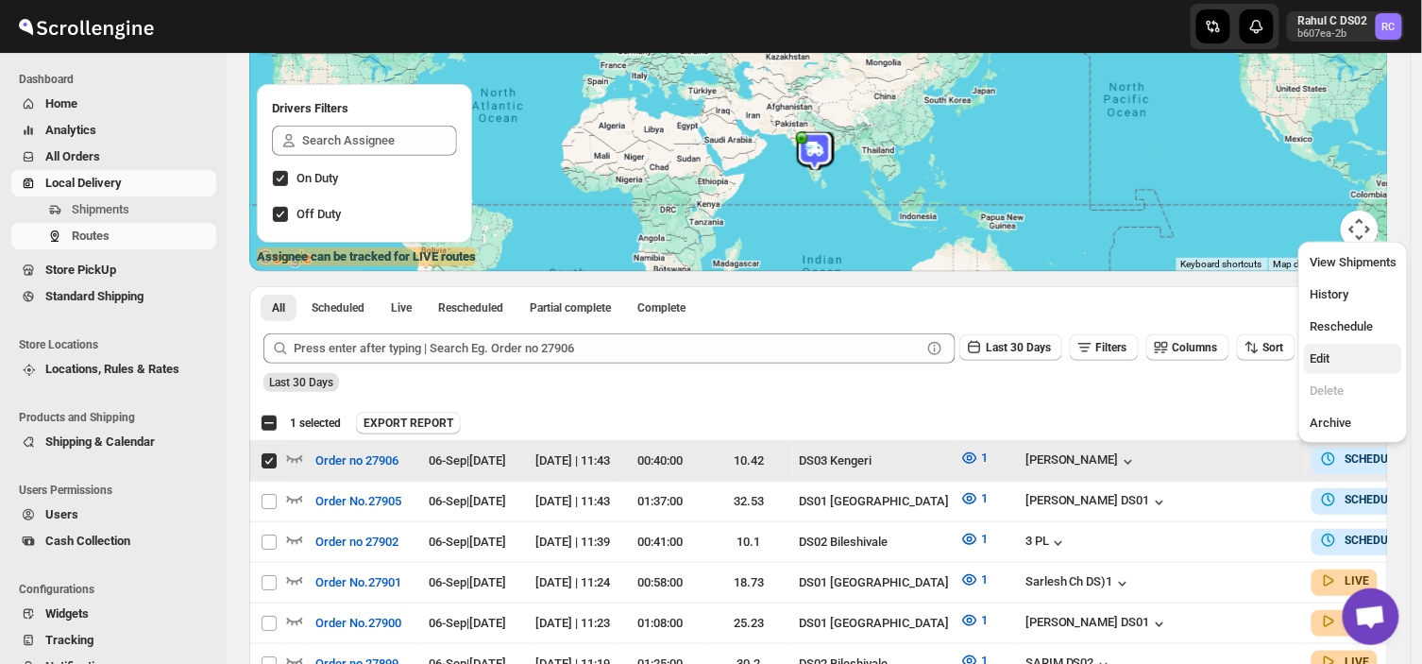
click at [1317, 352] on span "Edit" at bounding box center [1320, 358] width 20 height 14
checkbox input "false"
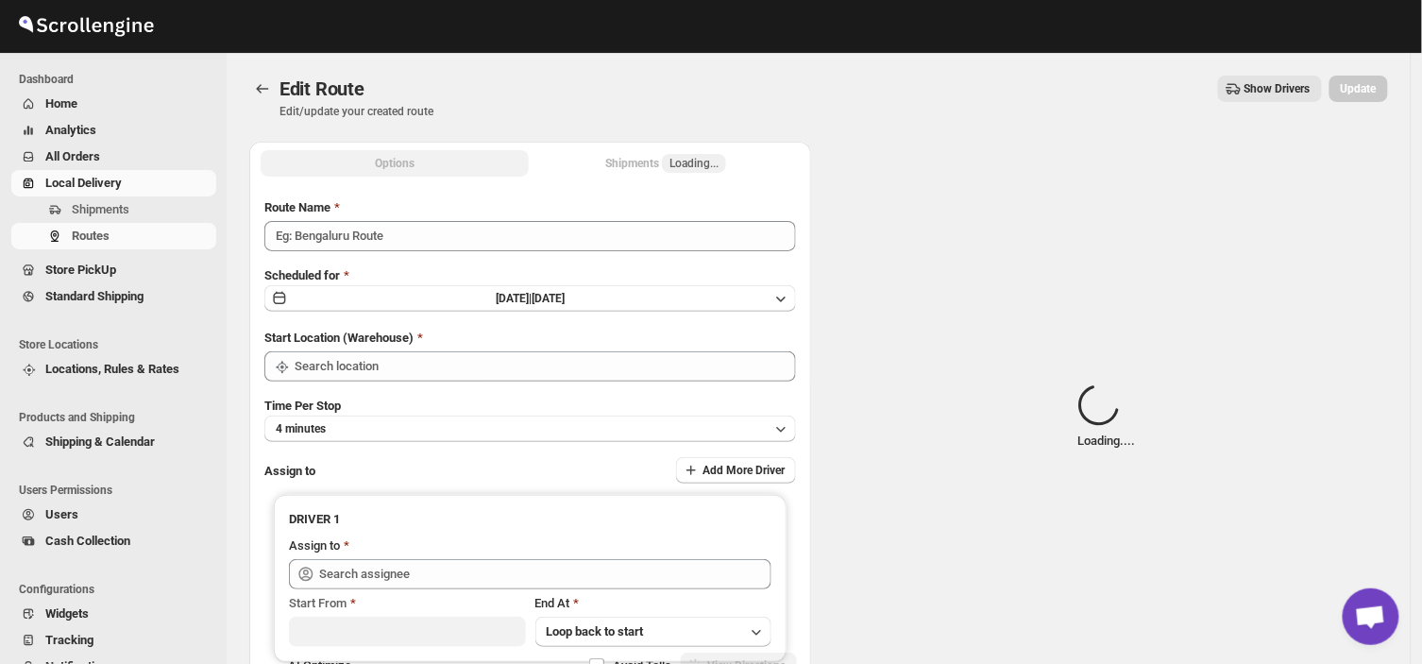
type input "Order no 27906"
type input "DS03 Kengeri"
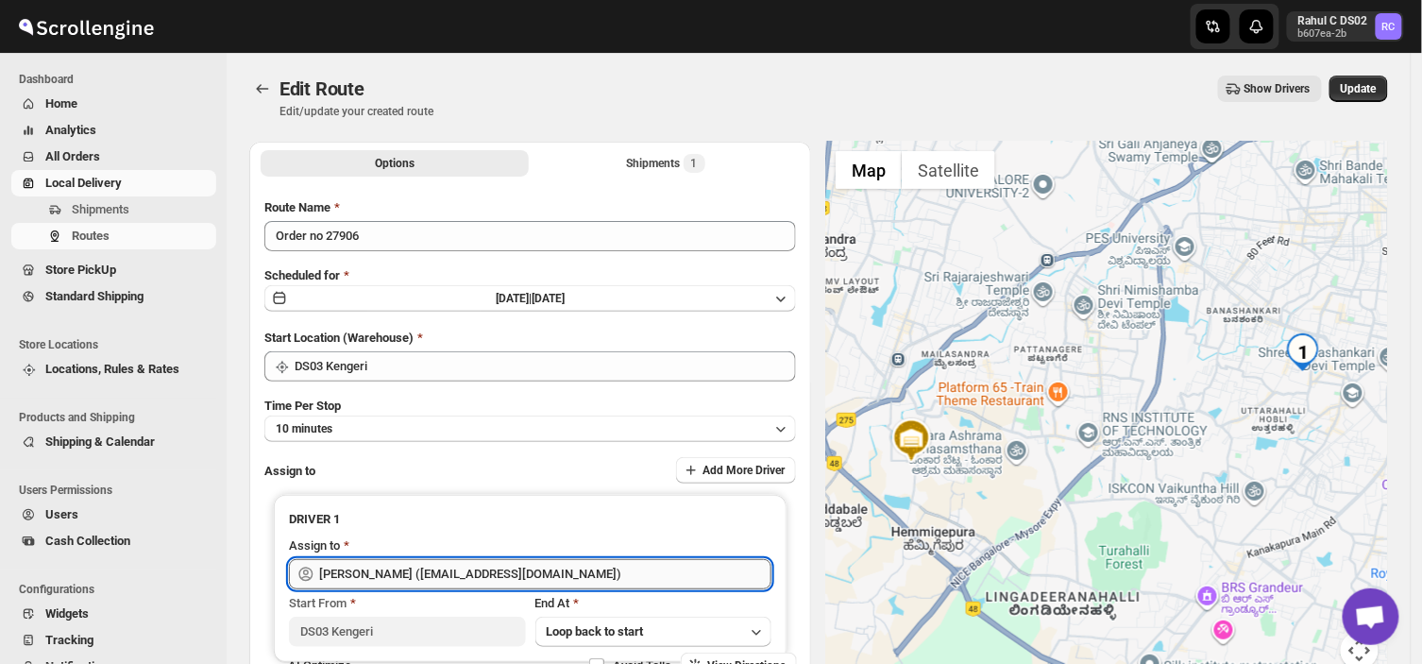
click at [580, 577] on input "[PERSON_NAME] ([EMAIL_ADDRESS][DOMAIN_NAME])" at bounding box center [545, 574] width 452 height 30
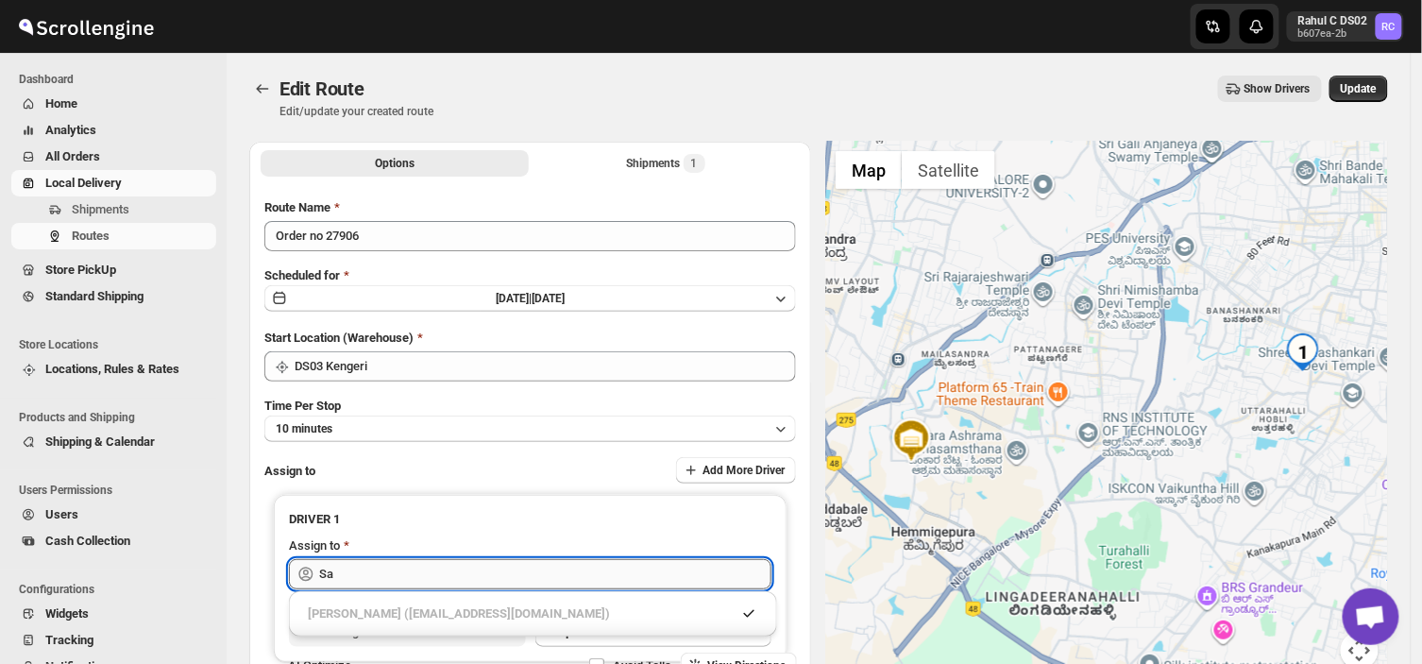
type input "S"
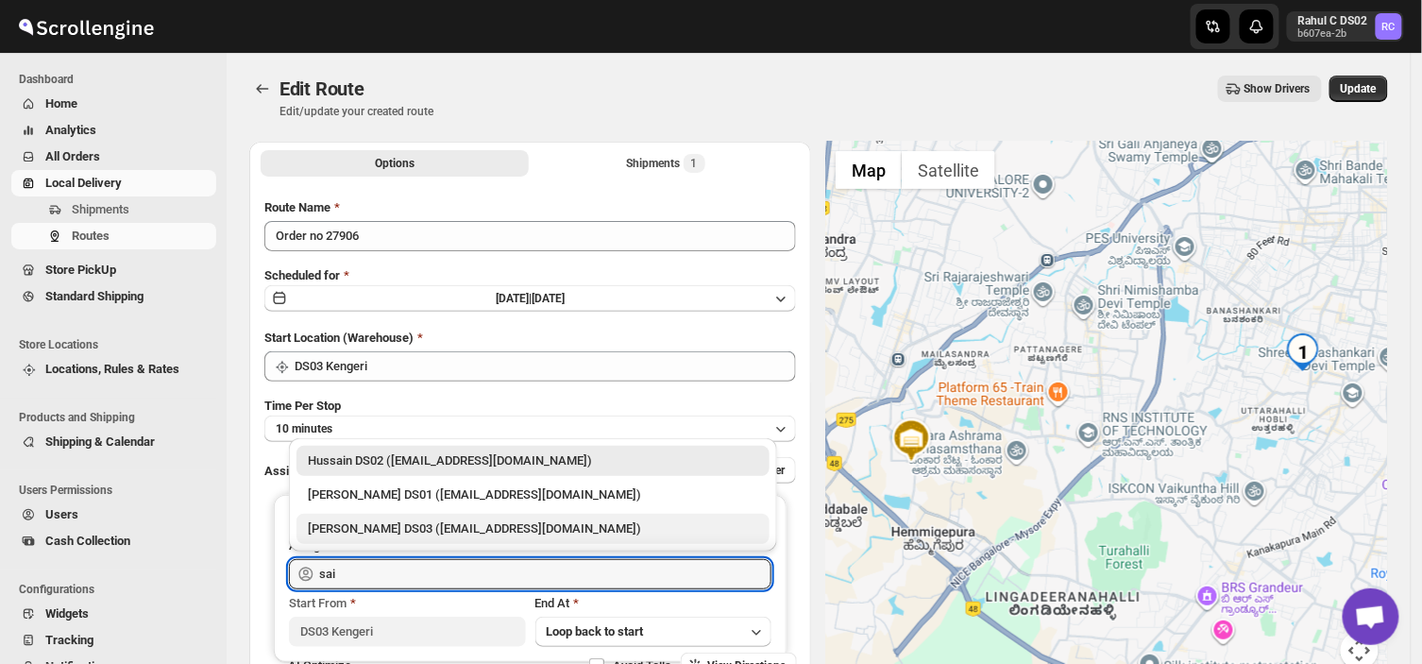
click at [445, 526] on div "[PERSON_NAME] DS03 ([EMAIL_ADDRESS][DOMAIN_NAME])" at bounding box center [533, 528] width 450 height 19
type input "[PERSON_NAME] DS03 ([EMAIL_ADDRESS][DOMAIN_NAME])"
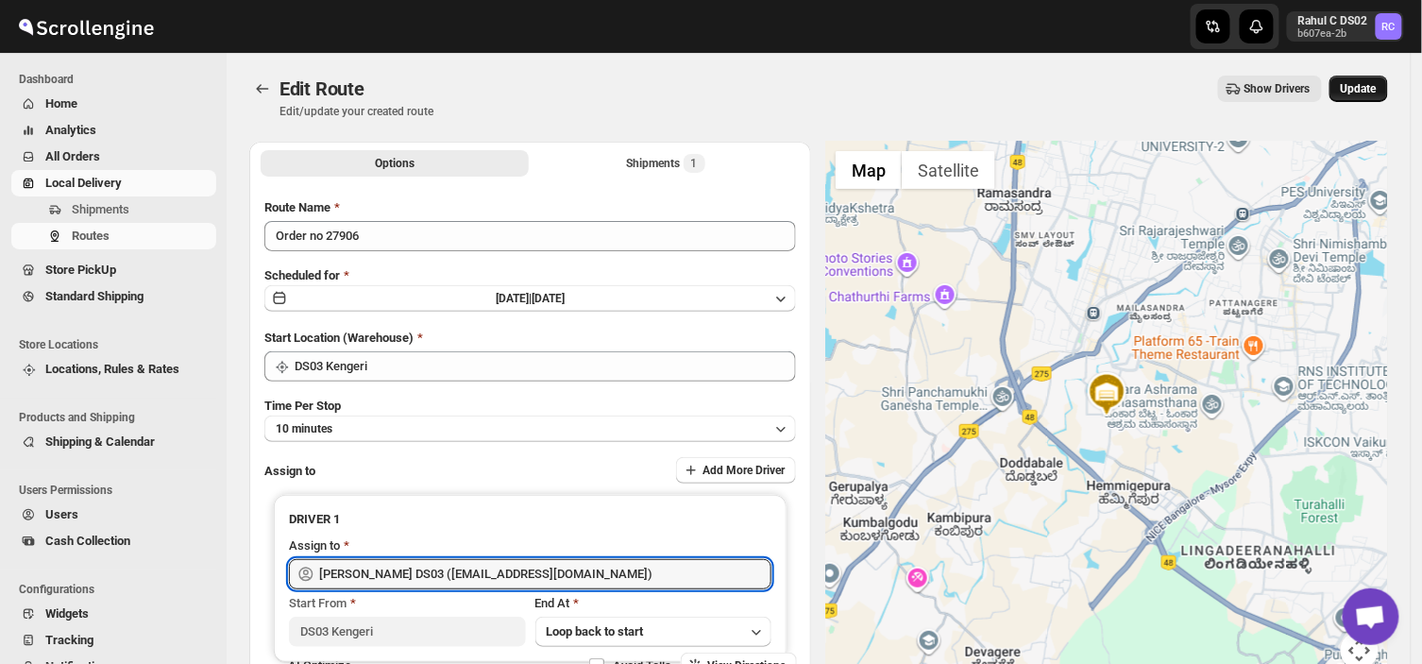
type input "[PERSON_NAME] DS03 ([EMAIL_ADDRESS][DOMAIN_NAME])"
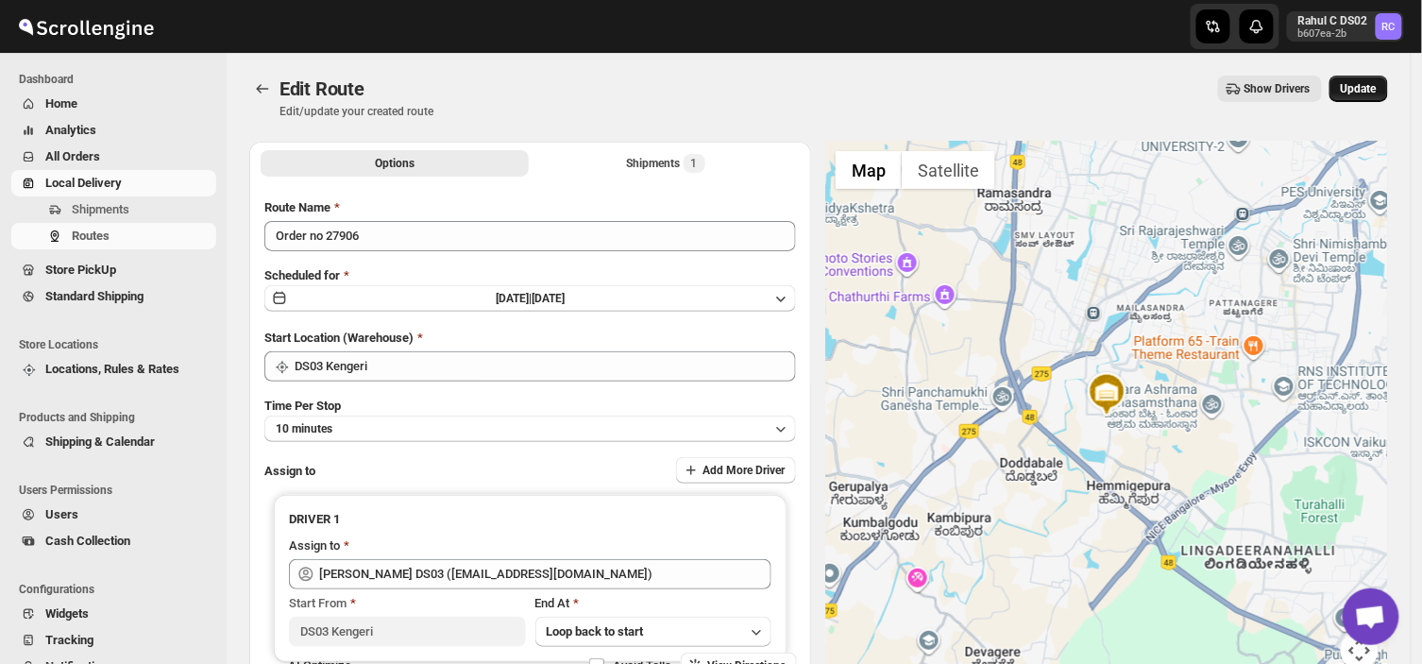
click at [1365, 92] on span "Update" at bounding box center [1359, 88] width 36 height 15
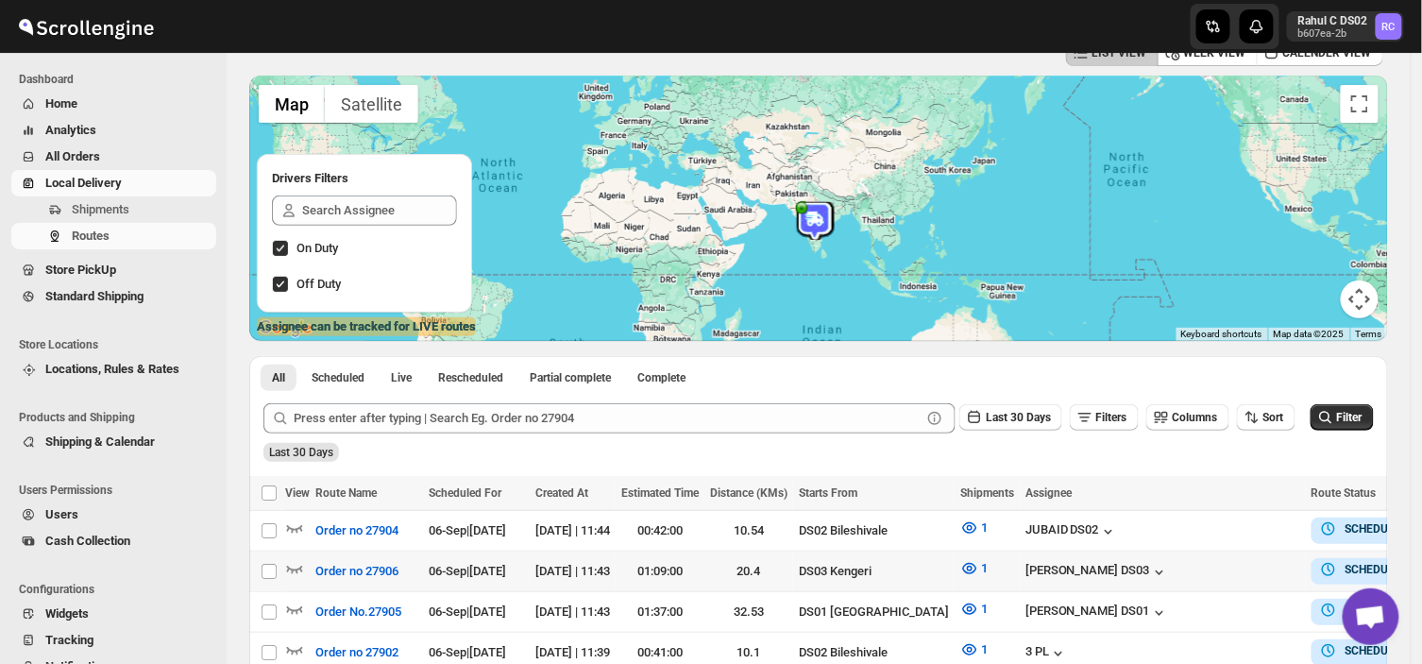
scroll to position [106, 0]
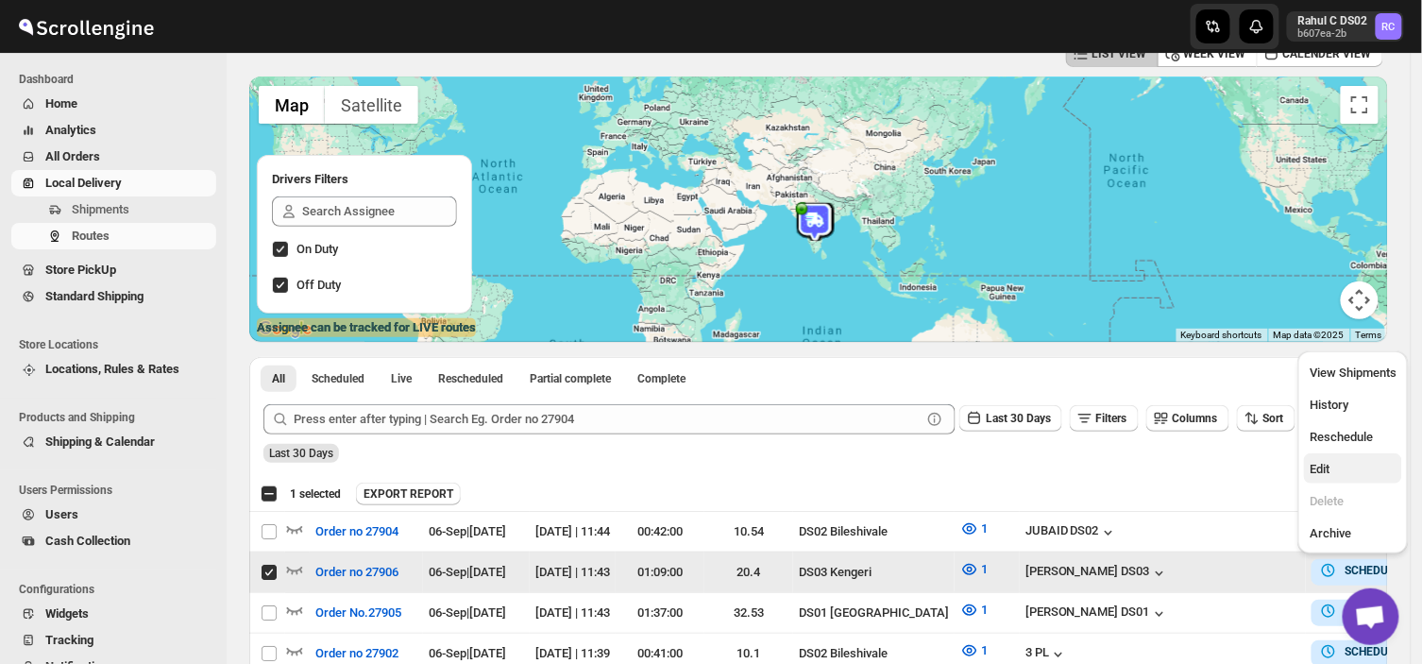
click at [1324, 475] on span "Edit" at bounding box center [1320, 469] width 20 height 14
checkbox input "false"
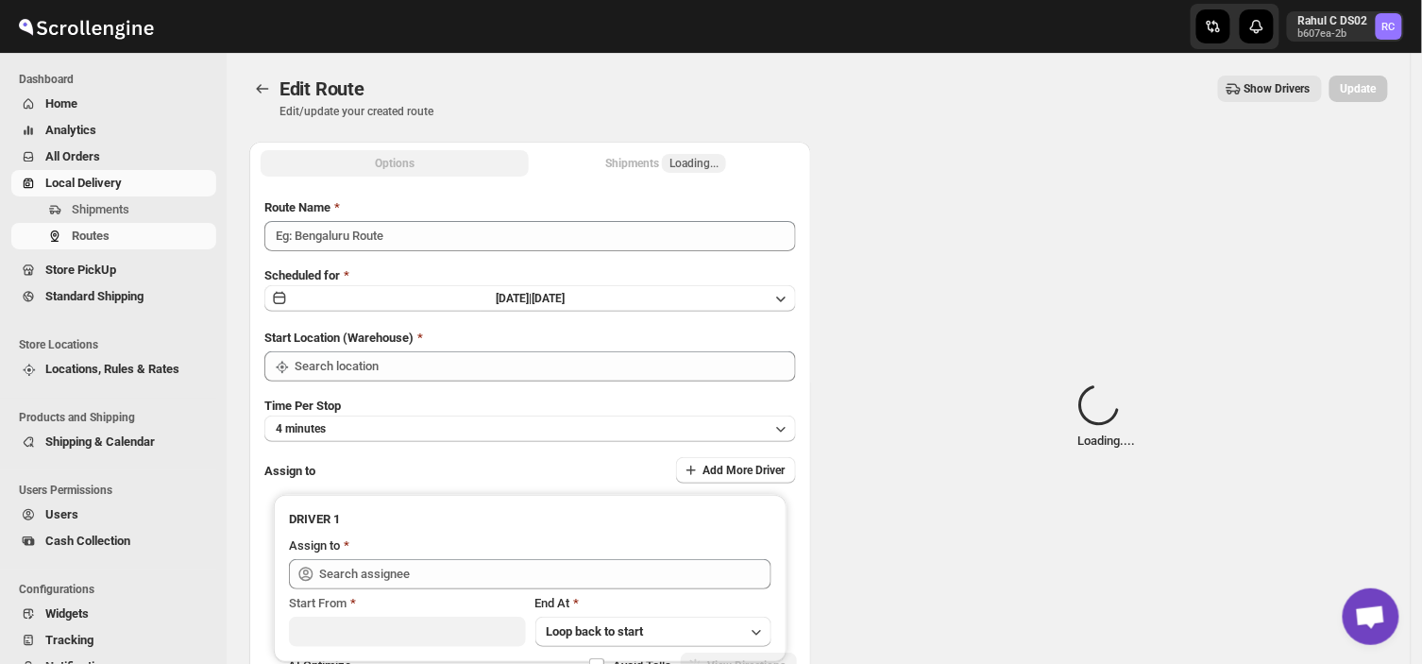
type input "Order no 27906"
type input "DS03 Kengeri"
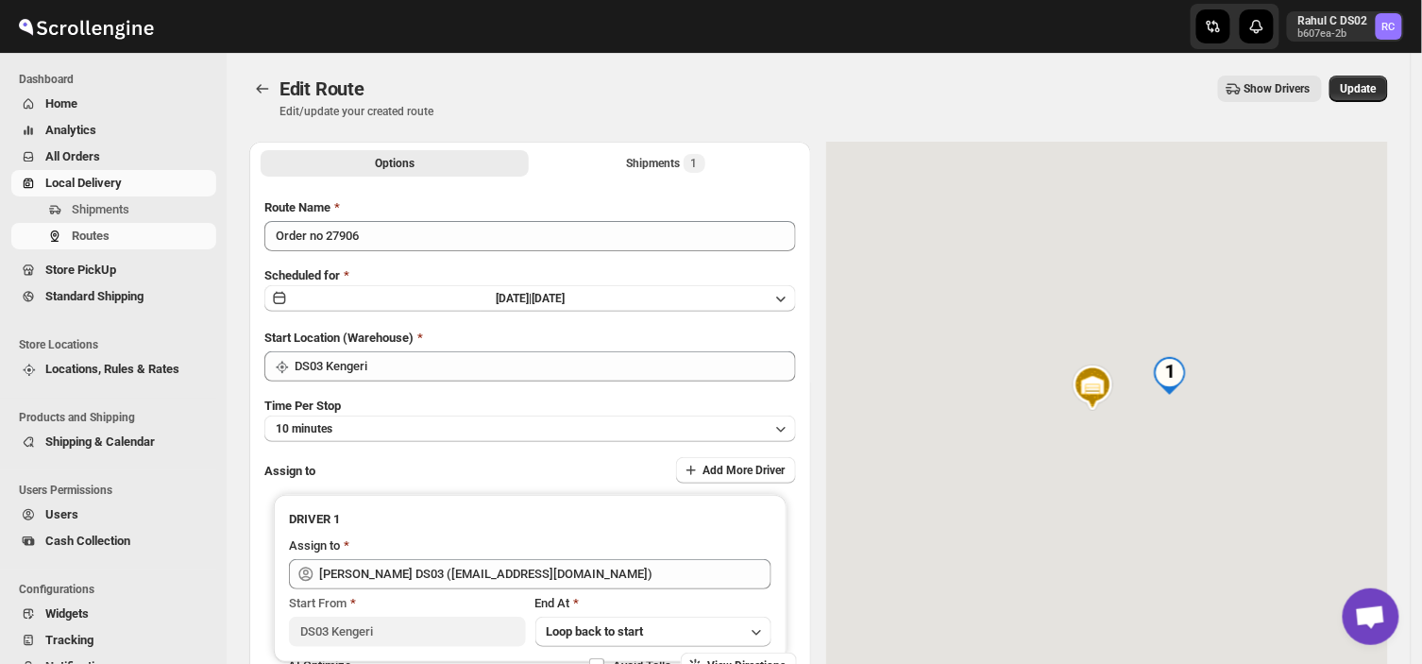
type input "[PERSON_NAME] DS03 ([EMAIL_ADDRESS][DOMAIN_NAME])"
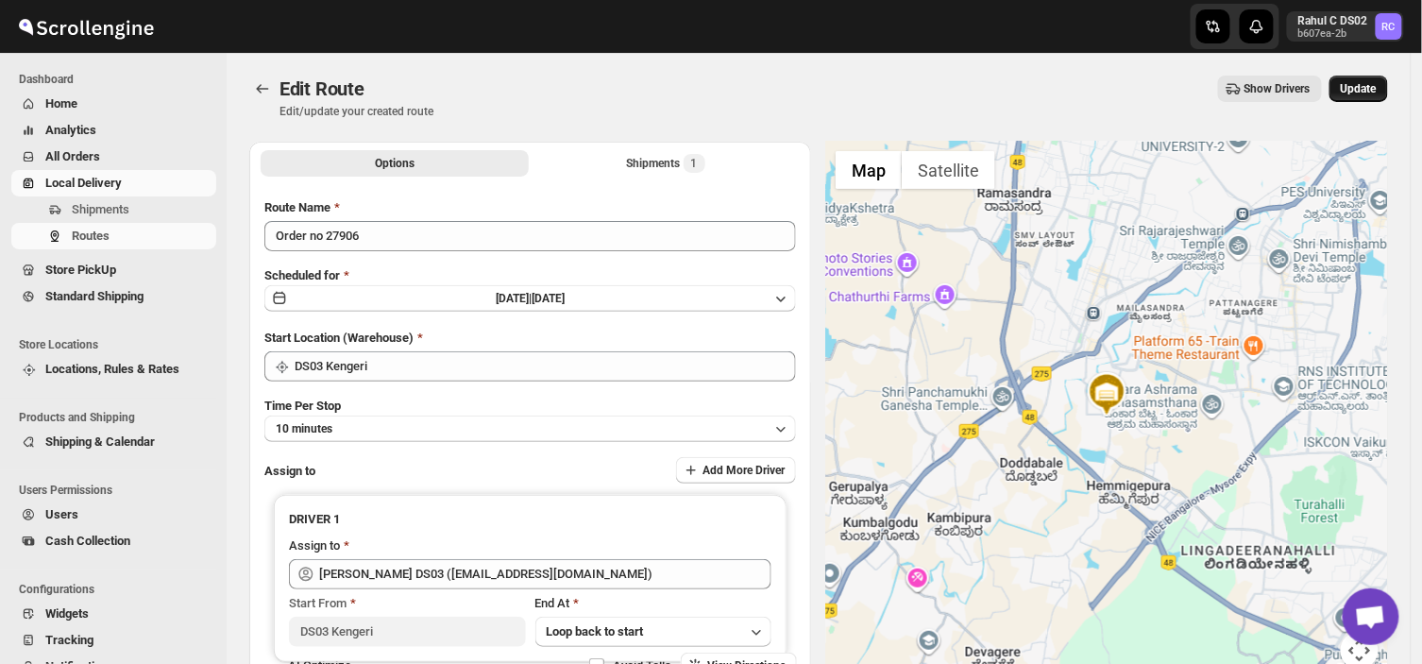
click at [1366, 87] on span "Update" at bounding box center [1359, 88] width 36 height 15
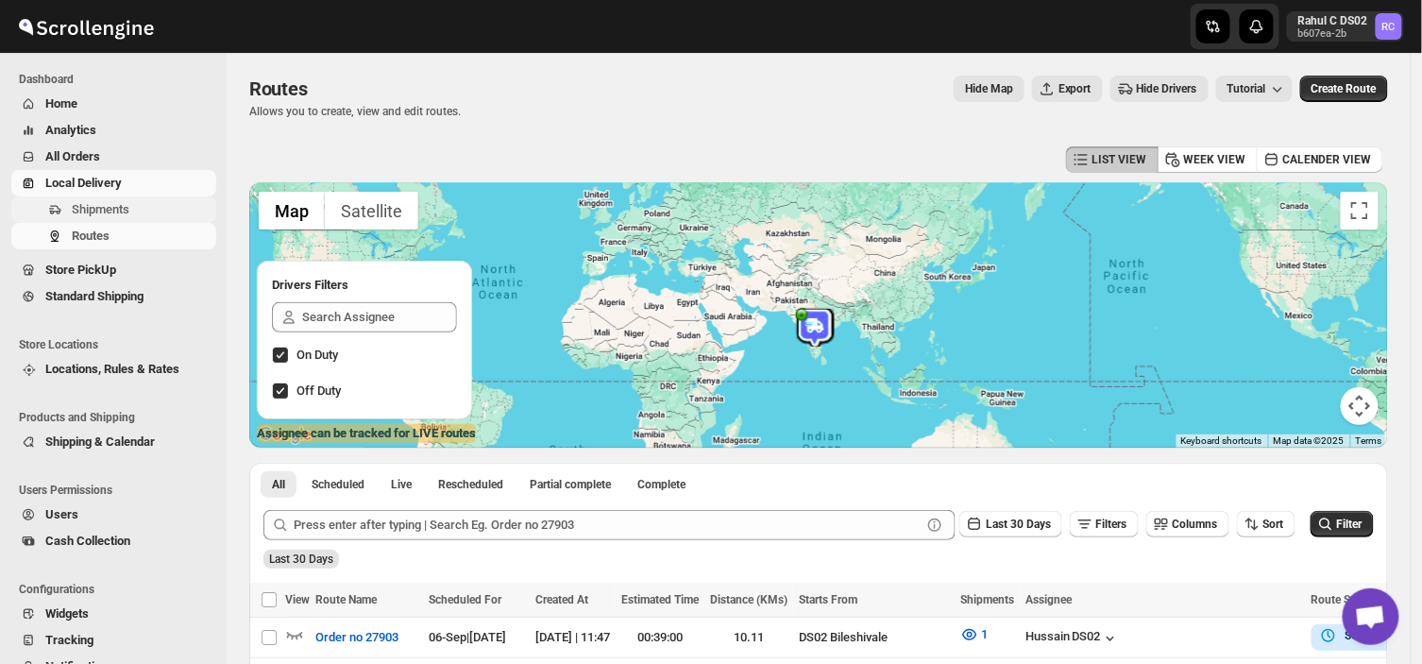
click at [110, 203] on span "Shipments" at bounding box center [101, 209] width 58 height 14
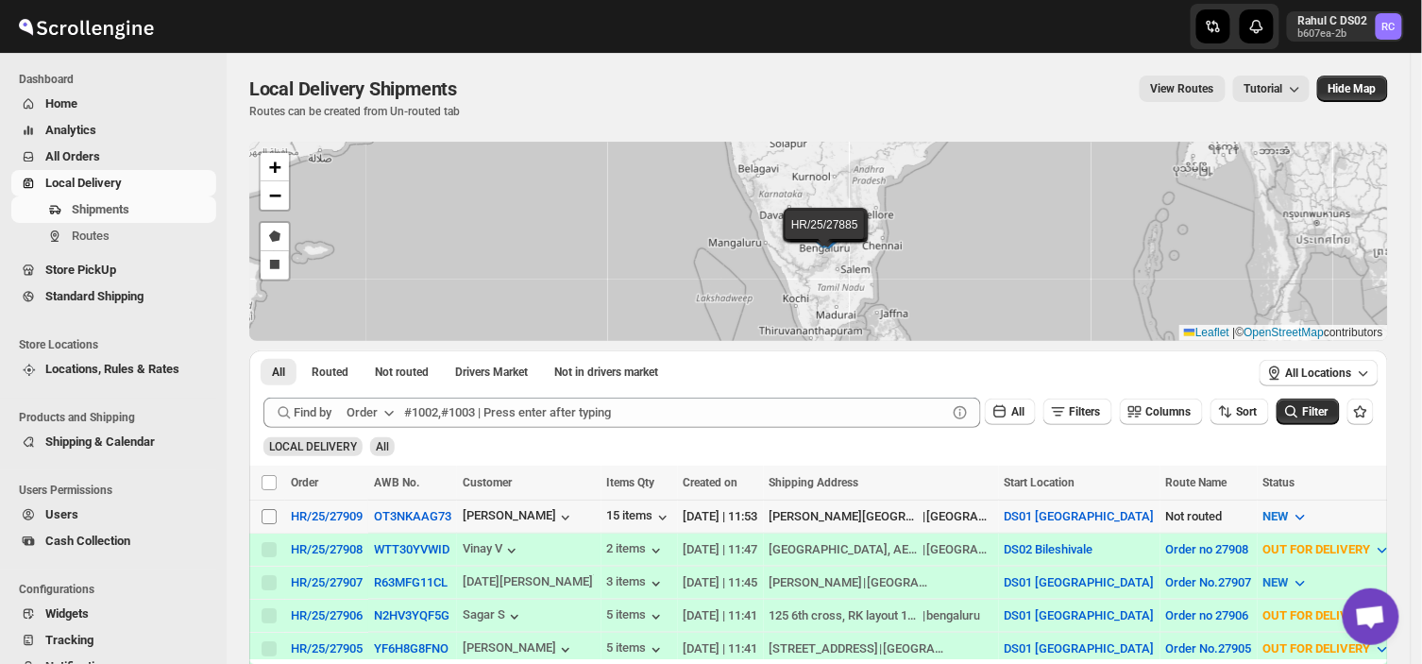
click at [269, 515] on input "Select shipment" at bounding box center [269, 516] width 15 height 15
checkbox input "true"
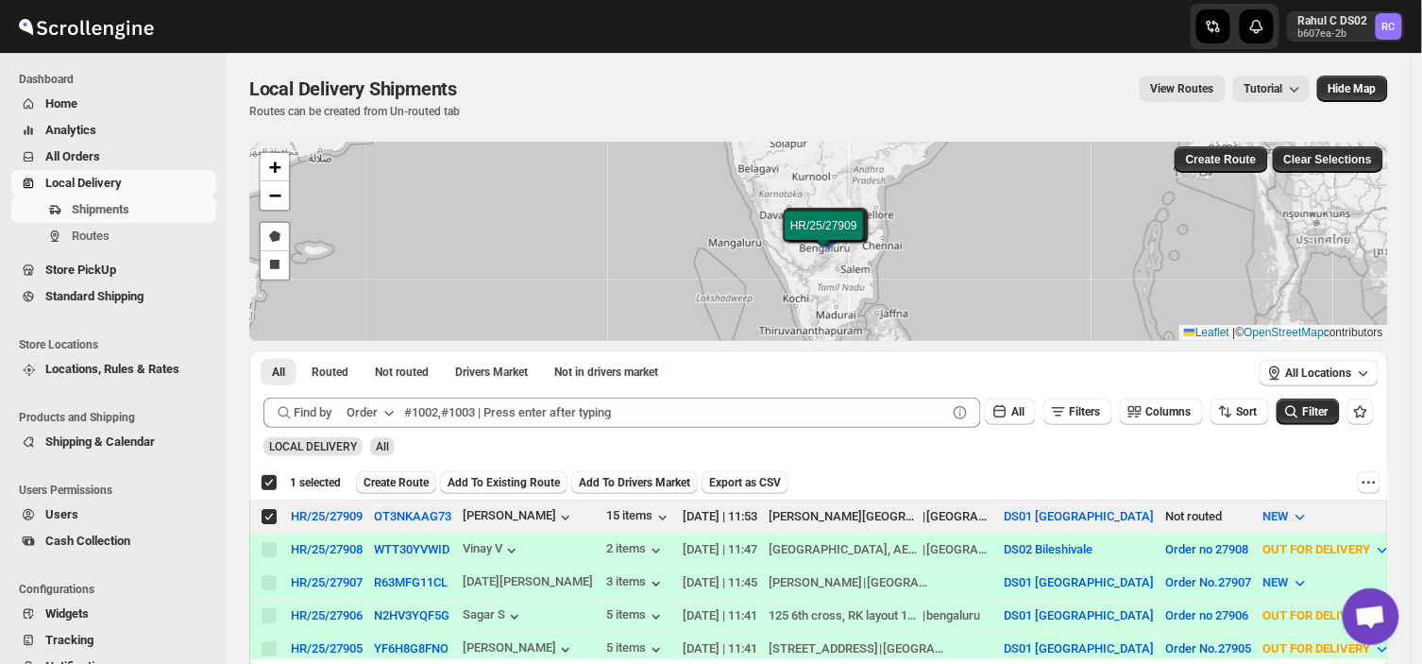
click at [412, 484] on span "Create Route" at bounding box center [396, 482] width 65 height 15
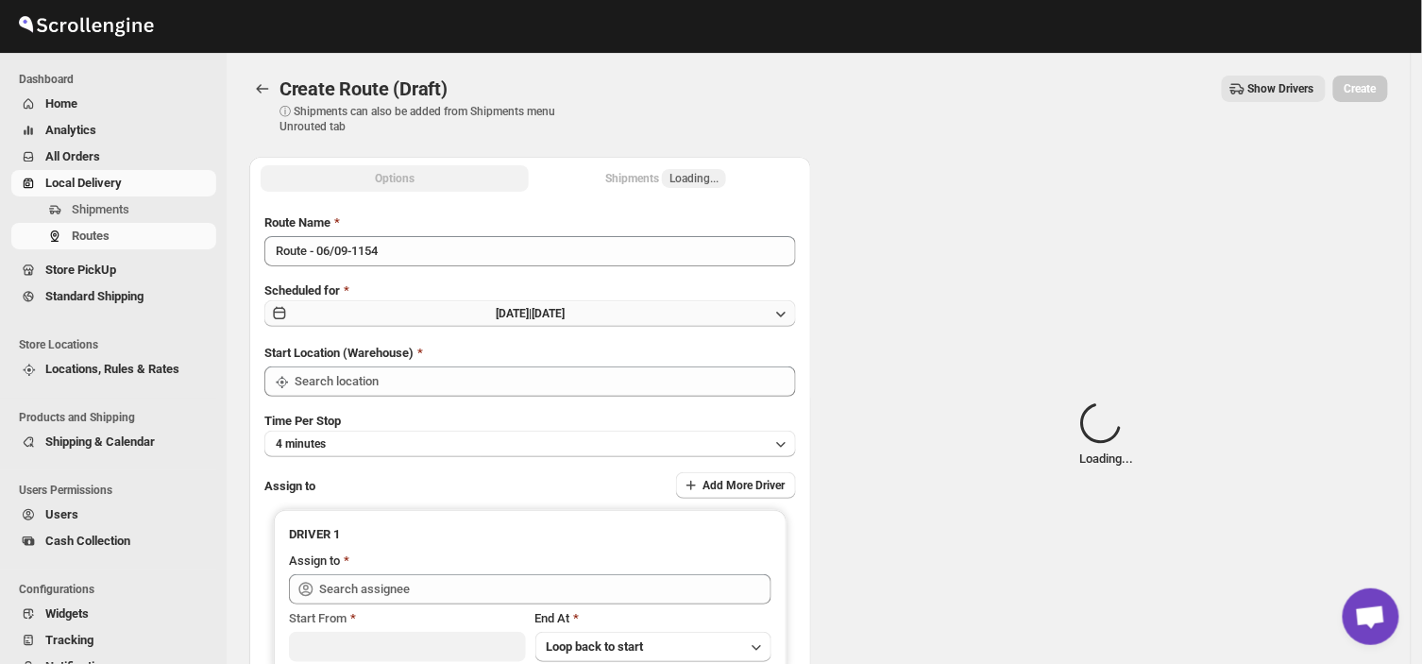
type input "DS01 [GEOGRAPHIC_DATA]"
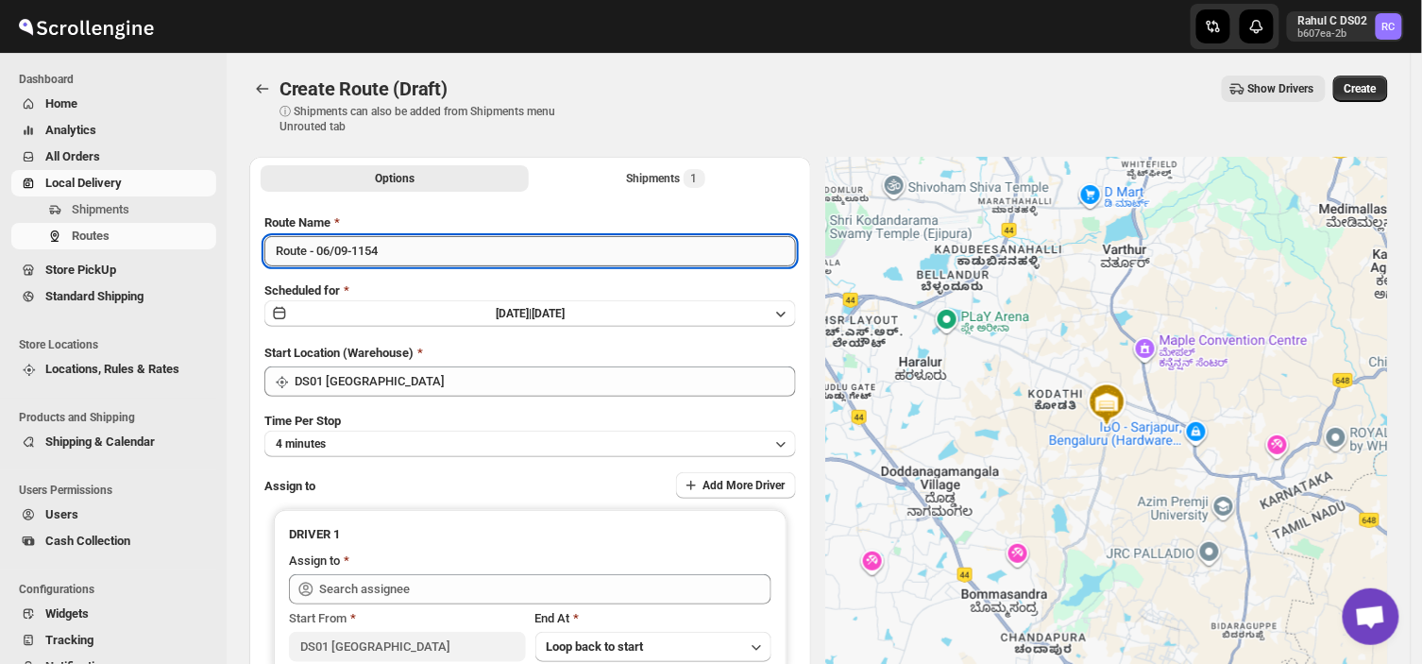
click at [394, 248] on input "Route - 06/09-1154" at bounding box center [530, 251] width 532 height 30
type input "R"
type input "Order no 27909"
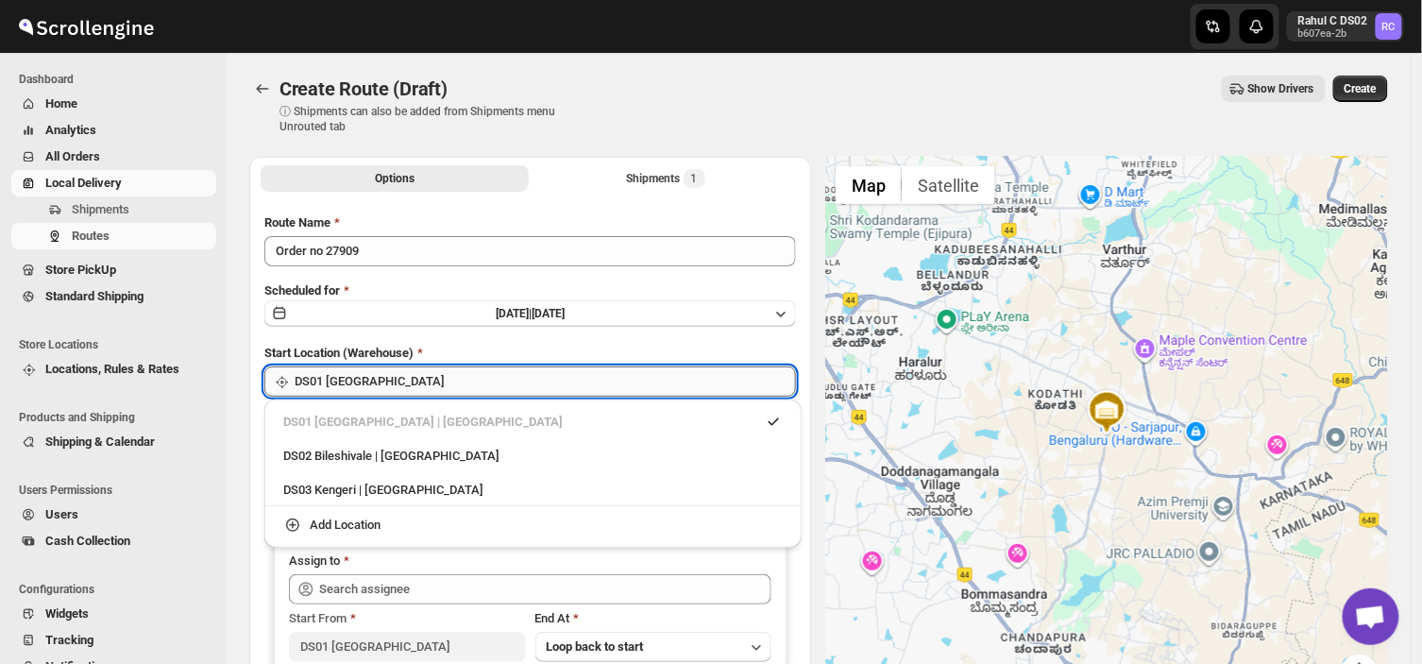
click at [382, 383] on input "DS01 [GEOGRAPHIC_DATA]" at bounding box center [545, 381] width 501 height 30
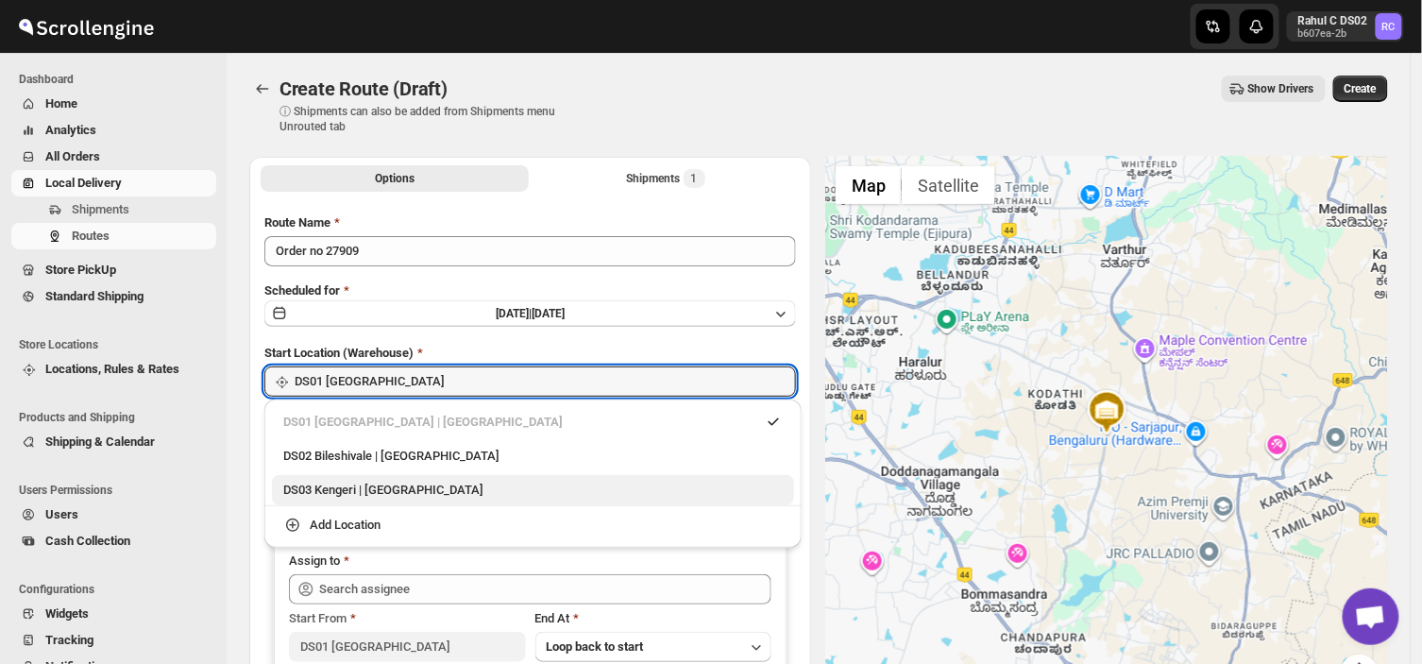
click at [322, 491] on div "DS03 Kengeri | [GEOGRAPHIC_DATA]" at bounding box center [533, 490] width 500 height 19
type input "DS03 Kengeri"
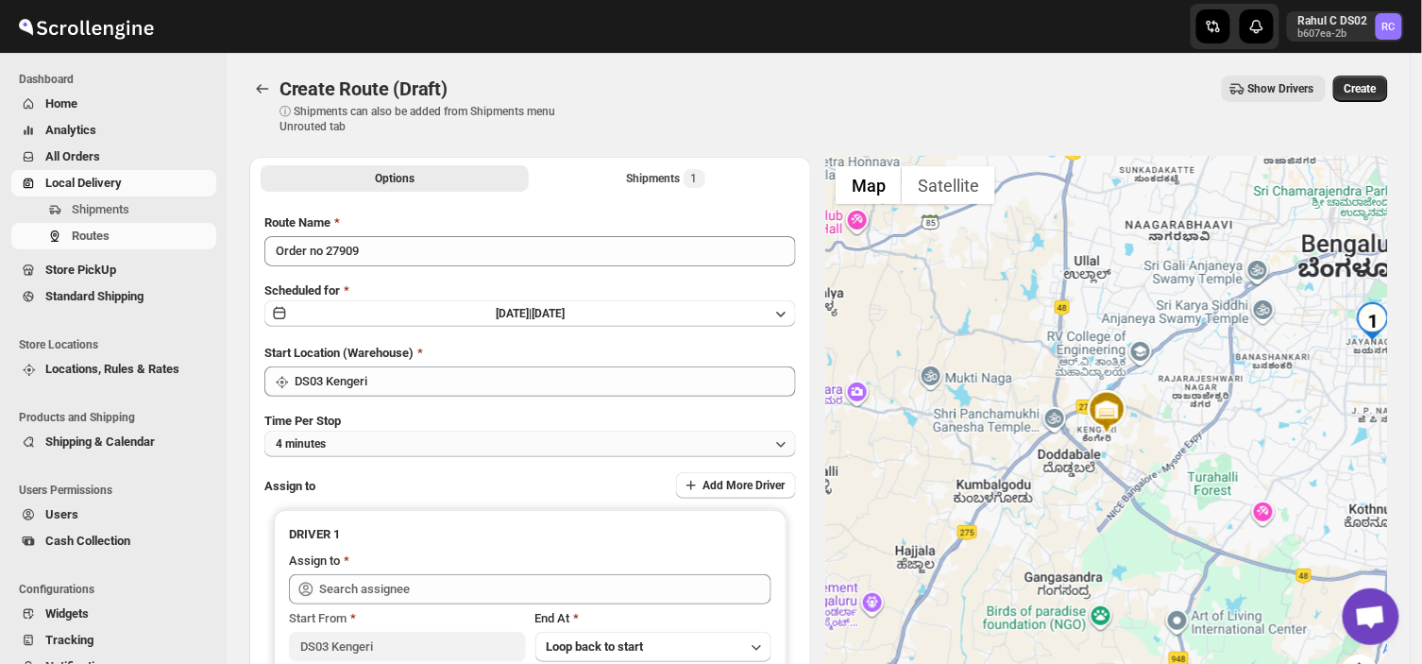
click at [350, 439] on button "4 minutes" at bounding box center [530, 444] width 532 height 26
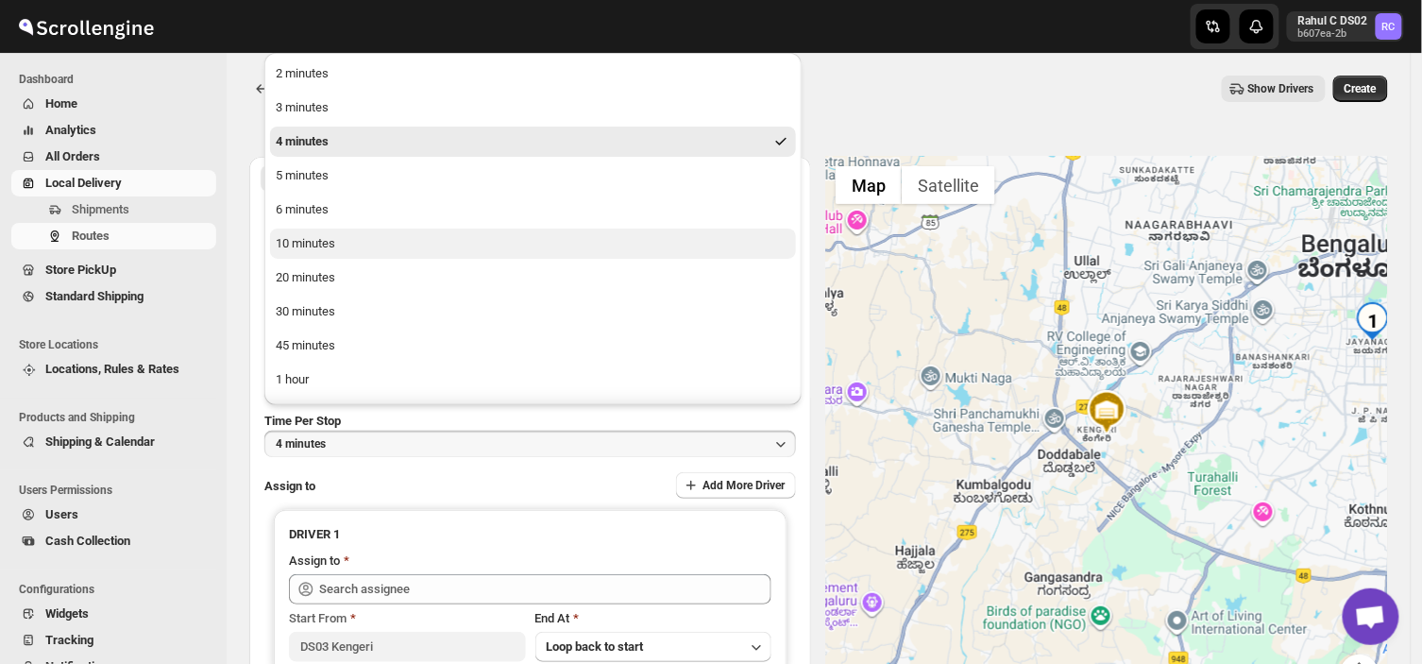
click at [314, 246] on div "10 minutes" at bounding box center [305, 243] width 59 height 19
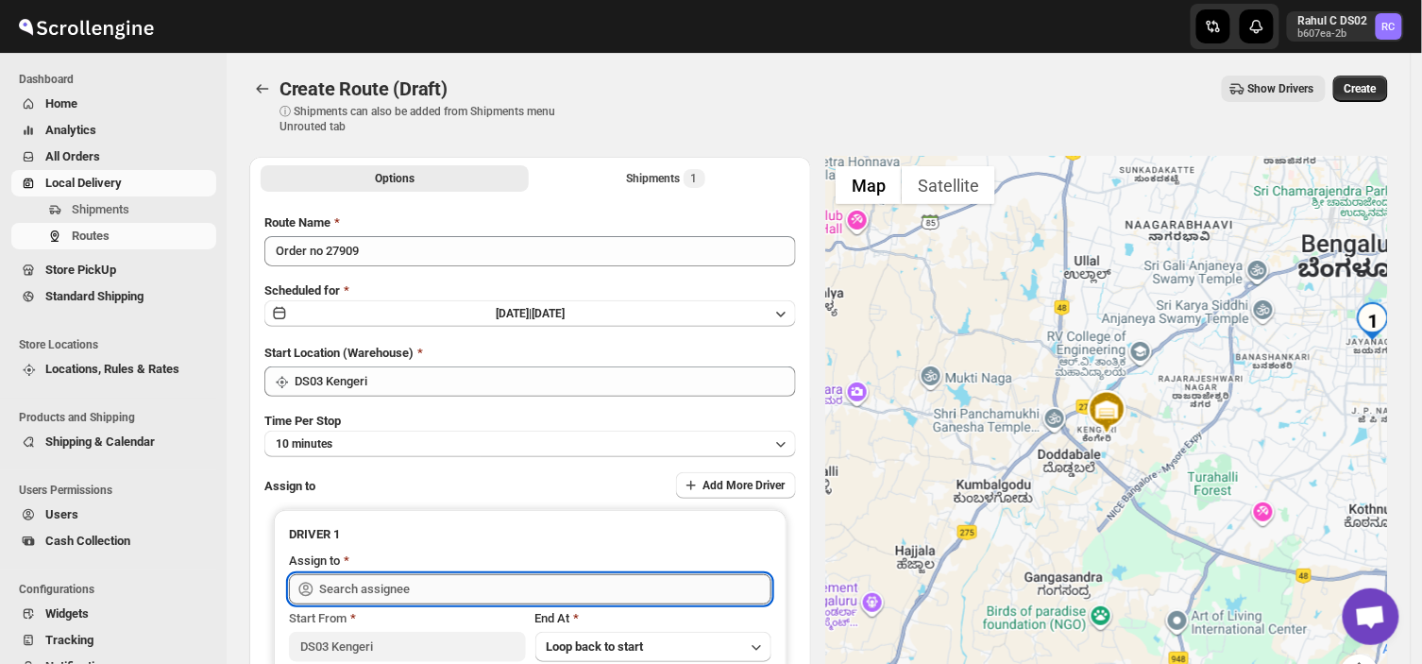
click at [441, 589] on input "text" at bounding box center [545, 589] width 452 height 30
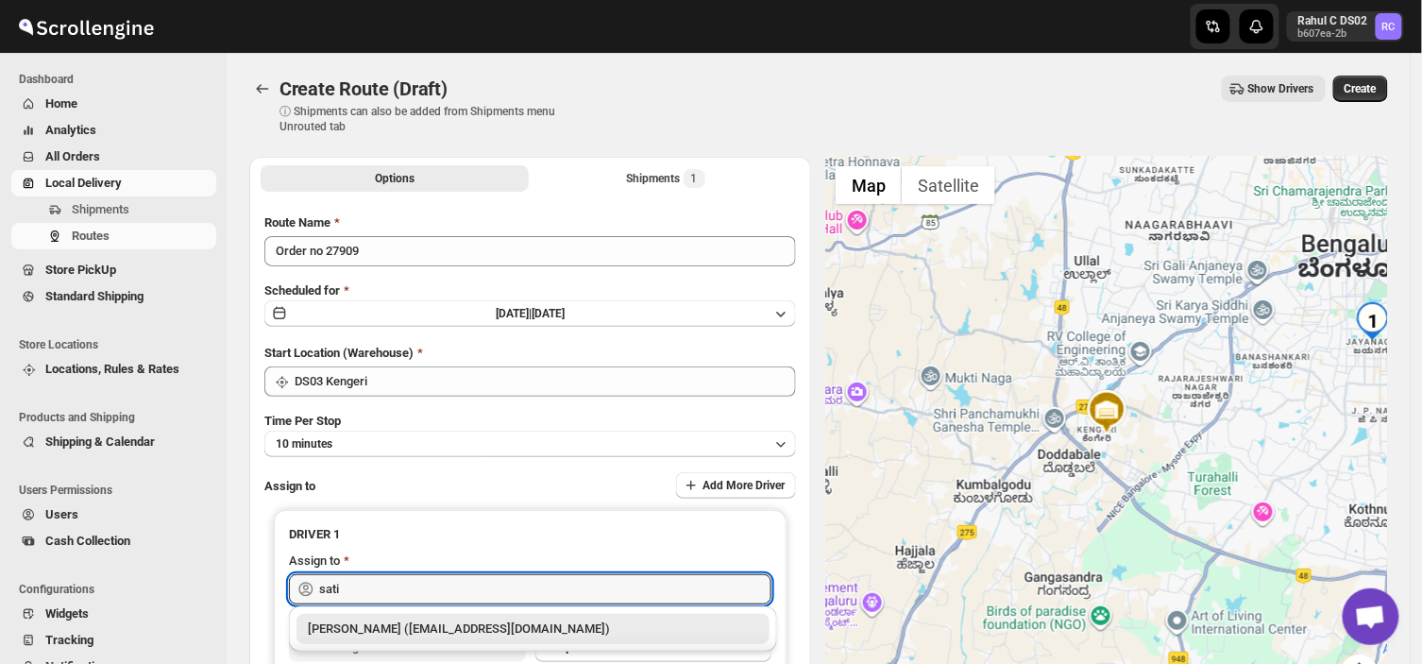
click at [431, 624] on div "[PERSON_NAME] ([EMAIL_ADDRESS][DOMAIN_NAME])" at bounding box center [533, 629] width 450 height 19
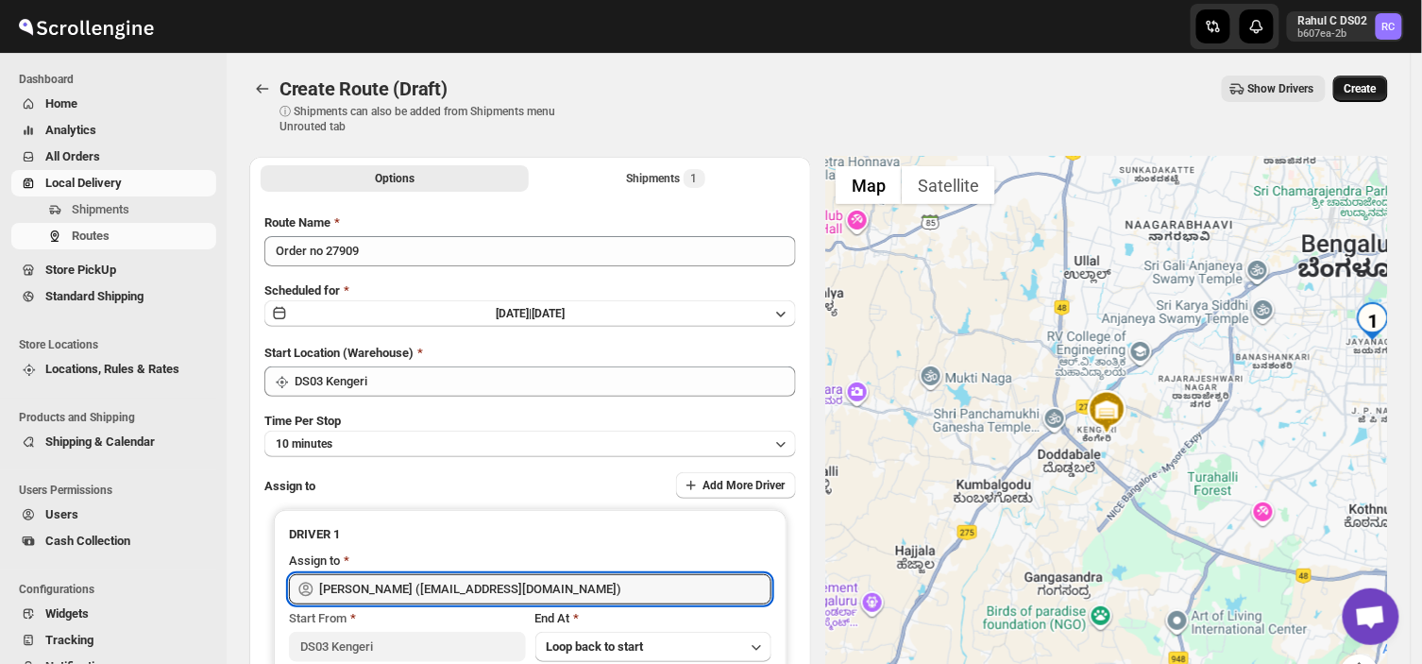
type input "[PERSON_NAME] ([EMAIL_ADDRESS][DOMAIN_NAME])"
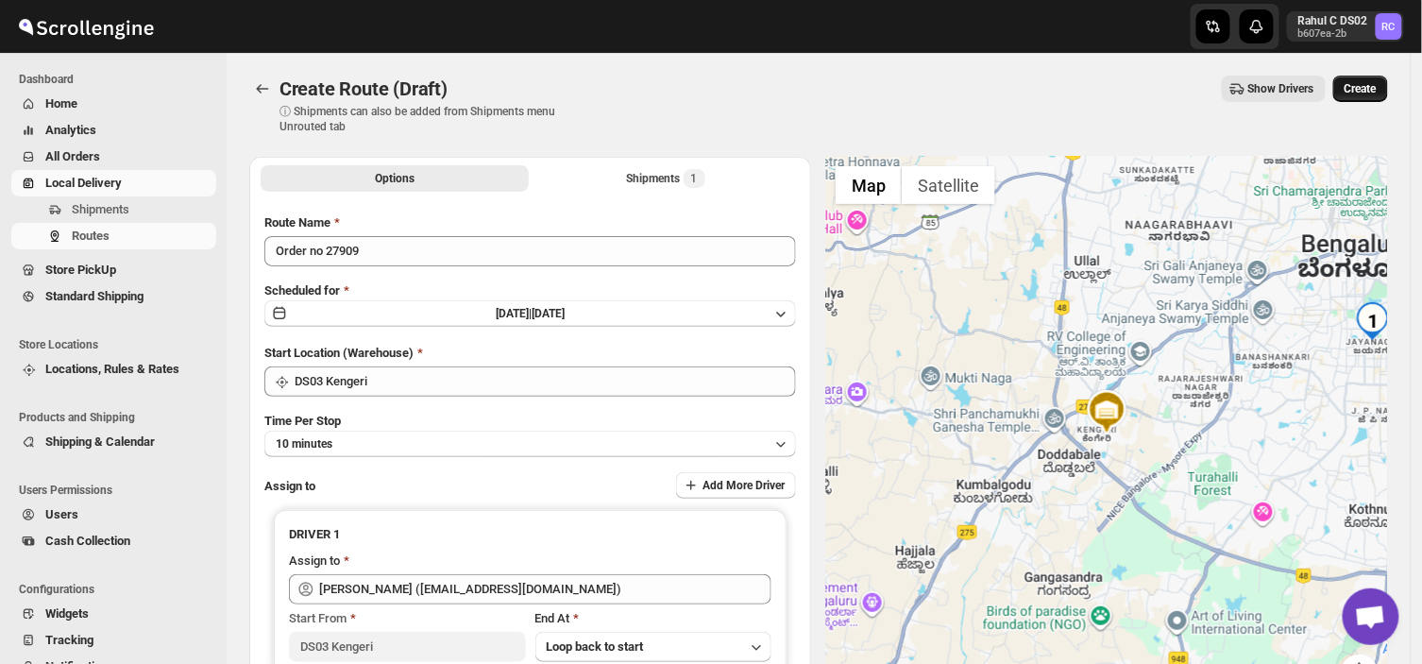
click at [1370, 89] on span "Create" at bounding box center [1361, 88] width 32 height 15
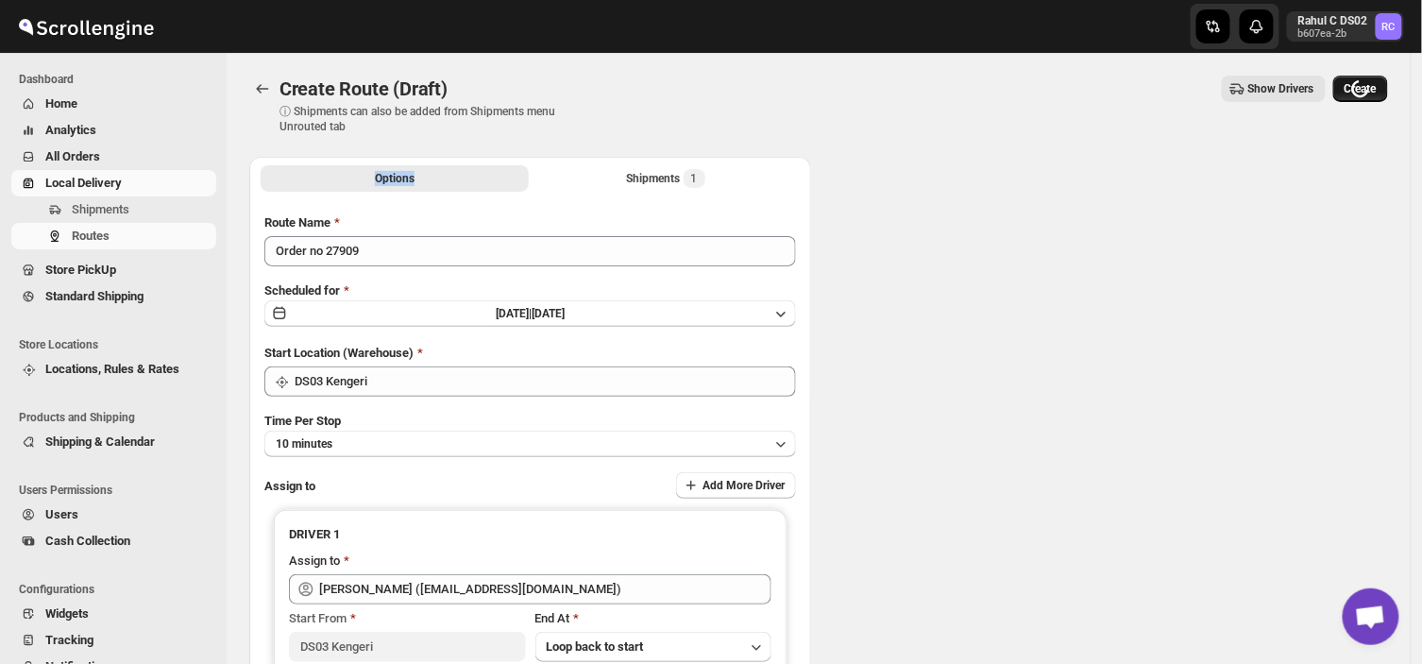
click at [1370, 89] on div "Loading Create" at bounding box center [1360, 89] width 55 height 26
